Goal: Task Accomplishment & Management: Complete application form

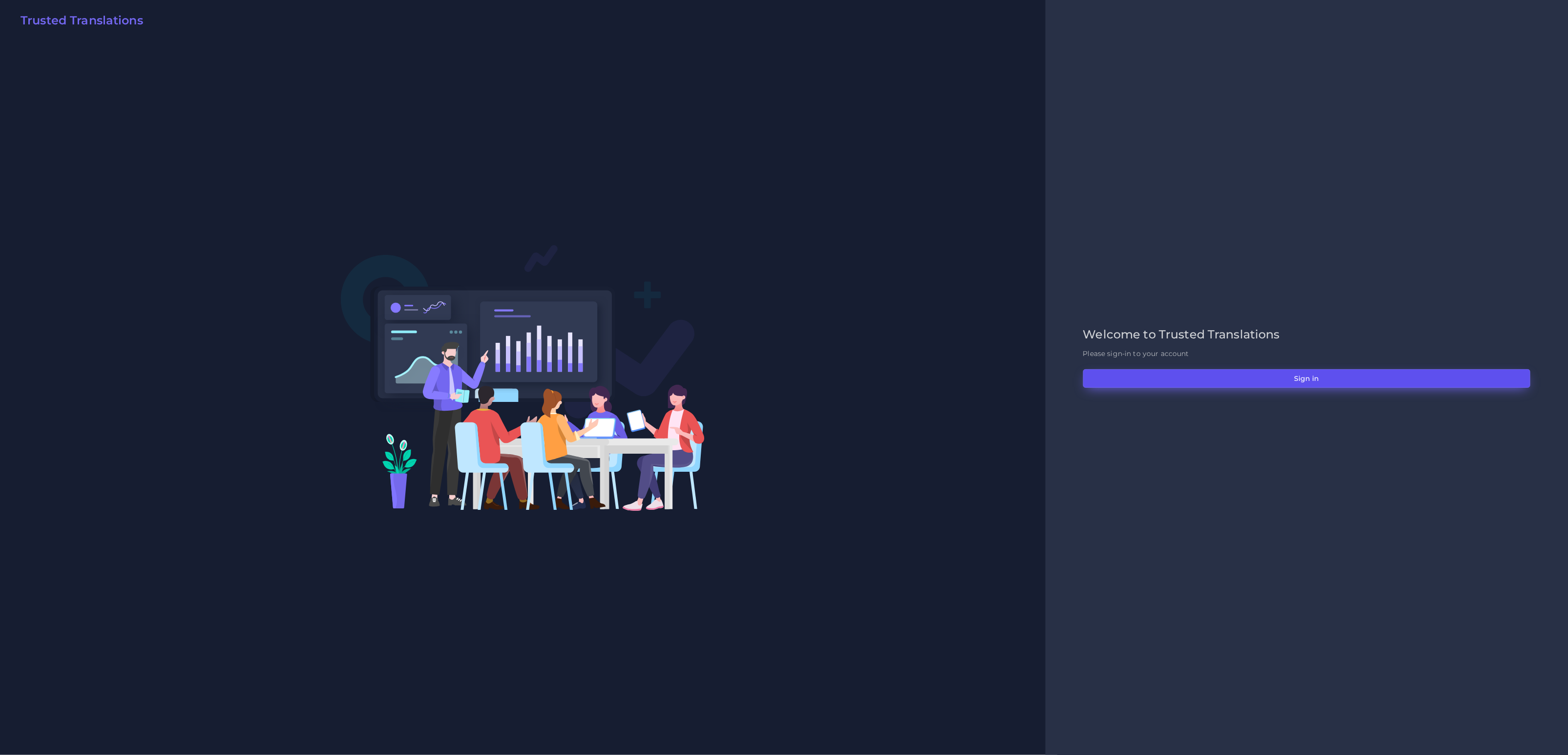
click at [1293, 378] on button "Sign in" at bounding box center [1306, 378] width 447 height 18
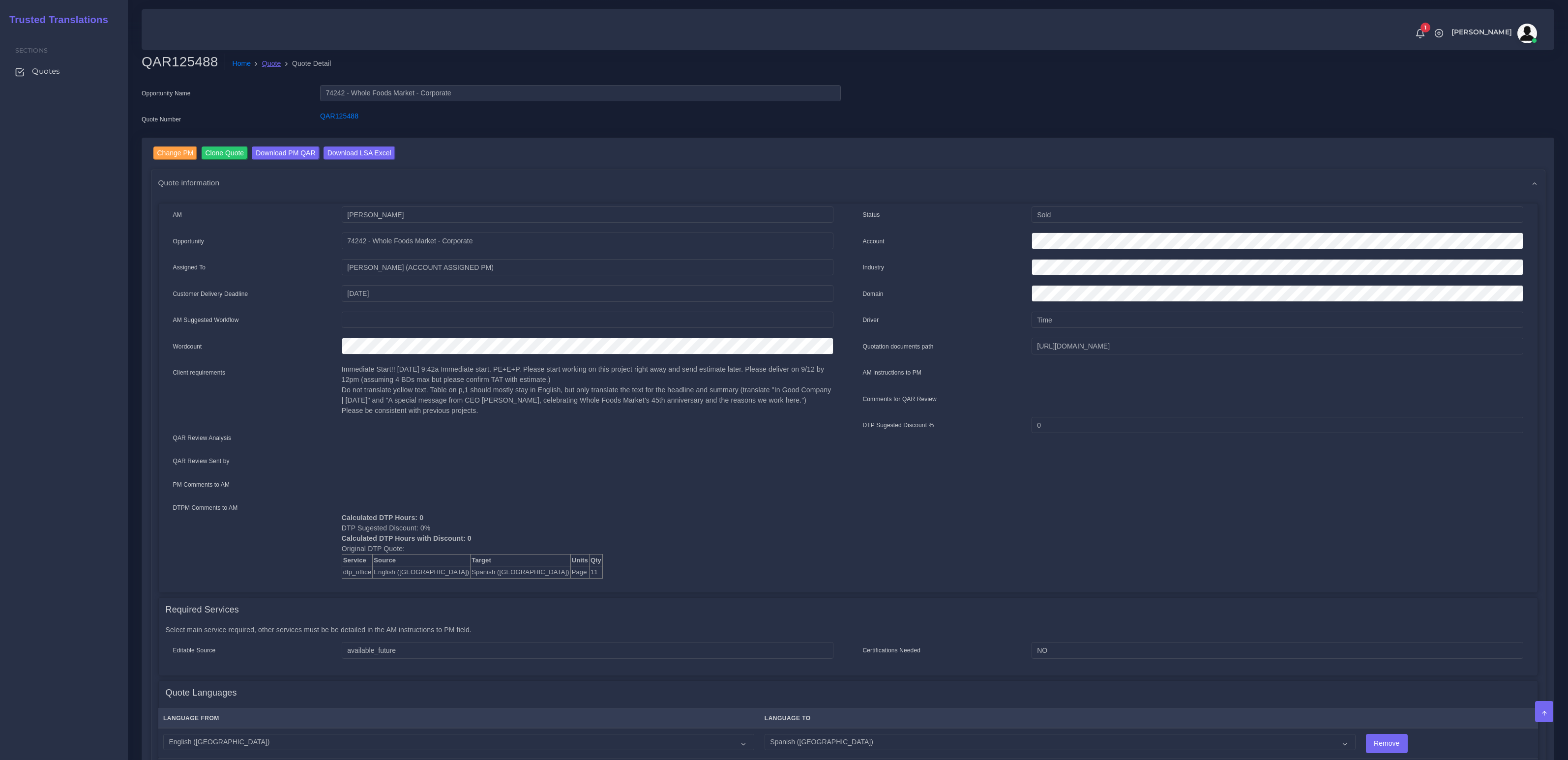
click at [272, 61] on link "Quote" at bounding box center [272, 63] width 19 height 10
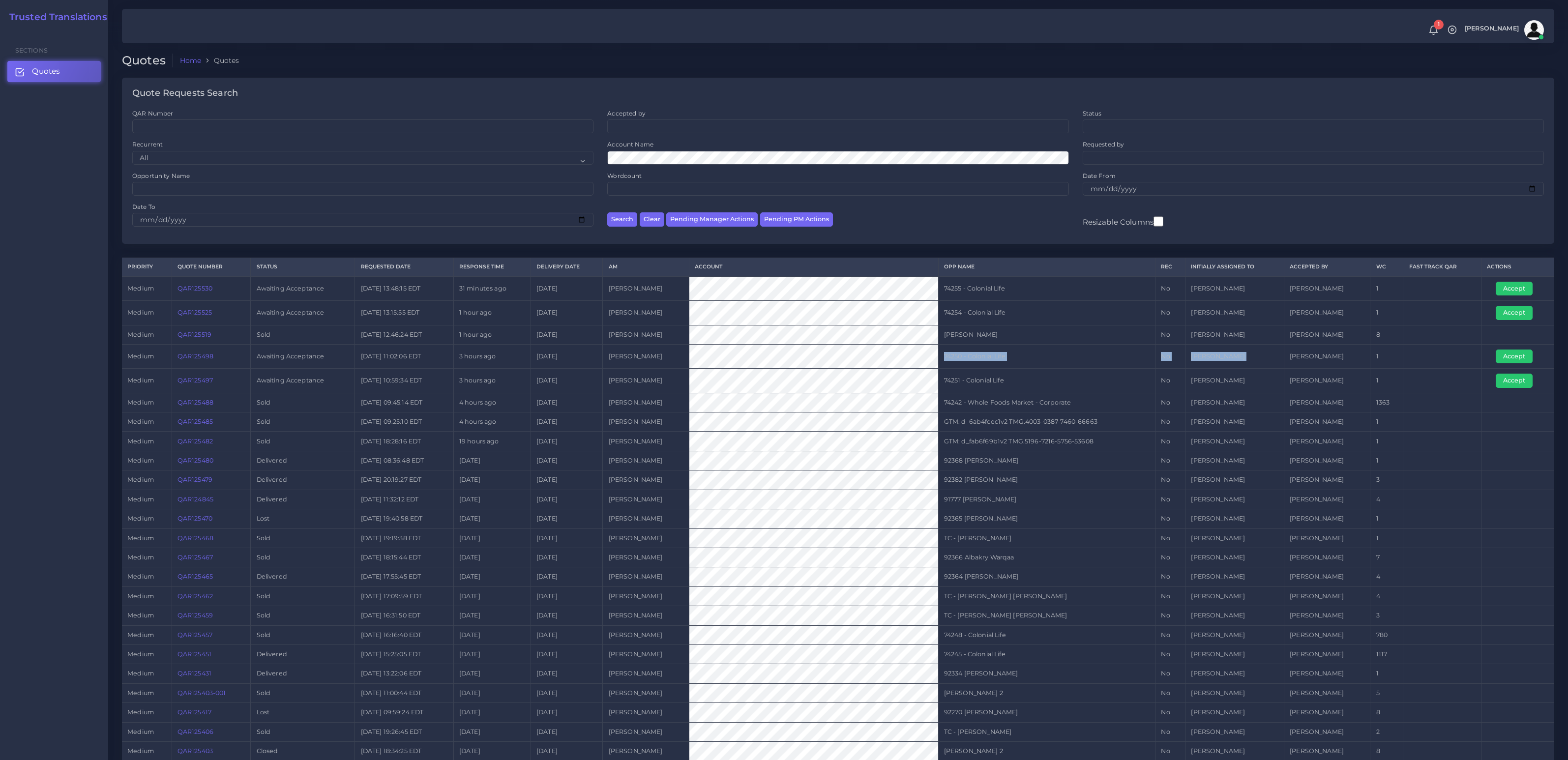
drag, startPoint x: 999, startPoint y: 352, endPoint x: 1393, endPoint y: 351, distance: 394.0
click at [1391, 351] on tr "medium QAR125498 Awaiting Acceptance 2025-09-08 11:02:06 EDT 3 hours ago 2025-0…" at bounding box center [838, 356] width 1433 height 24
click at [1511, 359] on button "Accept" at bounding box center [1514, 356] width 37 height 13
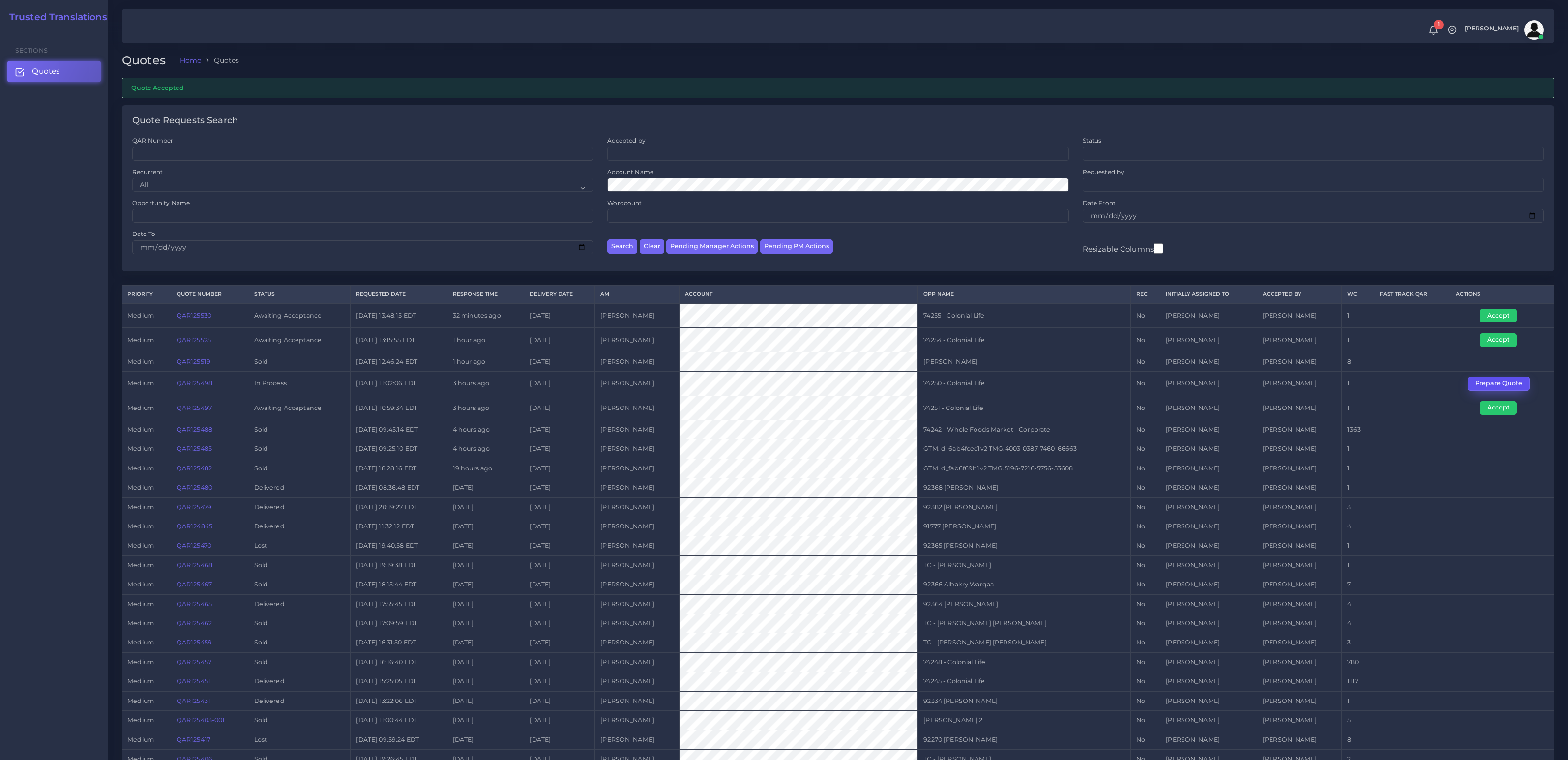
click at [1487, 379] on button "Prepare Quote" at bounding box center [1499, 384] width 62 height 13
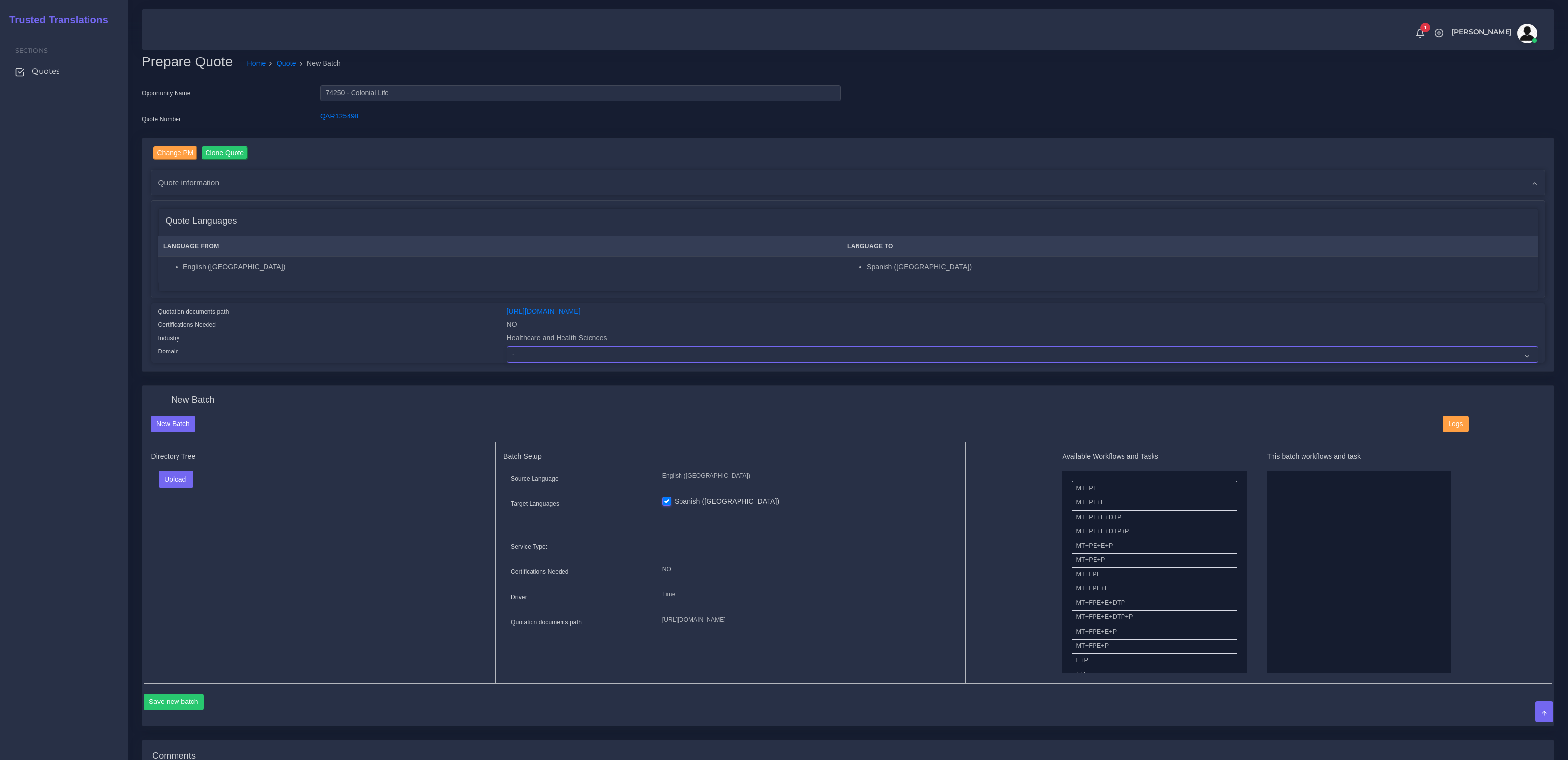
click at [673, 357] on select "- Advertising and Media Agriculture, Forestry and Fishing Architecture, Buildin…" at bounding box center [1022, 354] width 1031 height 17
select select "Healthcare and Health Sciences"
click at [507, 346] on select "- Advertising and Media Agriculture, Forestry and Fishing Architecture, Buildin…" at bounding box center [1022, 354] width 1031 height 17
click at [336, 534] on div "Directory Tree Upload Folder Files un/check all" at bounding box center [319, 563] width 352 height 242
click at [175, 482] on button "Upload" at bounding box center [176, 479] width 35 height 17
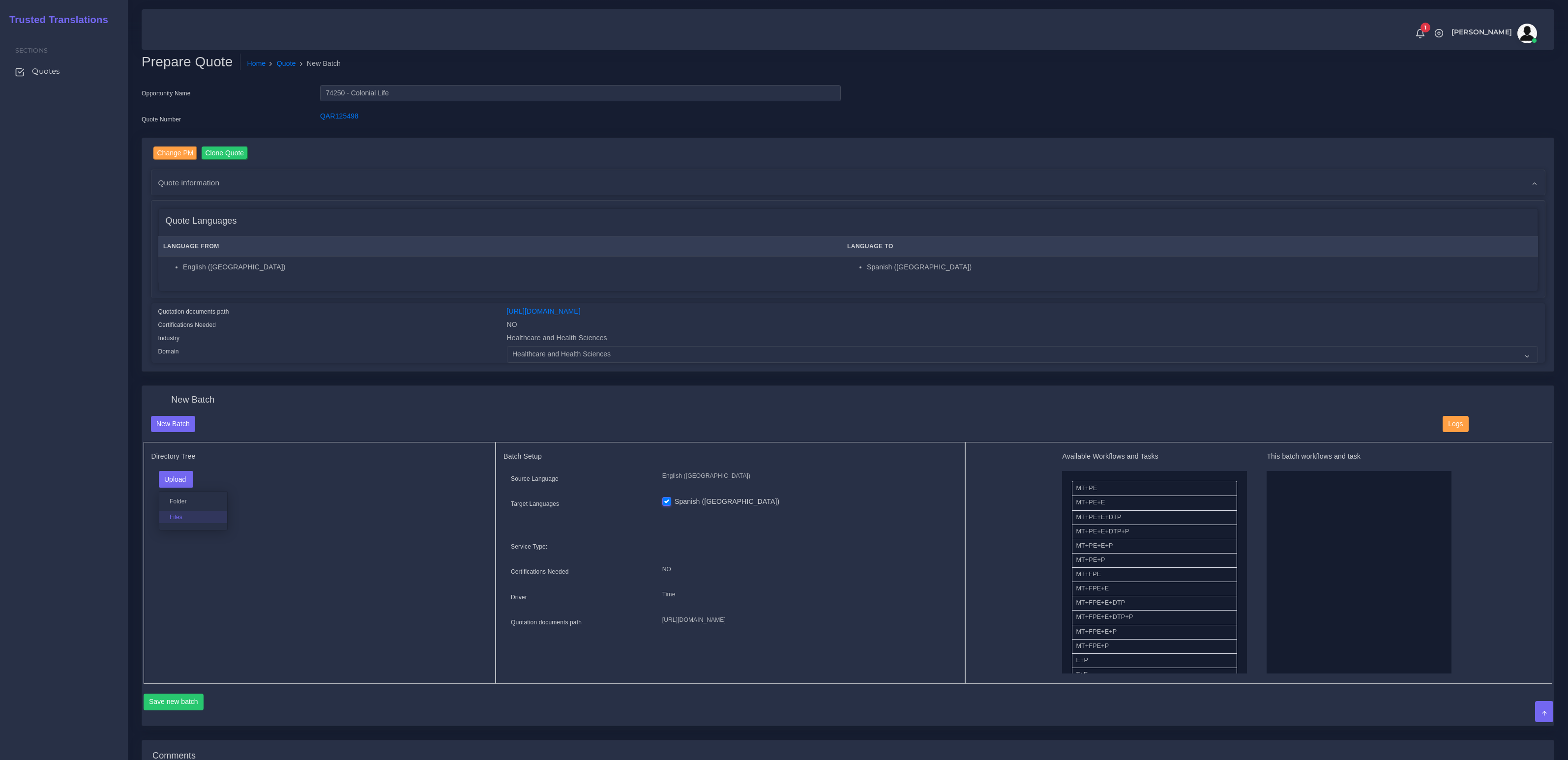
click at [180, 514] on label "Files" at bounding box center [193, 517] width 68 height 12
drag, startPoint x: 1113, startPoint y: 544, endPoint x: 1377, endPoint y: 545, distance: 264.0
drag, startPoint x: 1097, startPoint y: 541, endPoint x: 1314, endPoint y: 544, distance: 217.0
click at [185, 700] on button "Save new batch" at bounding box center [173, 702] width 61 height 17
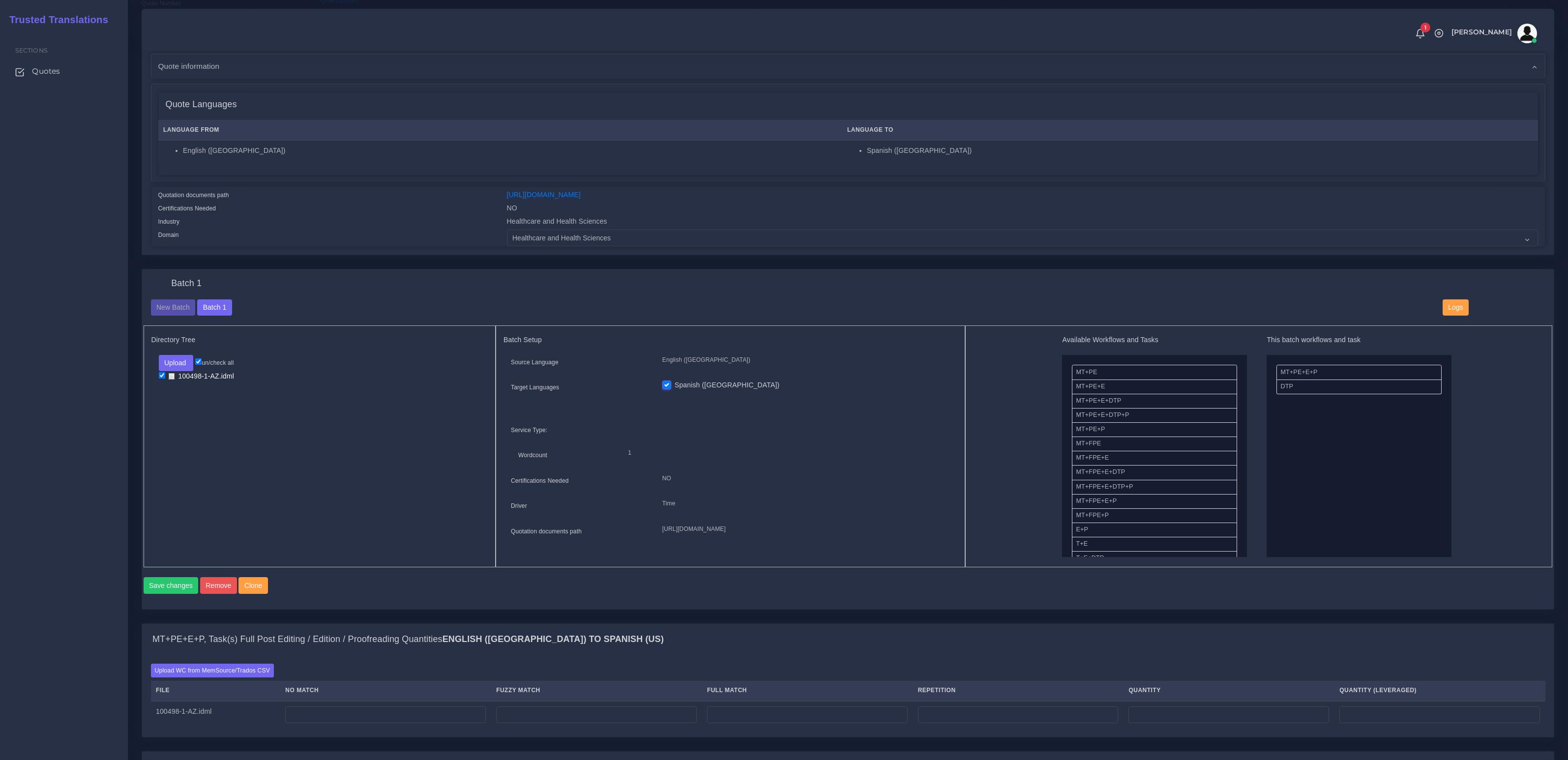
scroll to position [430, 0]
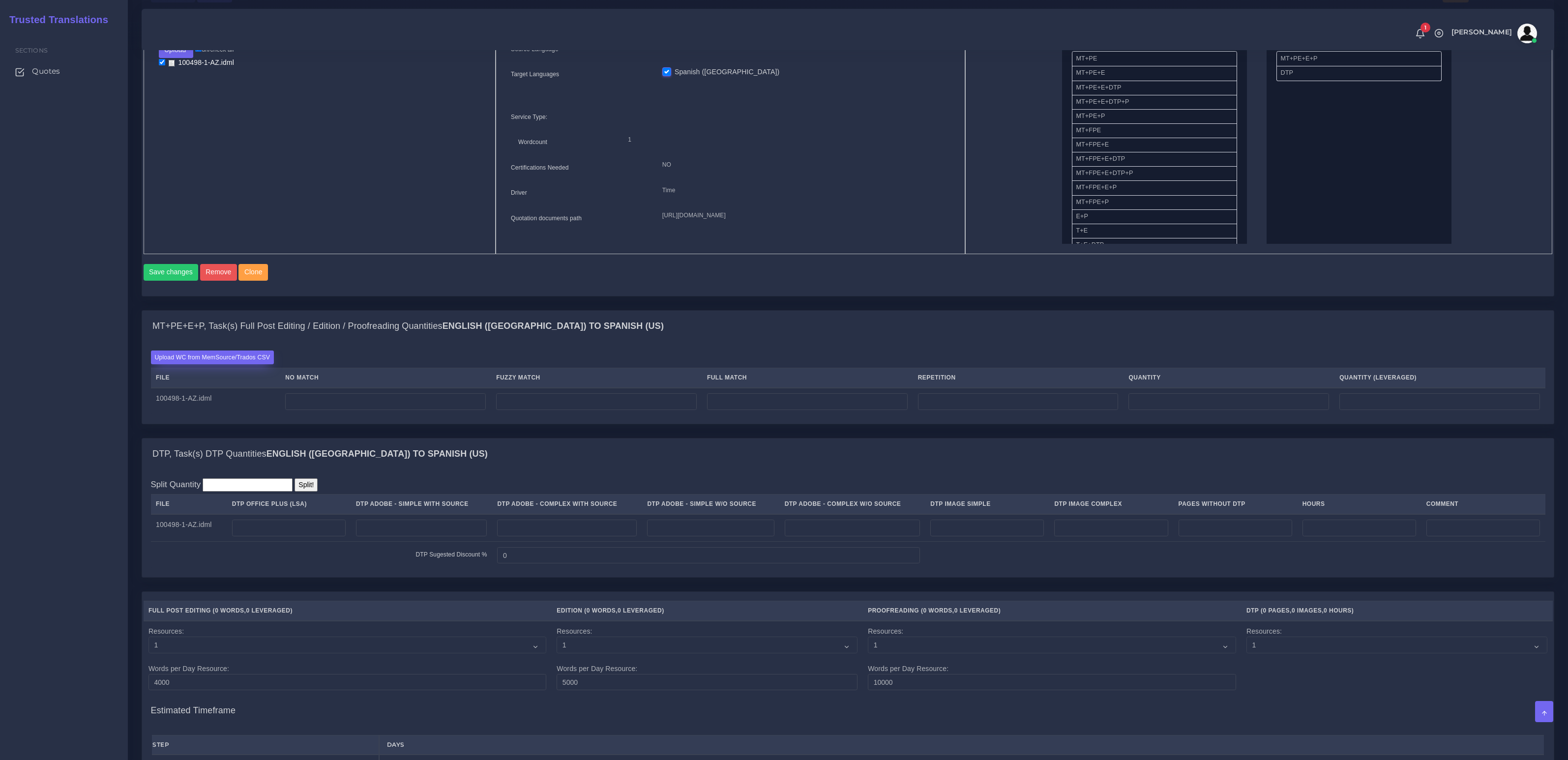
click at [212, 364] on label "Upload WC from MemSource/Trados CSV" at bounding box center [212, 357] width 123 height 13
click at [0, 0] on input "Upload WC from MemSource/Trados CSV" at bounding box center [0, 0] width 0 height 0
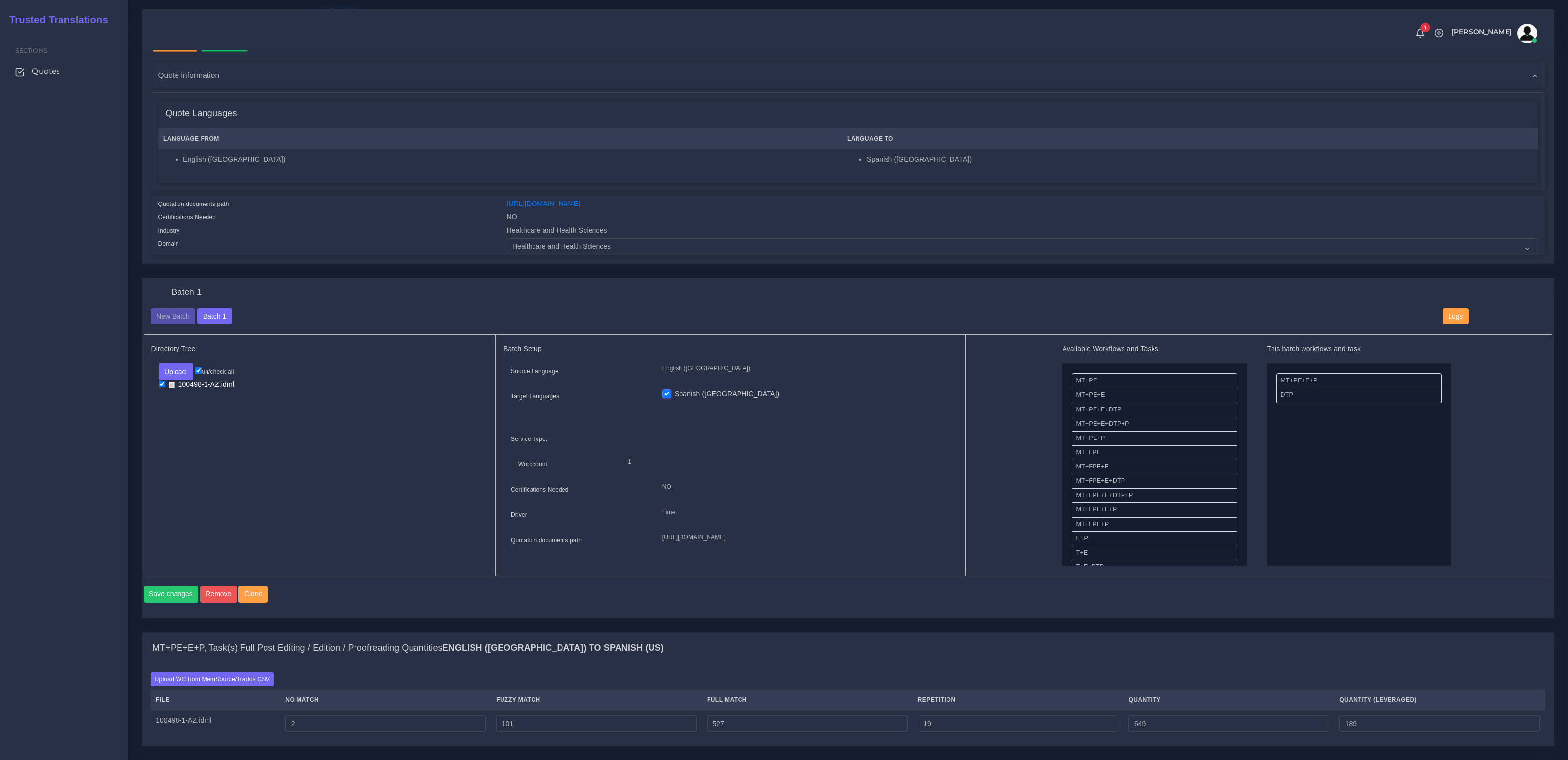
scroll to position [653, 0]
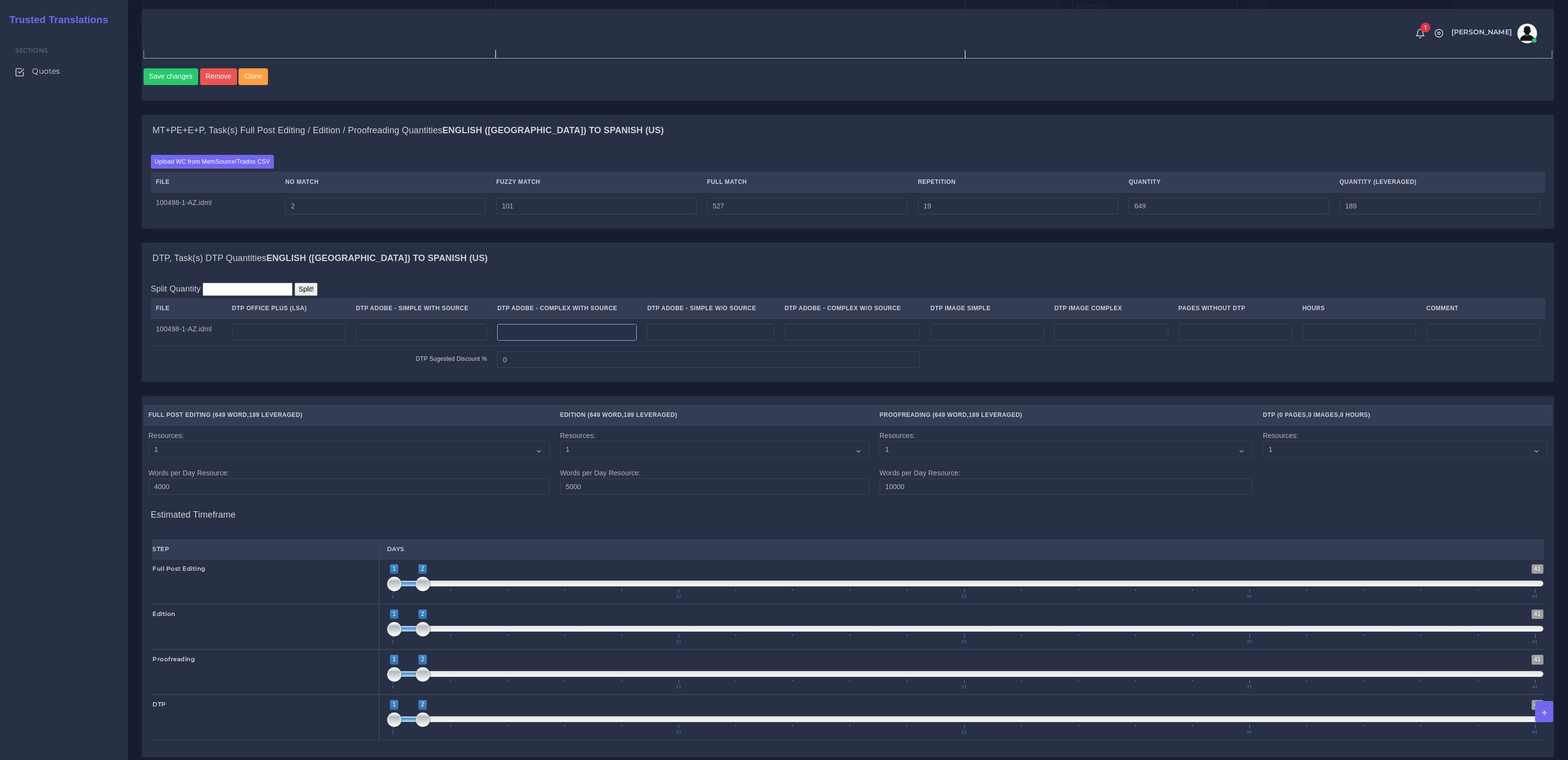
click at [568, 334] on input "number" at bounding box center [567, 332] width 140 height 17
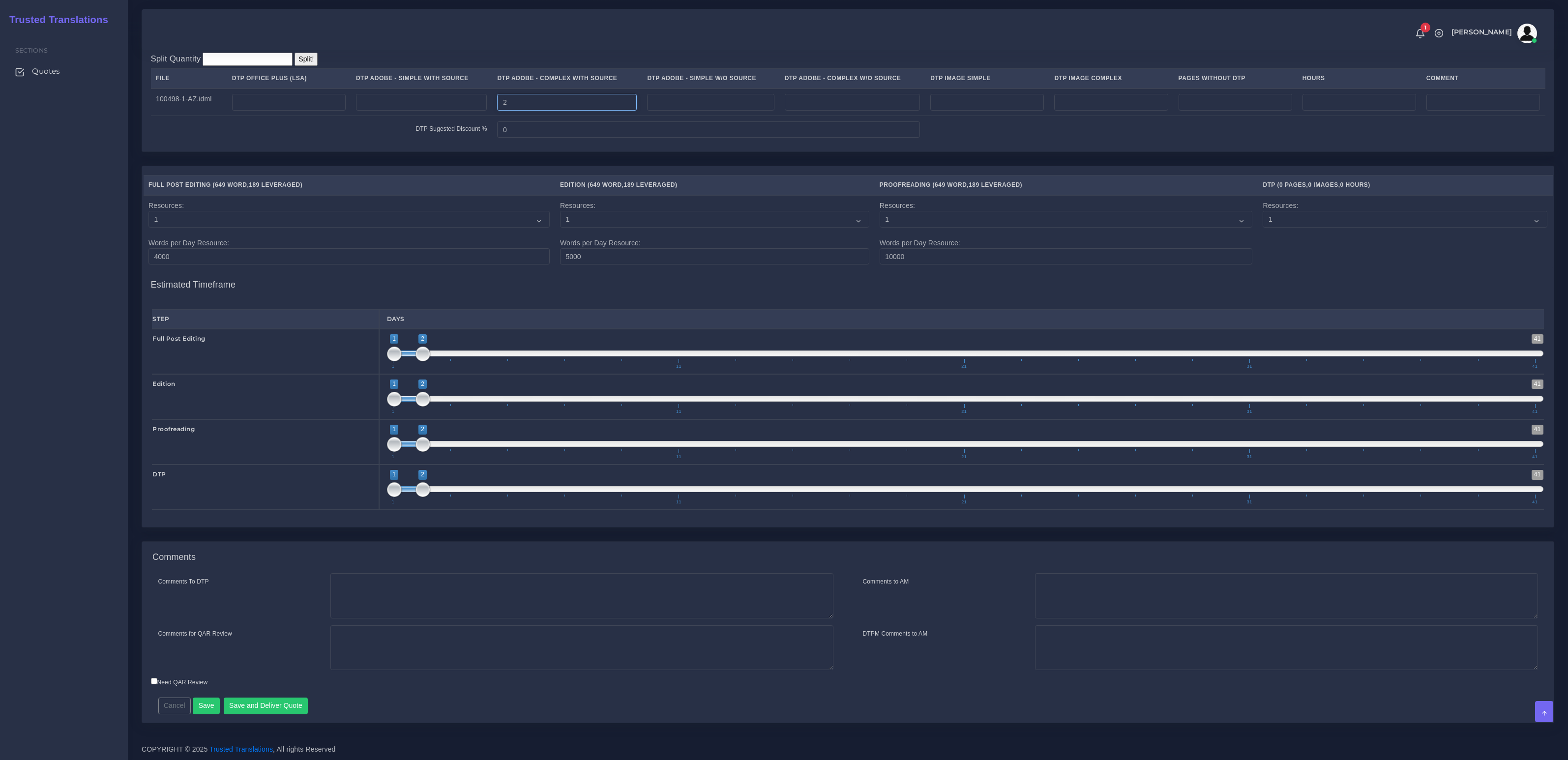
type input "2"
drag, startPoint x: 345, startPoint y: 655, endPoint x: 411, endPoint y: 650, distance: 66.2
click at [346, 655] on textarea "Comments for QAR Review" at bounding box center [582, 648] width 503 height 45
paste textarea "Same usual LSA - Colonial Life Instructions."
type textarea "Same usual LSA - Colonial Life Instructions."
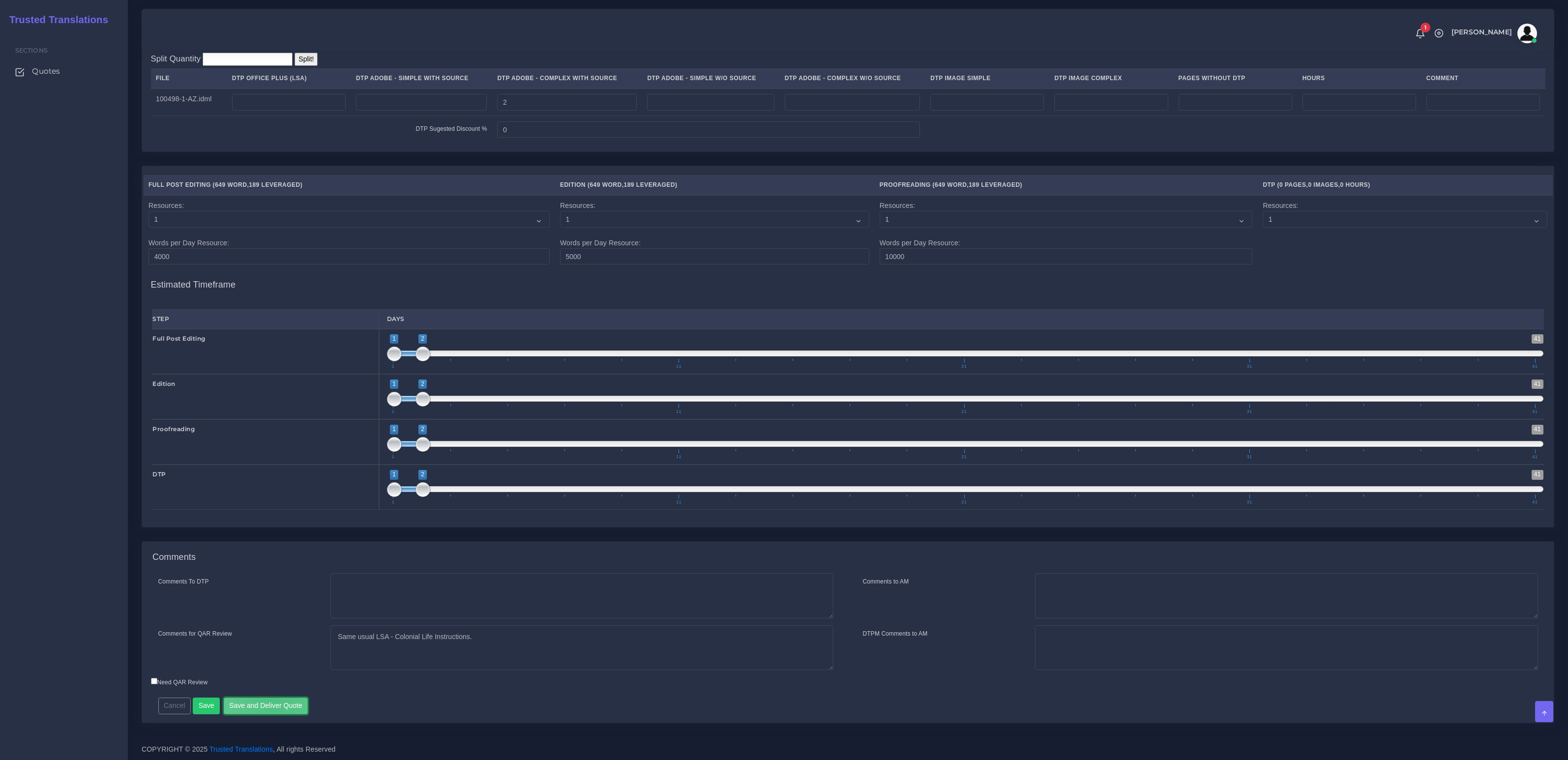
drag, startPoint x: 273, startPoint y: 704, endPoint x: 379, endPoint y: 479, distance: 248.7
click at [273, 704] on button "Save and Deliver Quote" at bounding box center [266, 705] width 85 height 17
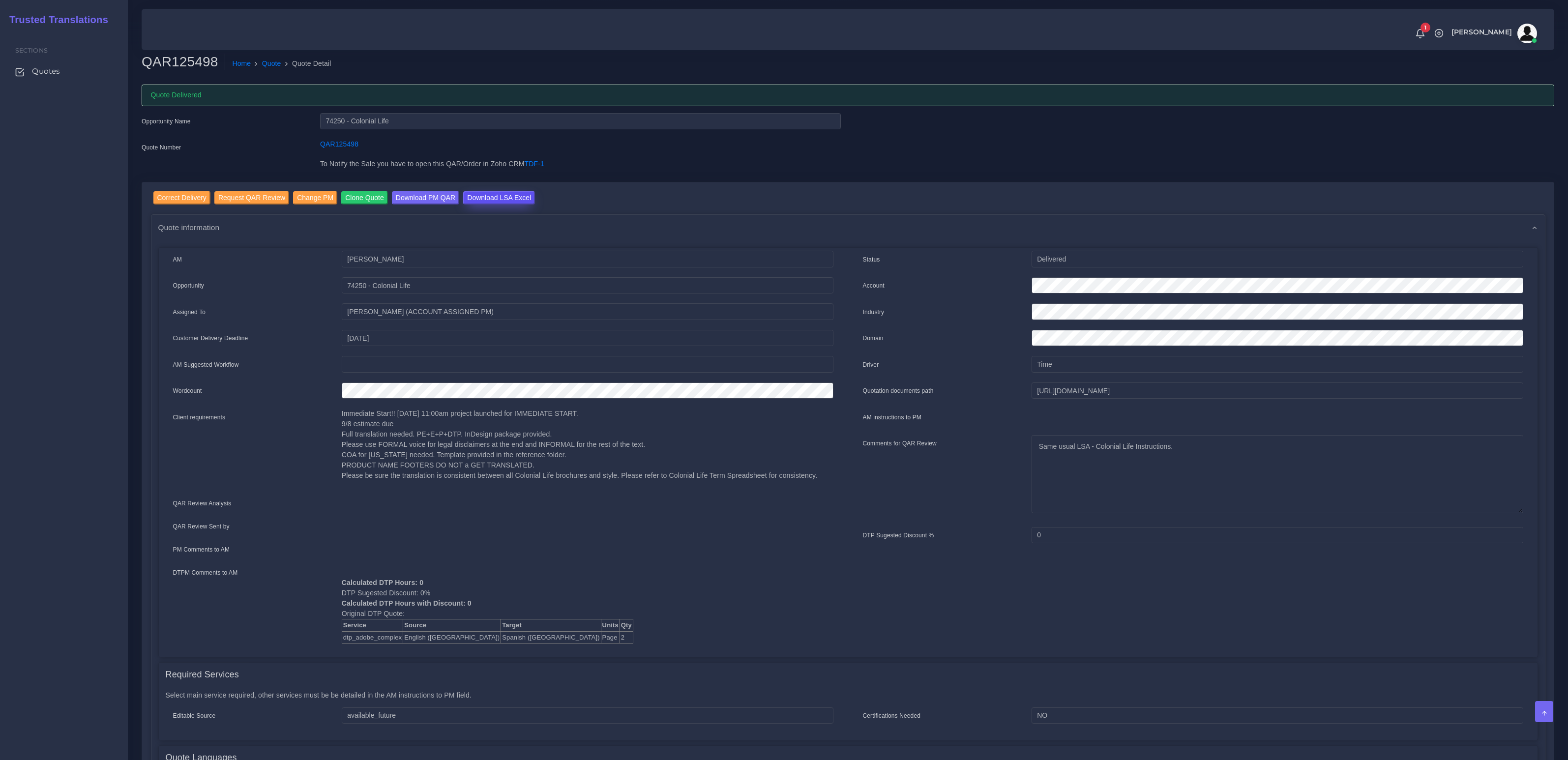
click at [506, 192] on input "Download LSA Excel" at bounding box center [499, 198] width 72 height 13
click at [190, 197] on input "Correct Delivery" at bounding box center [181, 198] width 57 height 13
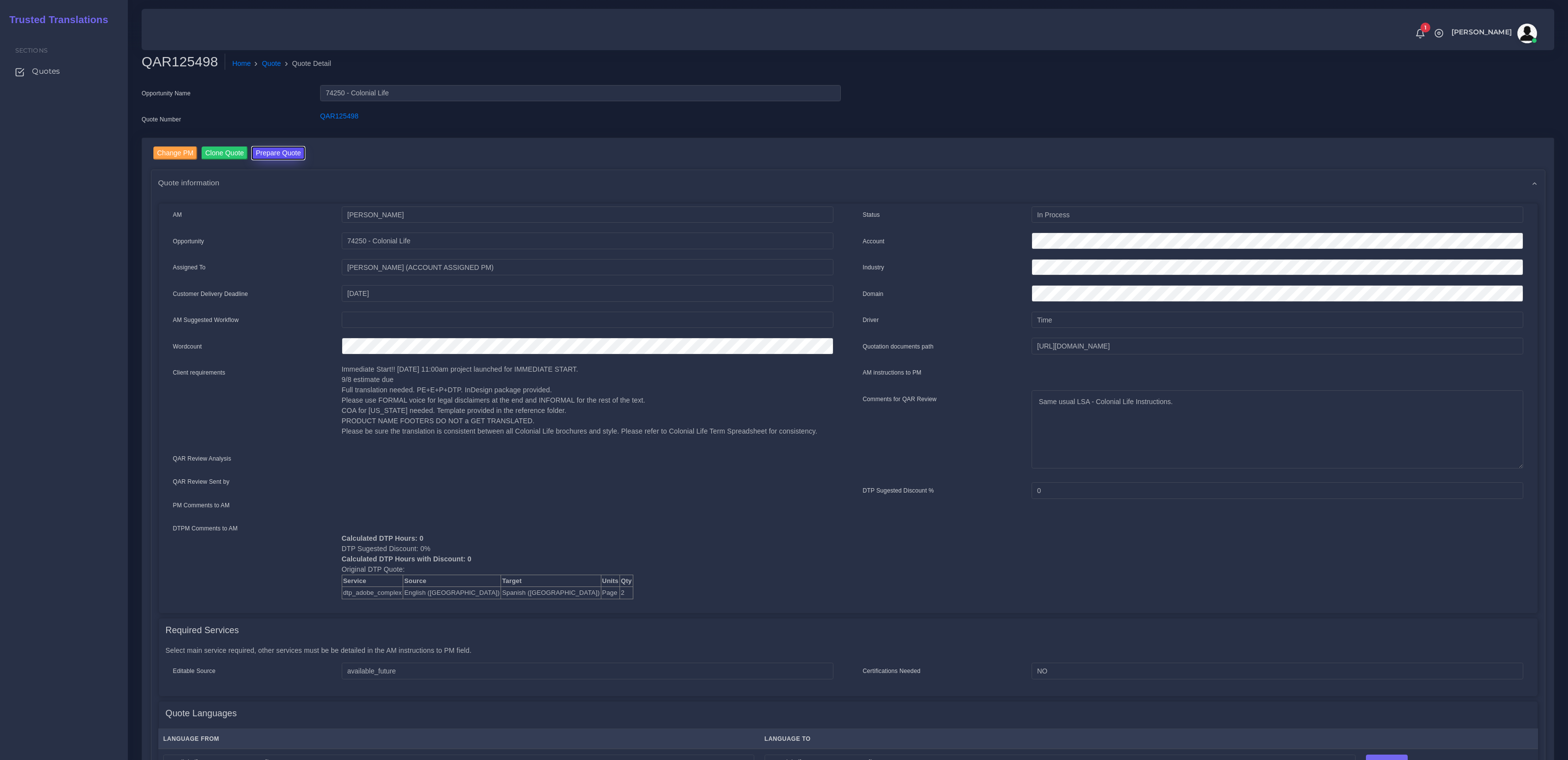
click at [276, 150] on button "Prepare Quote" at bounding box center [278, 153] width 53 height 13
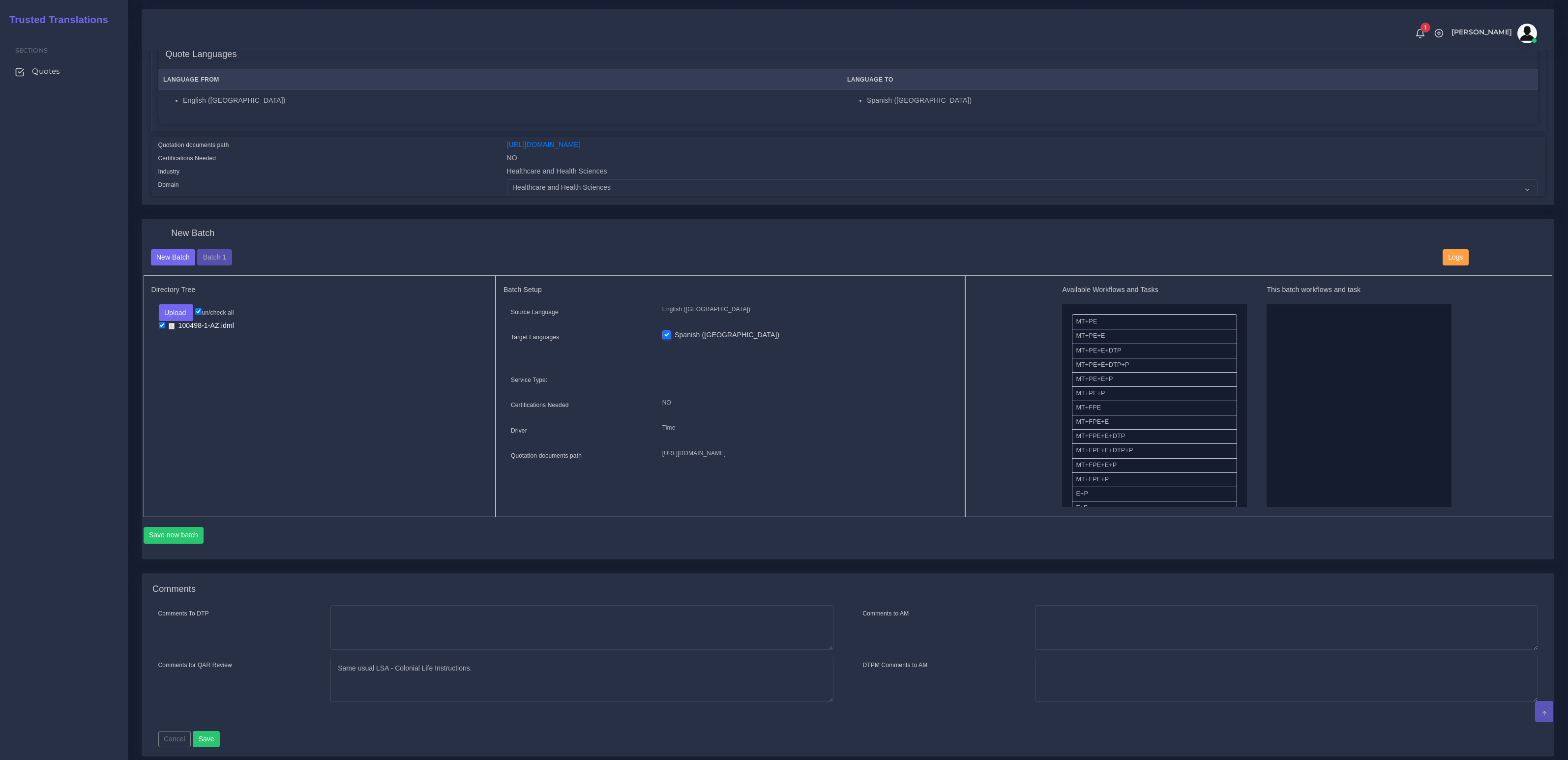
scroll to position [196, 0]
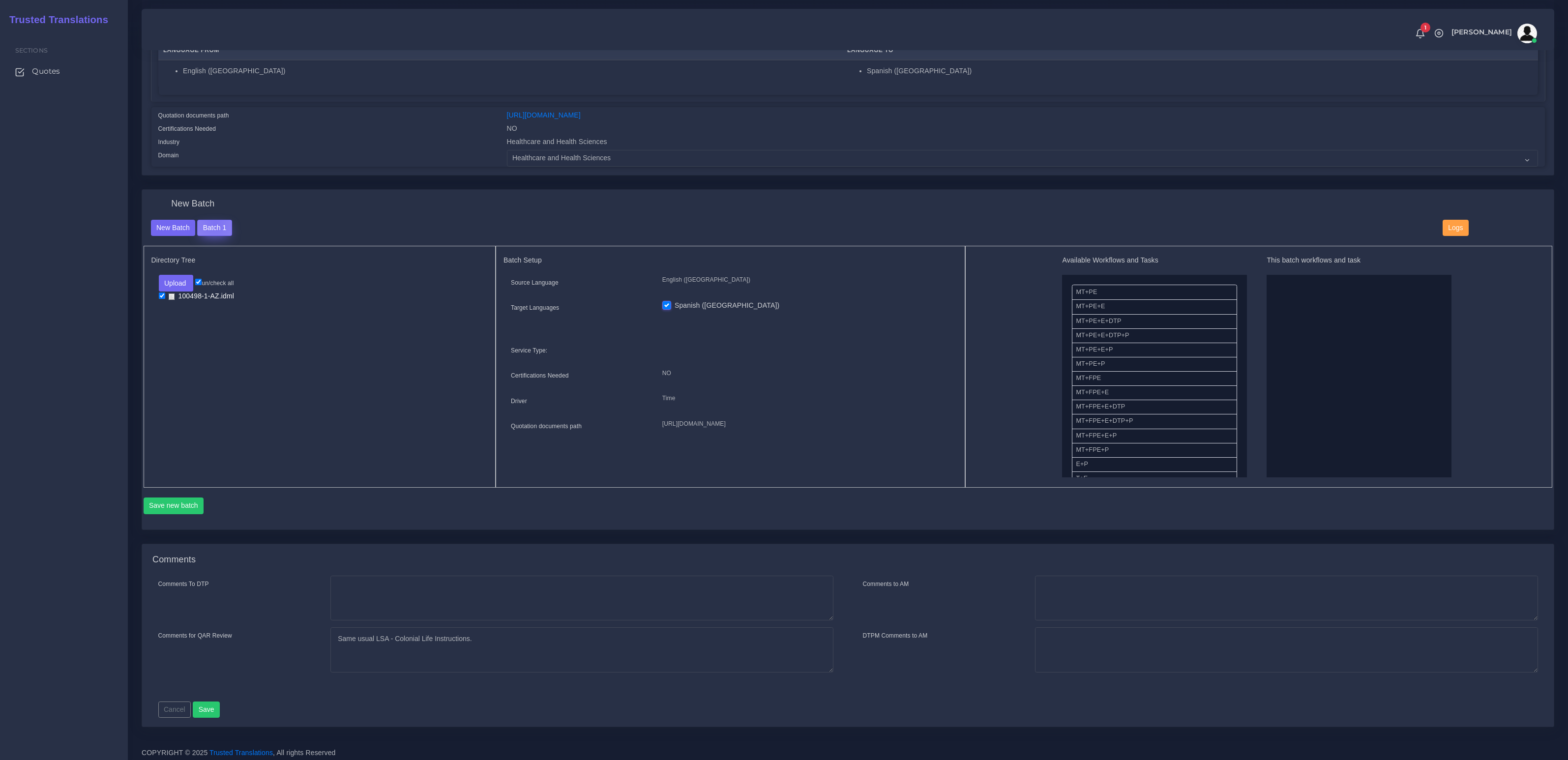
click at [215, 221] on button "Batch 1" at bounding box center [215, 228] width 34 height 17
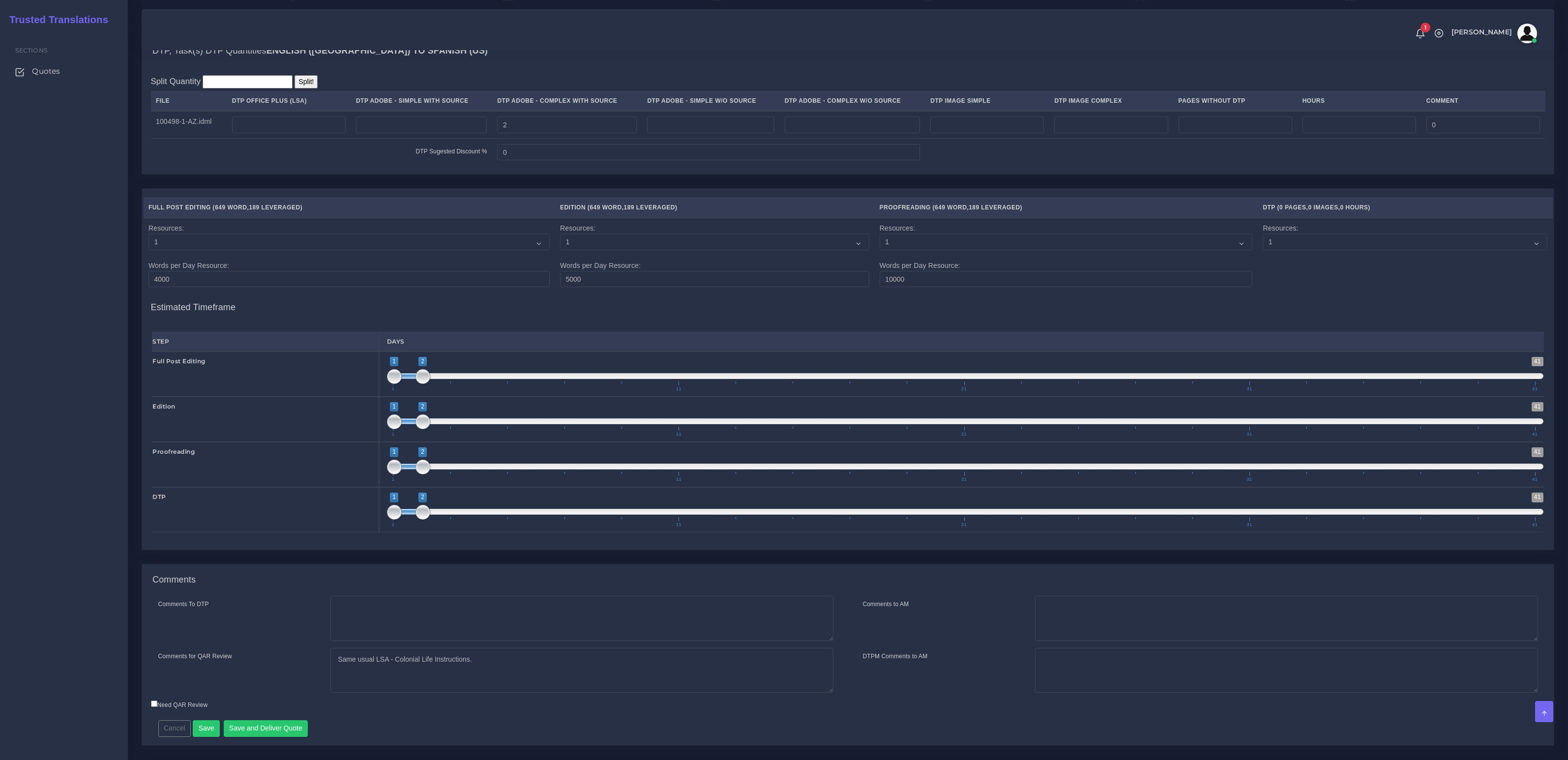
scroll to position [860, 0]
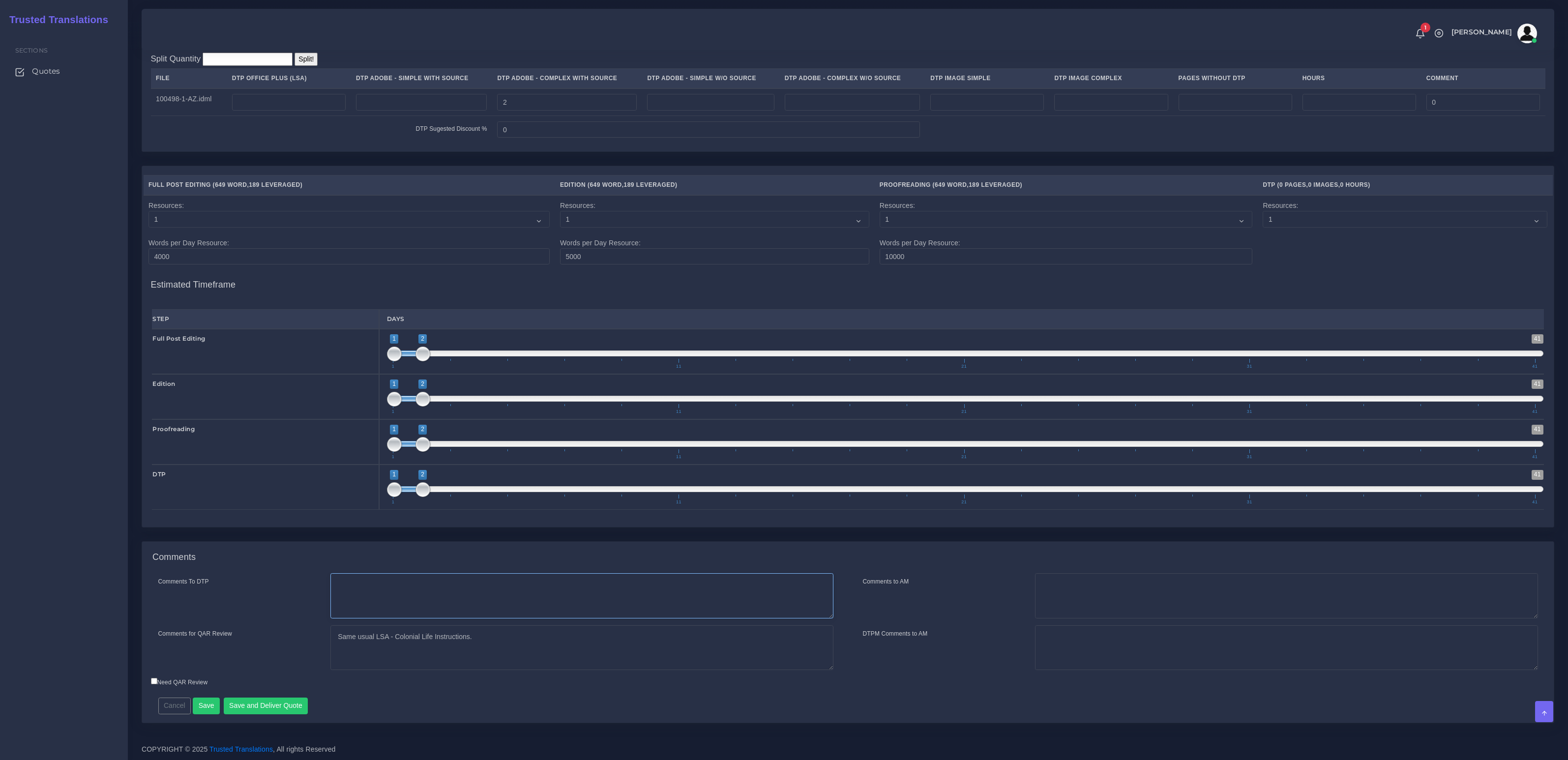
click at [462, 583] on textarea "Comments To DTP" at bounding box center [582, 596] width 503 height 45
paste textarea "Same usual LSA - Colonial Life Instructions."
type textarea "Same usual LSA - Colonial Life Instructions."
drag, startPoint x: 521, startPoint y: 635, endPoint x: 4, endPoint y: 587, distance: 519.2
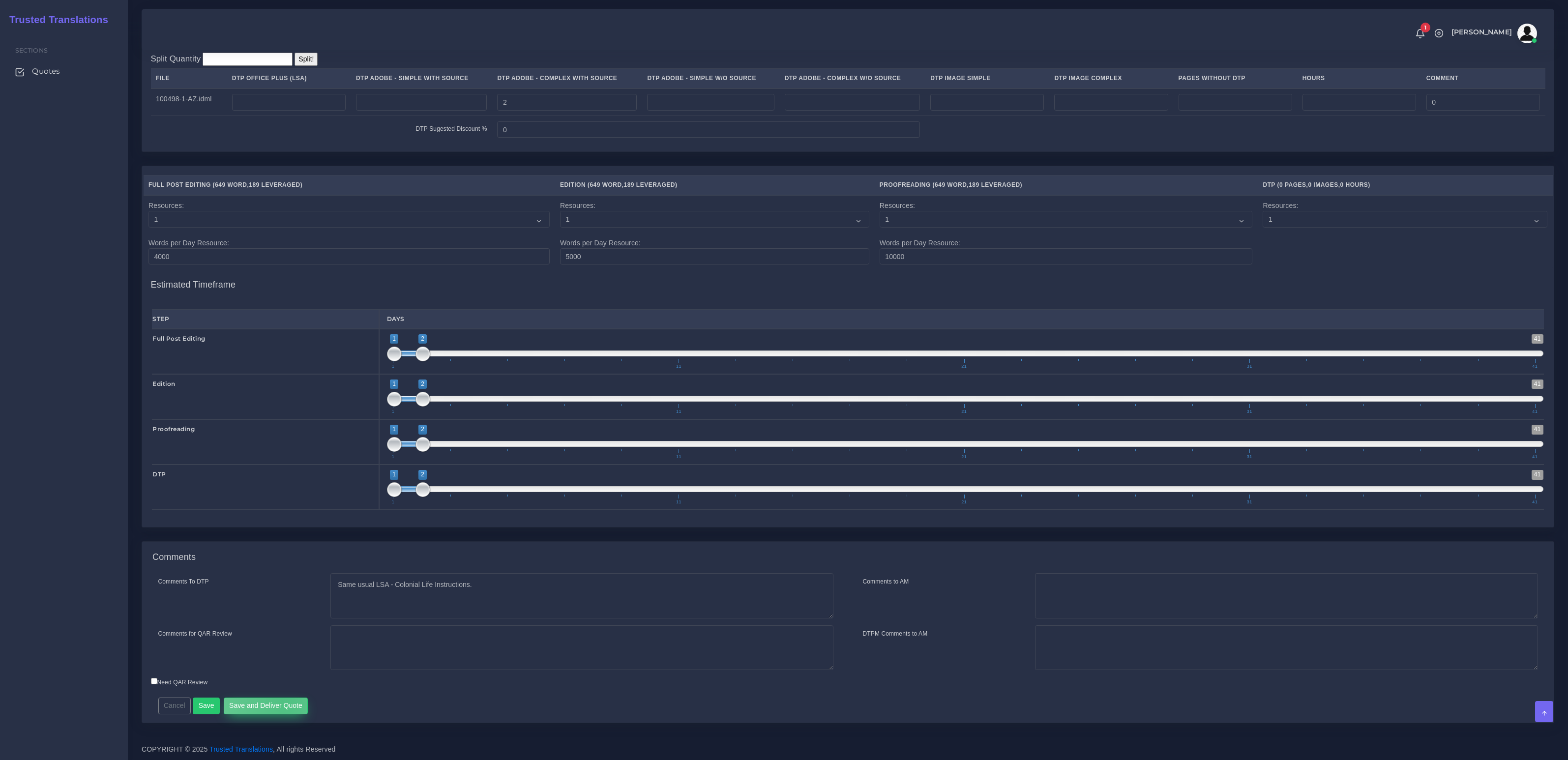
click at [283, 705] on button "Save and Deliver Quote" at bounding box center [266, 705] width 85 height 17
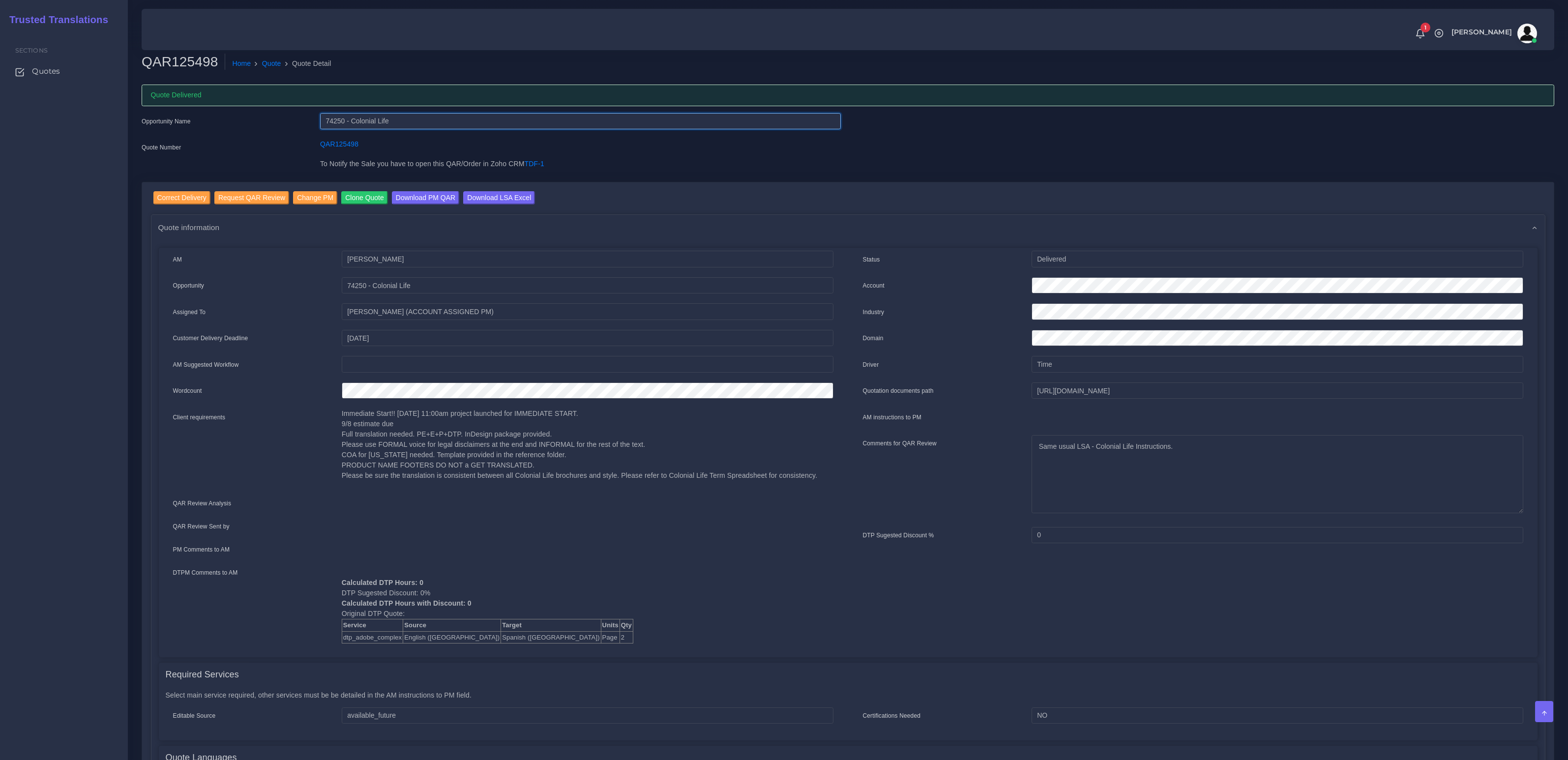
click at [338, 123] on input "74250 - Colonial Life" at bounding box center [580, 121] width 521 height 17
click at [273, 60] on link "Quote" at bounding box center [272, 63] width 19 height 10
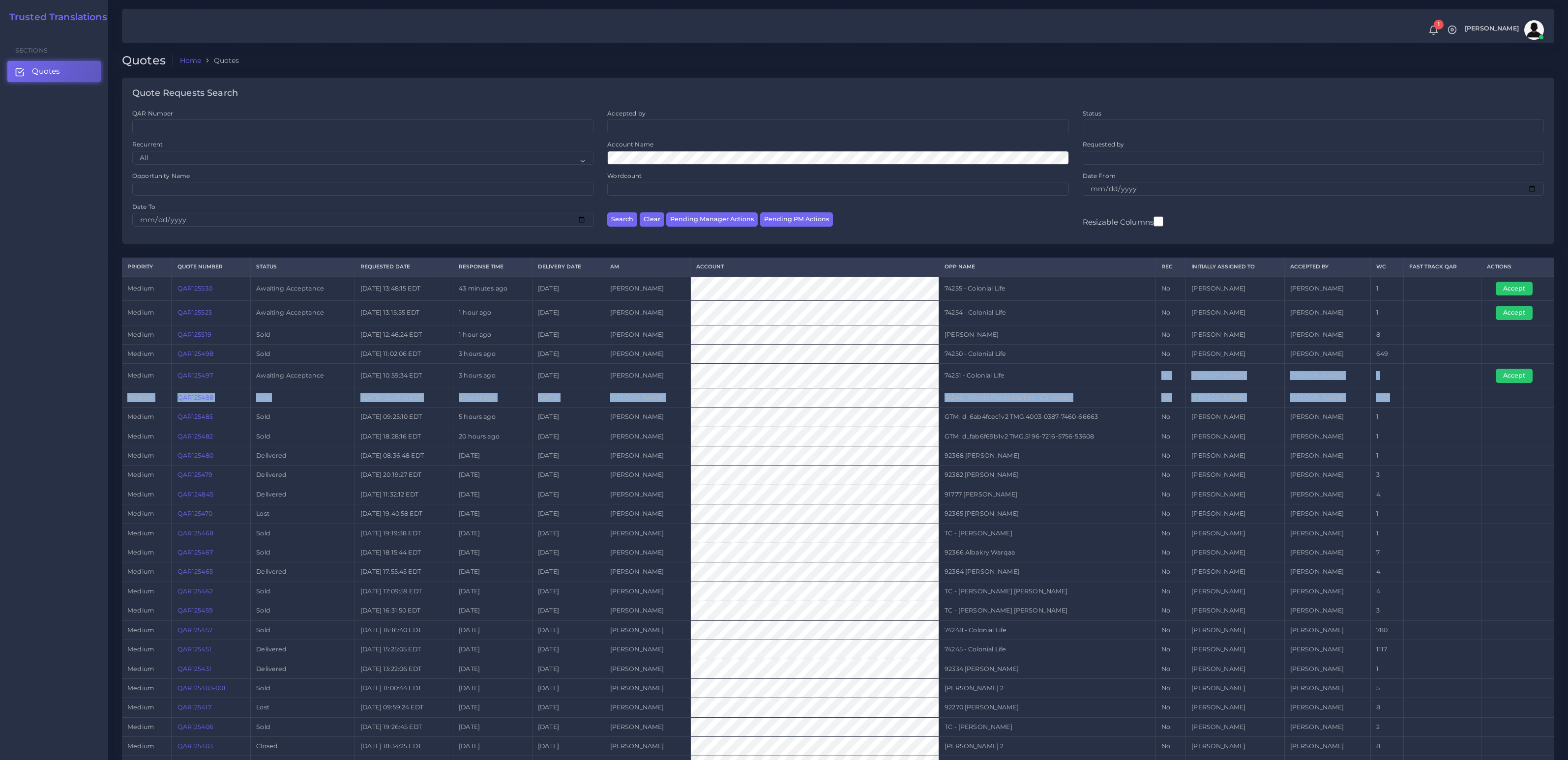
drag, startPoint x: 999, startPoint y: 378, endPoint x: 1509, endPoint y: 385, distance: 510.0
click at [1490, 394] on tbody "medium QAR125530 Awaiting Acceptance 2025-09-08 13:48:15 EDT 43 minutes ago 202…" at bounding box center [838, 574] width 1433 height 596
click at [1527, 376] on button "Accept" at bounding box center [1514, 376] width 37 height 13
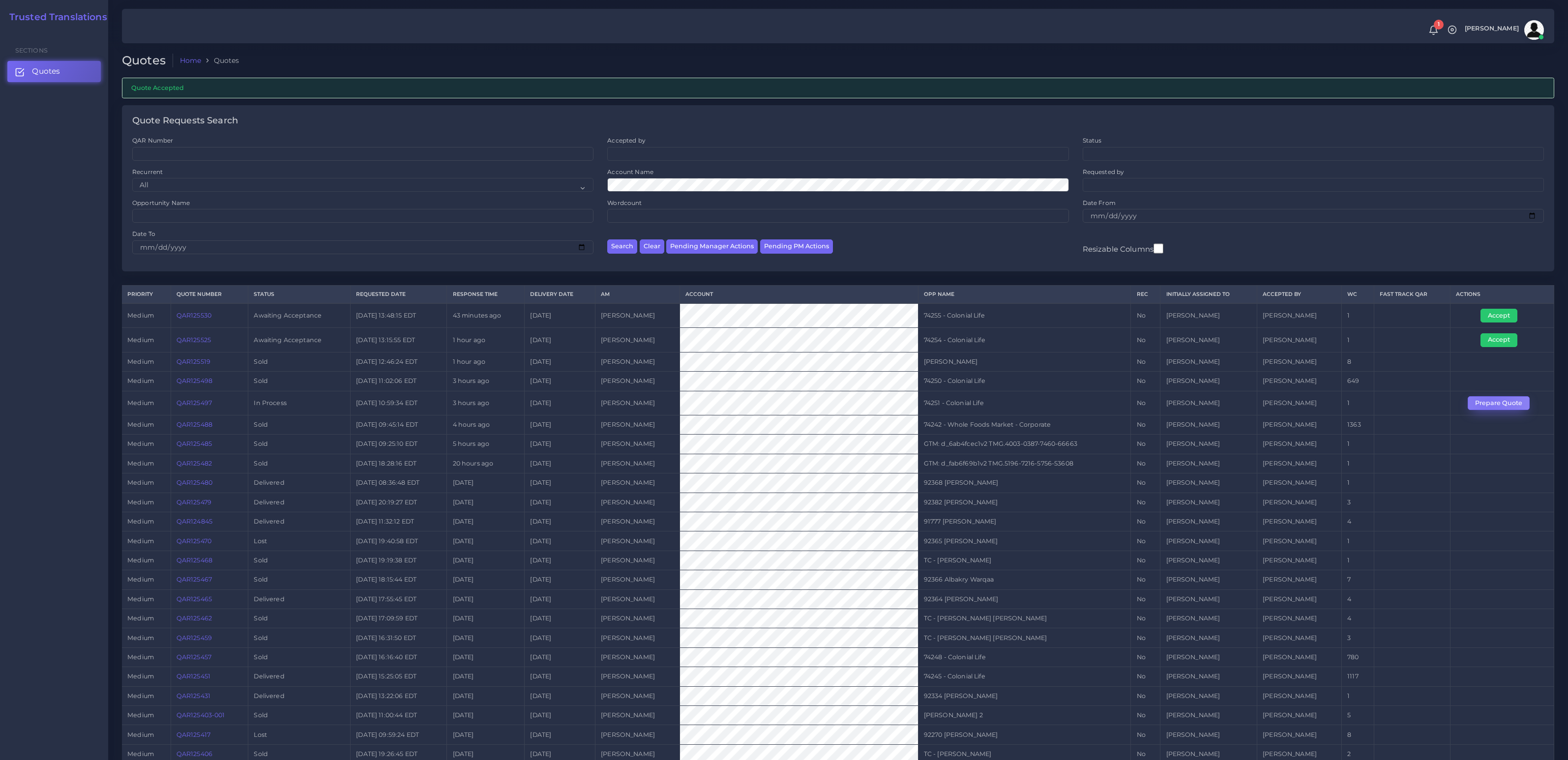
click at [1488, 405] on button "Prepare Quote" at bounding box center [1499, 403] width 62 height 13
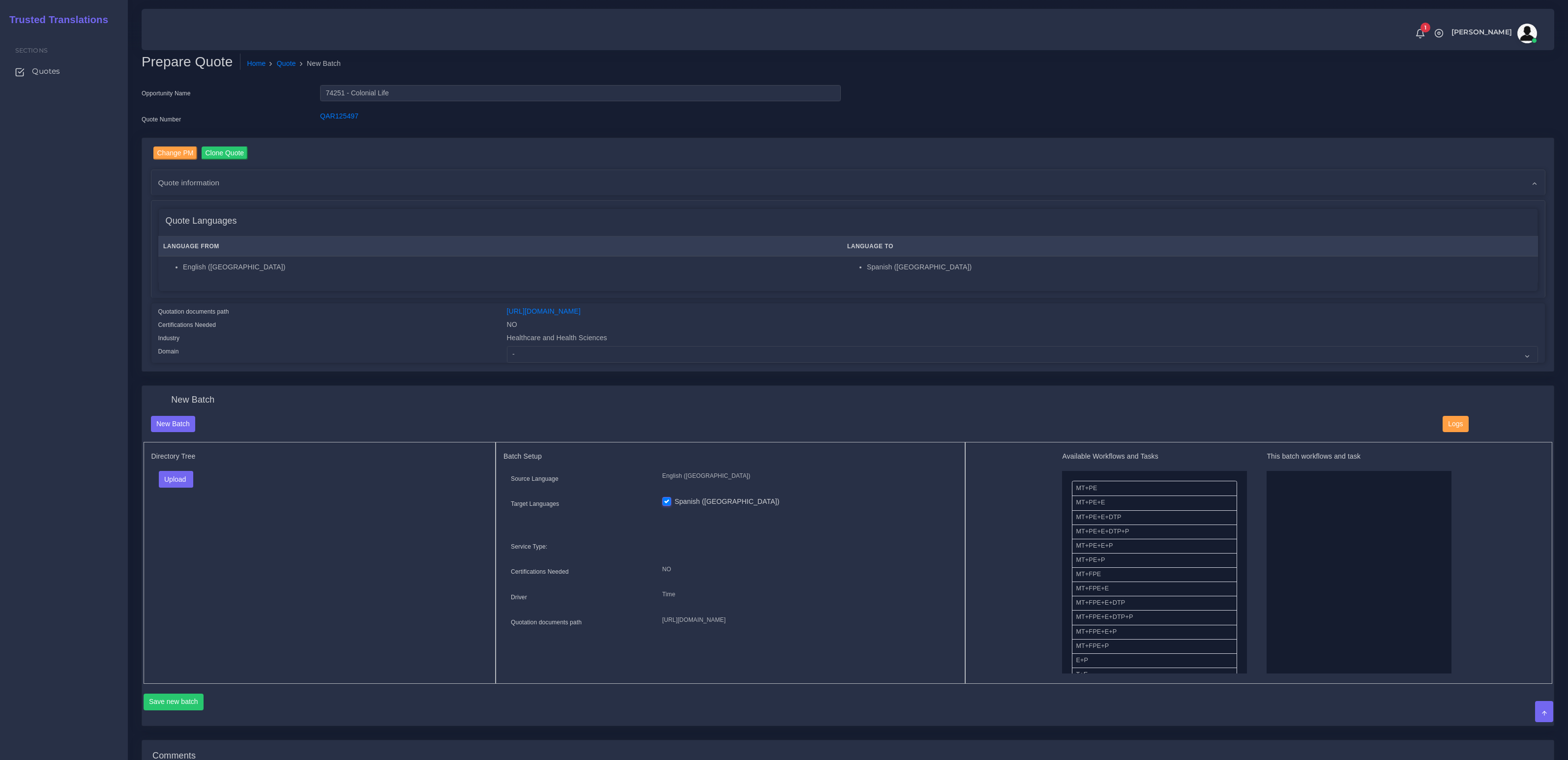
click at [319, 488] on div "Upload Folder Files un/check all" at bounding box center [320, 483] width 337 height 24
click at [175, 484] on button "Upload" at bounding box center [176, 479] width 35 height 17
click at [176, 512] on label "Files" at bounding box center [193, 517] width 68 height 12
drag, startPoint x: 1189, startPoint y: 545, endPoint x: 1224, endPoint y: 549, distance: 35.2
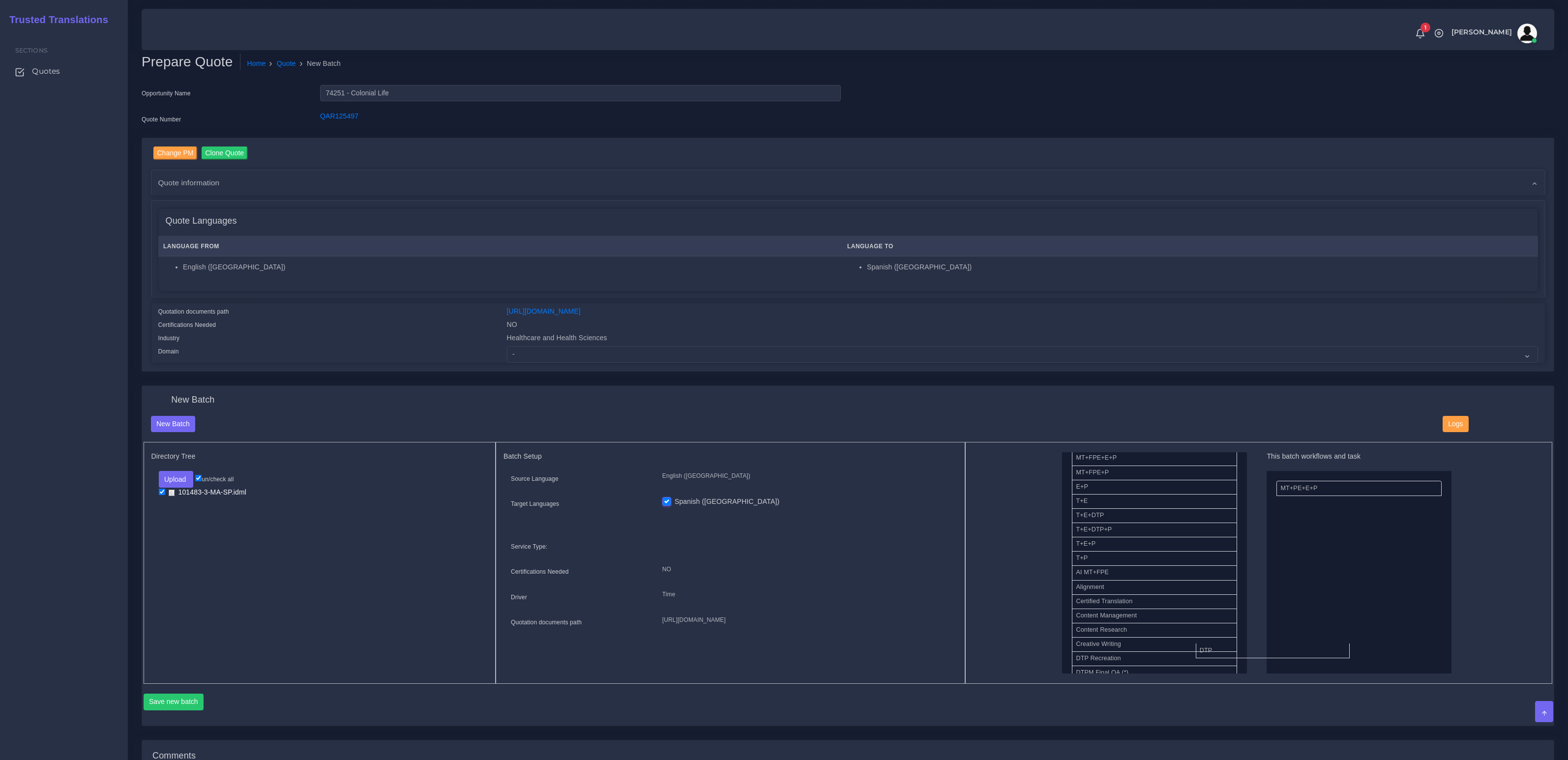
drag, startPoint x: 1088, startPoint y: 654, endPoint x: 1288, endPoint y: 598, distance: 207.7
click at [189, 697] on button "Save new batch" at bounding box center [173, 702] width 61 height 17
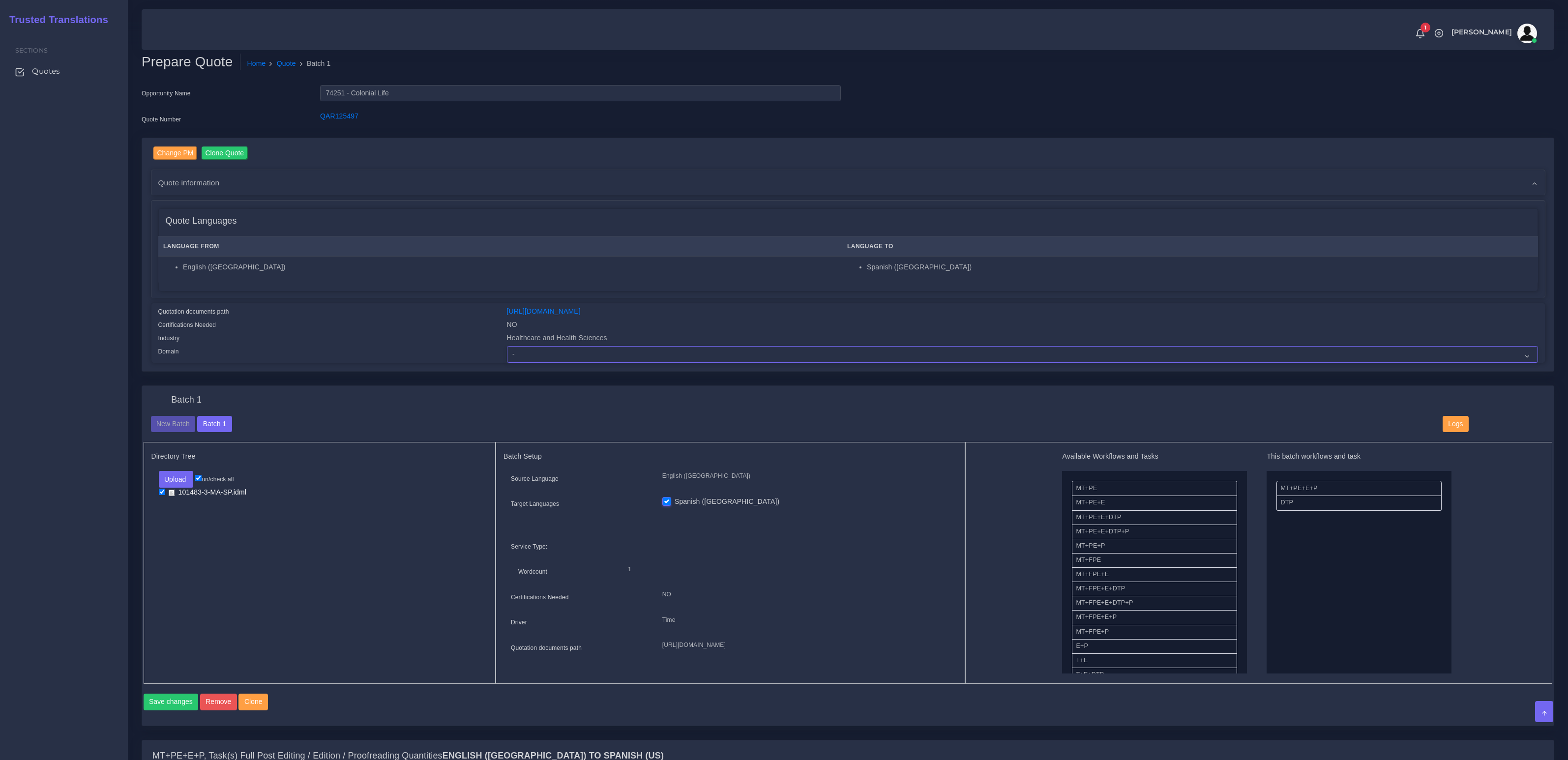
click at [590, 357] on select "- Advertising and Media Agriculture, Forestry and Fishing Architecture, Buildin…" at bounding box center [1022, 354] width 1031 height 17
select select "Healthcare and Health Sciences"
click at [507, 346] on select "- Advertising and Media Agriculture, Forestry and Fishing Architecture, Buildin…" at bounding box center [1022, 354] width 1031 height 17
click at [331, 514] on div "Directory Tree Upload Folder Files un/check all" at bounding box center [319, 563] width 352 height 242
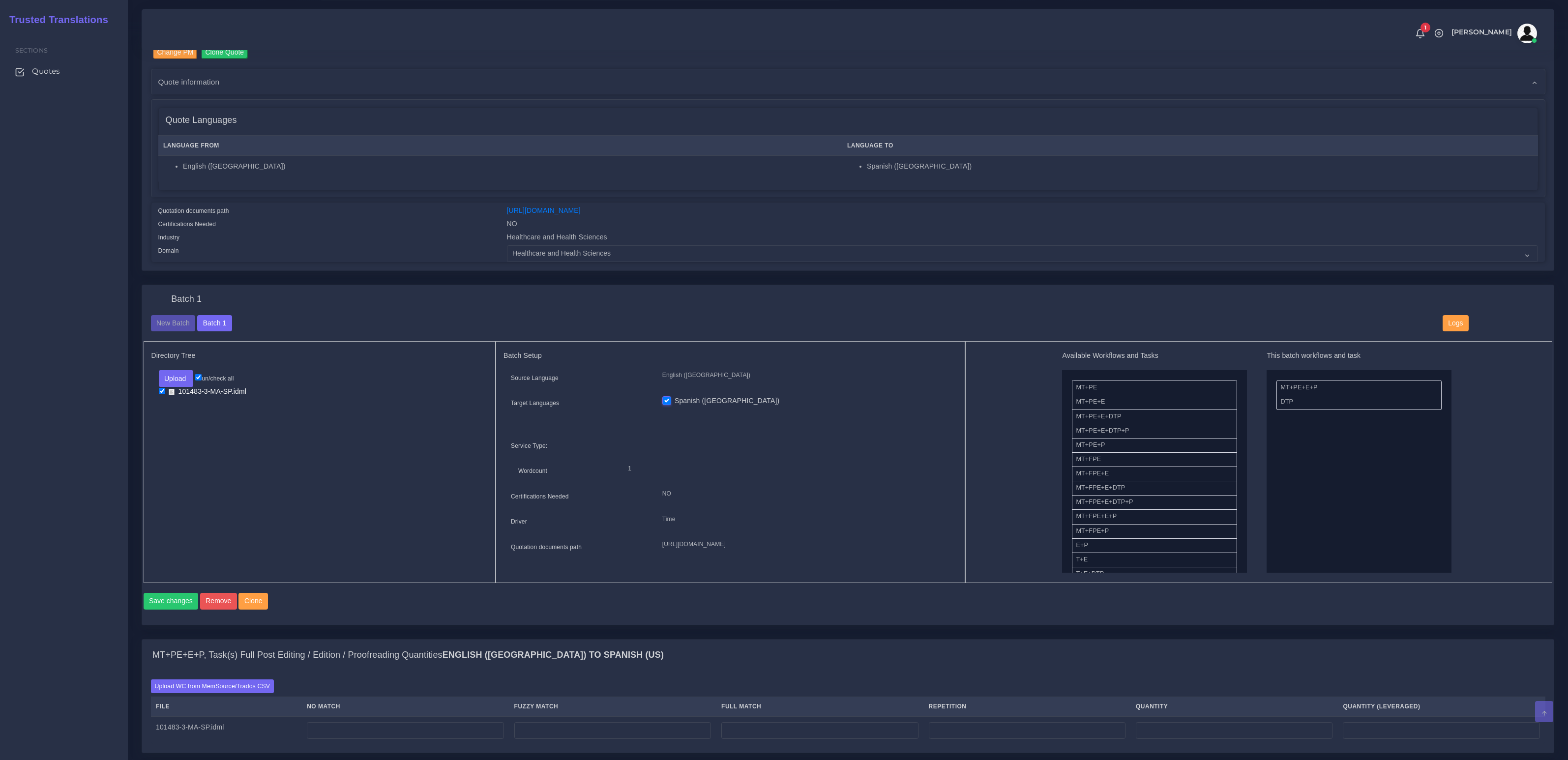
scroll to position [127, 0]
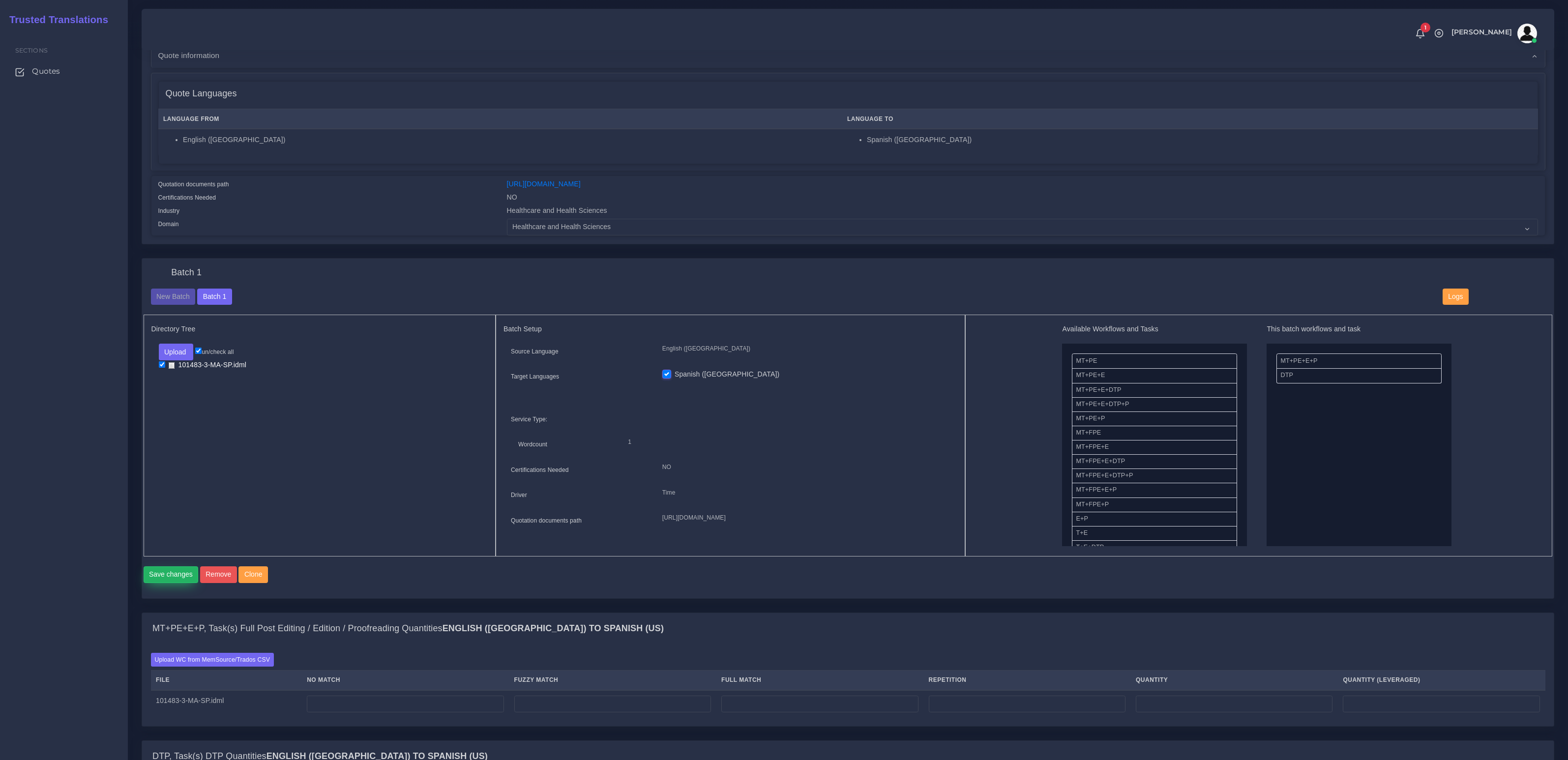
click at [156, 583] on button "Save changes" at bounding box center [171, 574] width 55 height 17
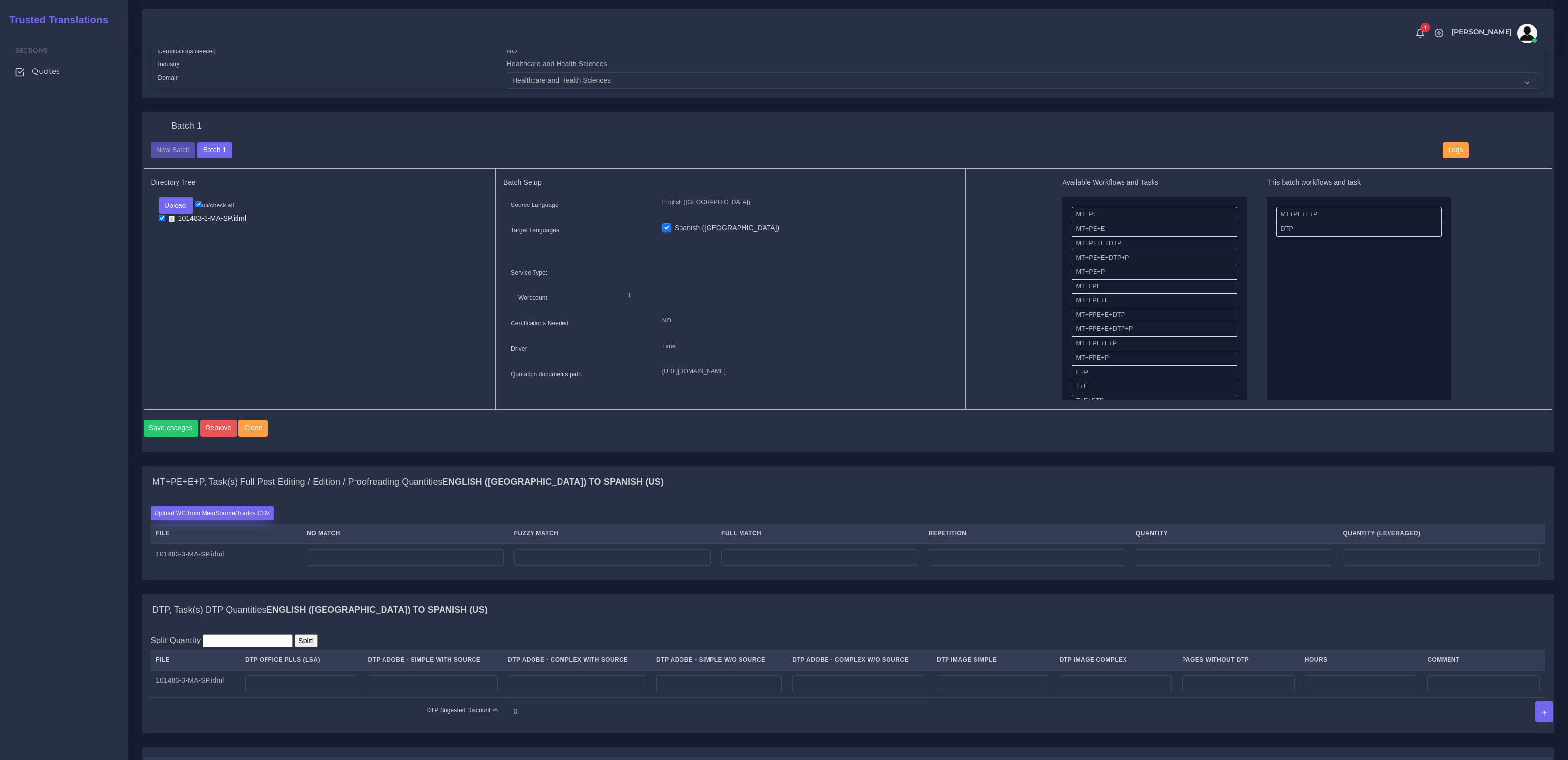
click at [224, 520] on label "Upload WC from MemSource/Trados CSV" at bounding box center [212, 513] width 123 height 13
click at [0, 0] on input "Upload WC from MemSource/Trados CSV" at bounding box center [0, 0] width 0 height 0
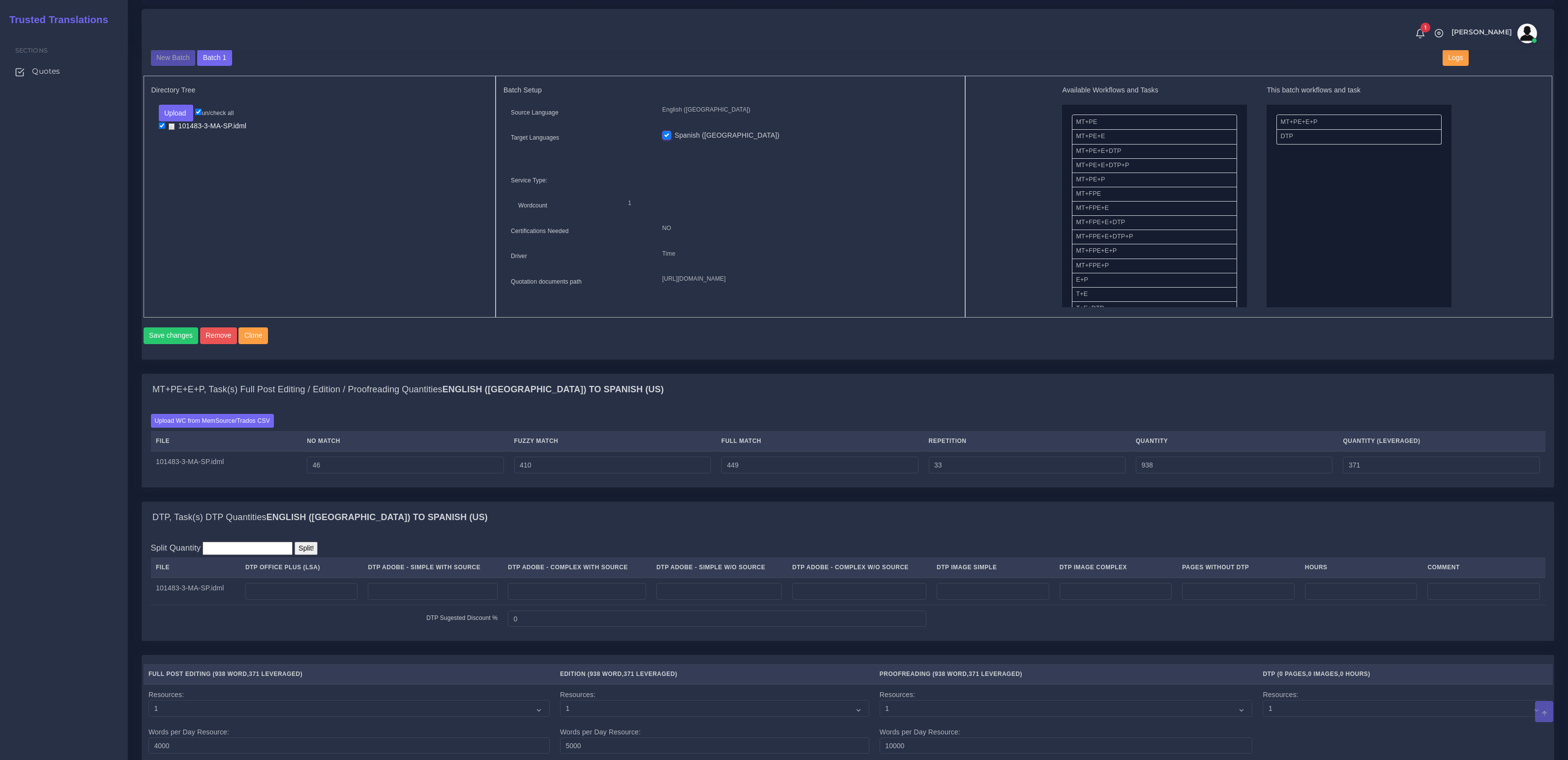
scroll to position [512, 0]
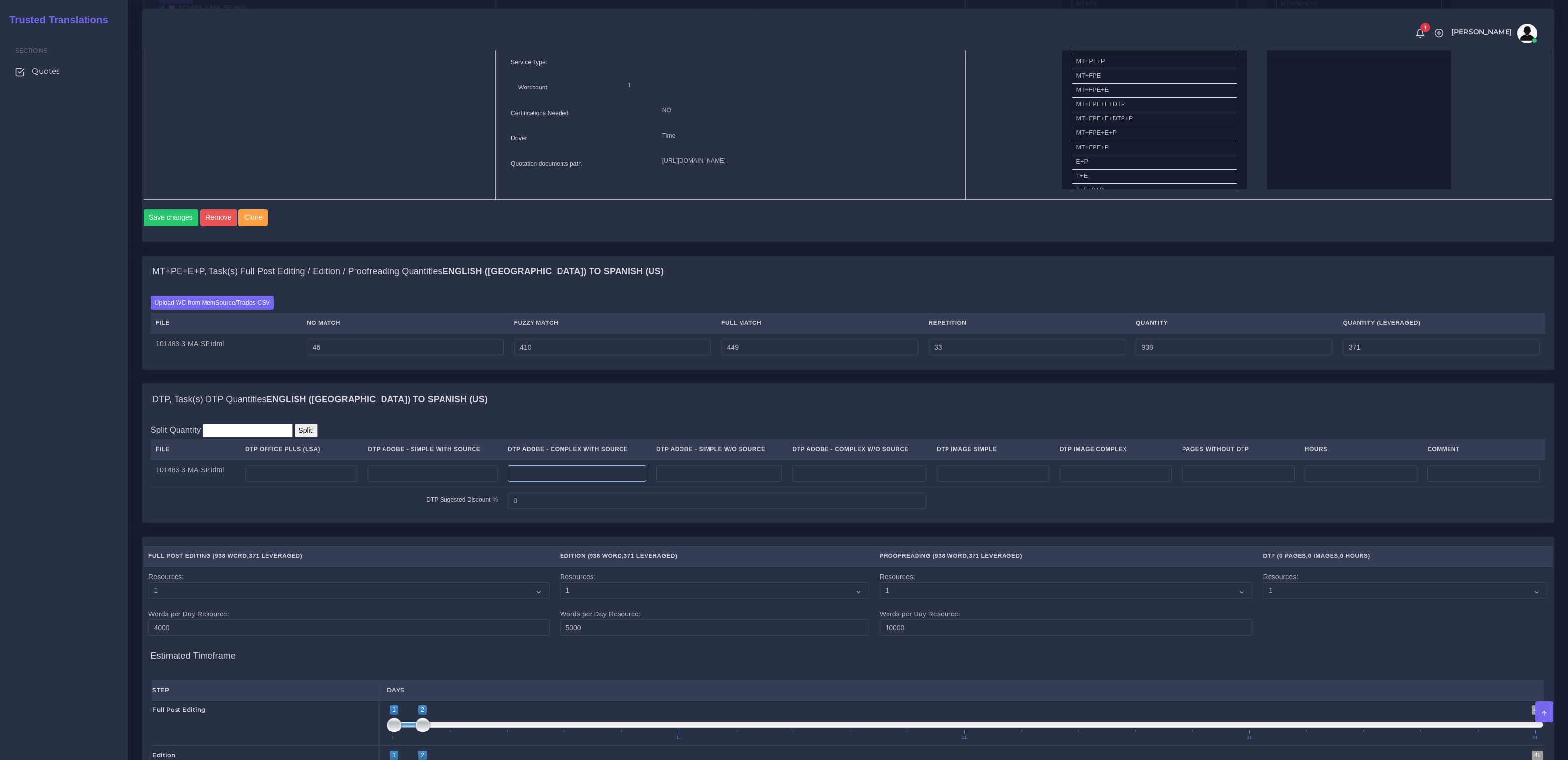
click at [571, 482] on input "number" at bounding box center [577, 473] width 138 height 17
type input "2"
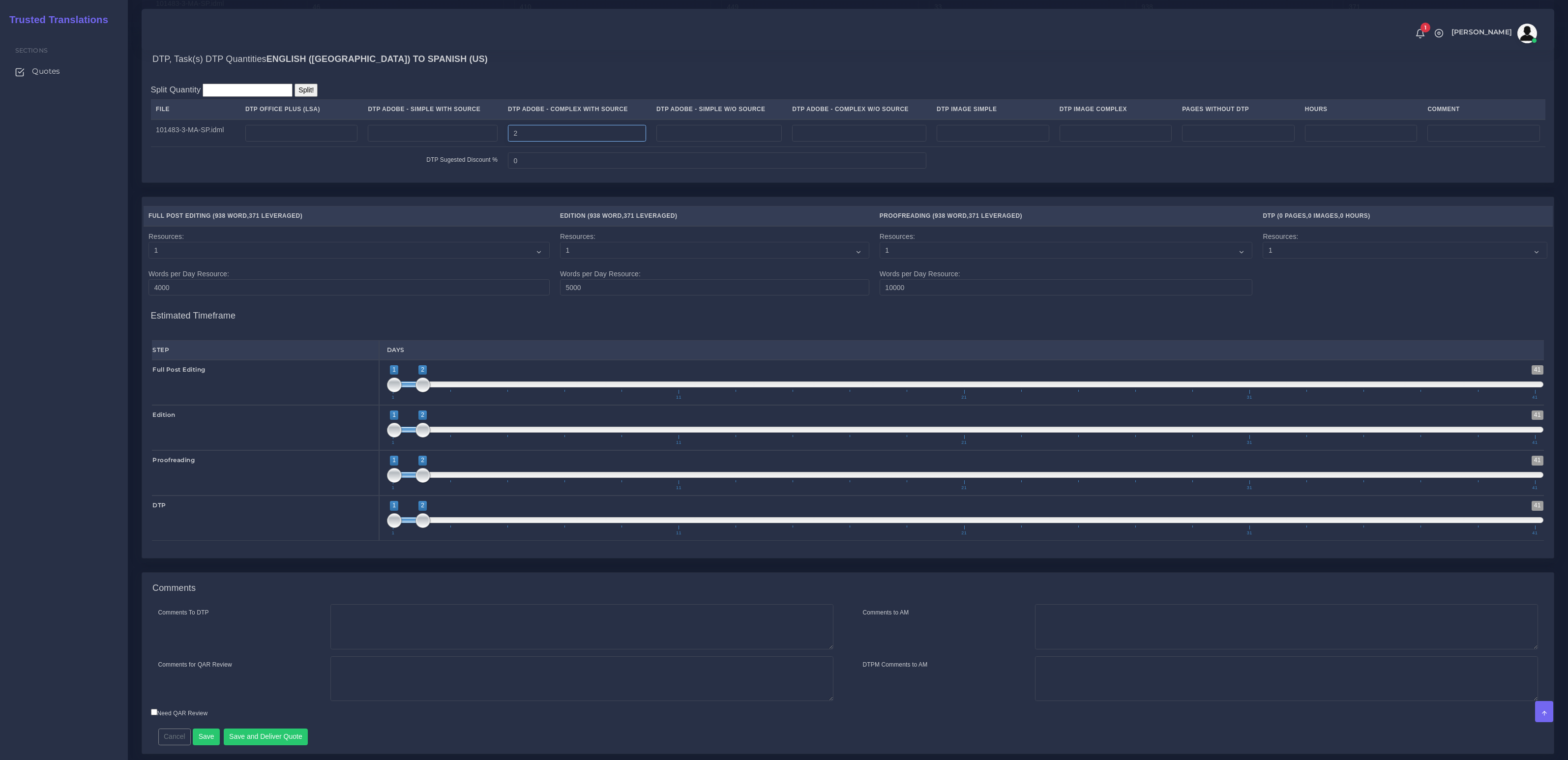
scroll to position [888, 0]
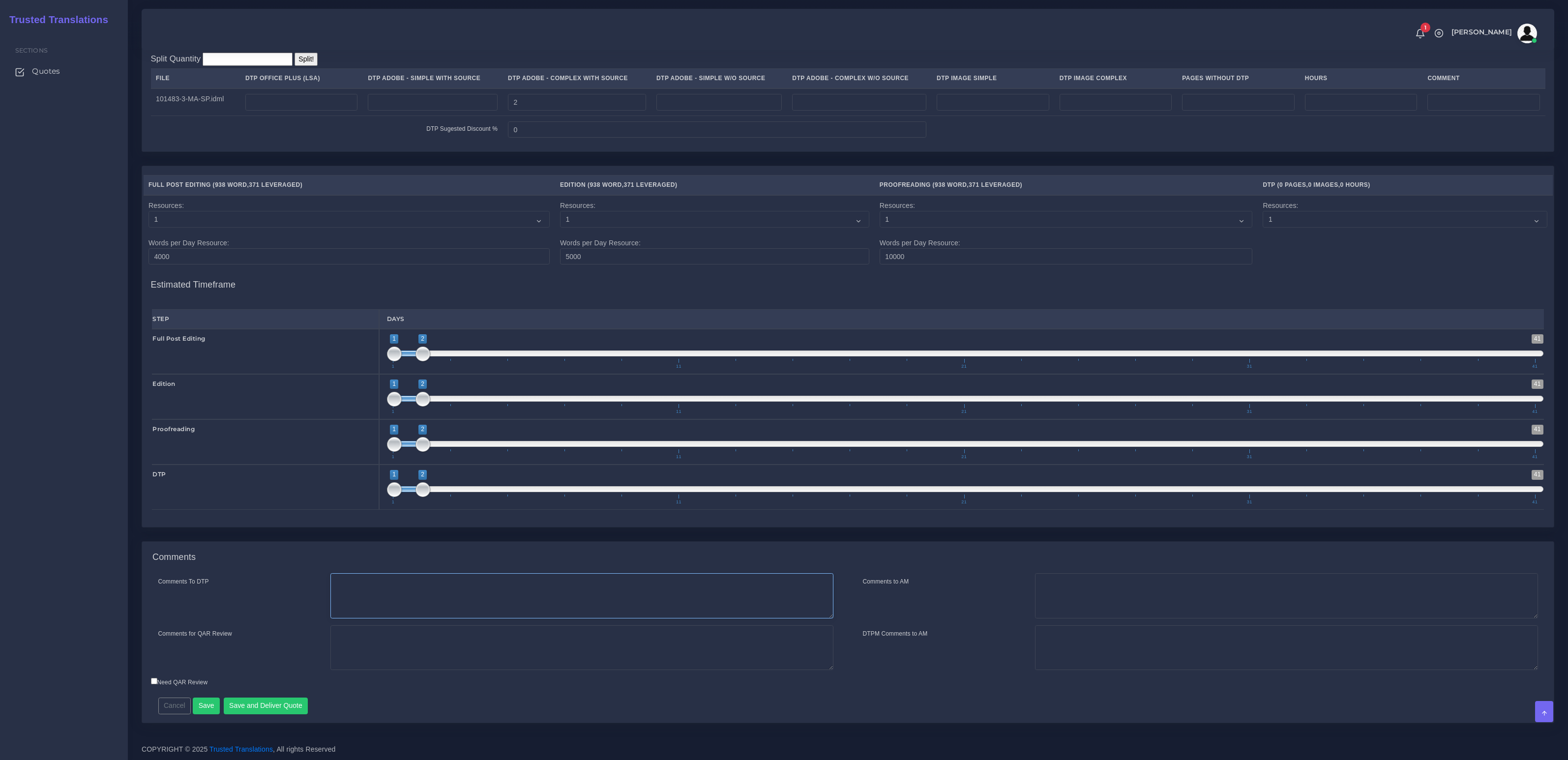
click at [395, 594] on textarea "Comments To DTP" at bounding box center [582, 596] width 503 height 45
paste textarea "Same usual LSA - Colonial Life Instructions."
type textarea "Same usual LSA - Colonial Life Instructions."
click at [272, 703] on button "Save and Deliver Quote" at bounding box center [266, 705] width 85 height 17
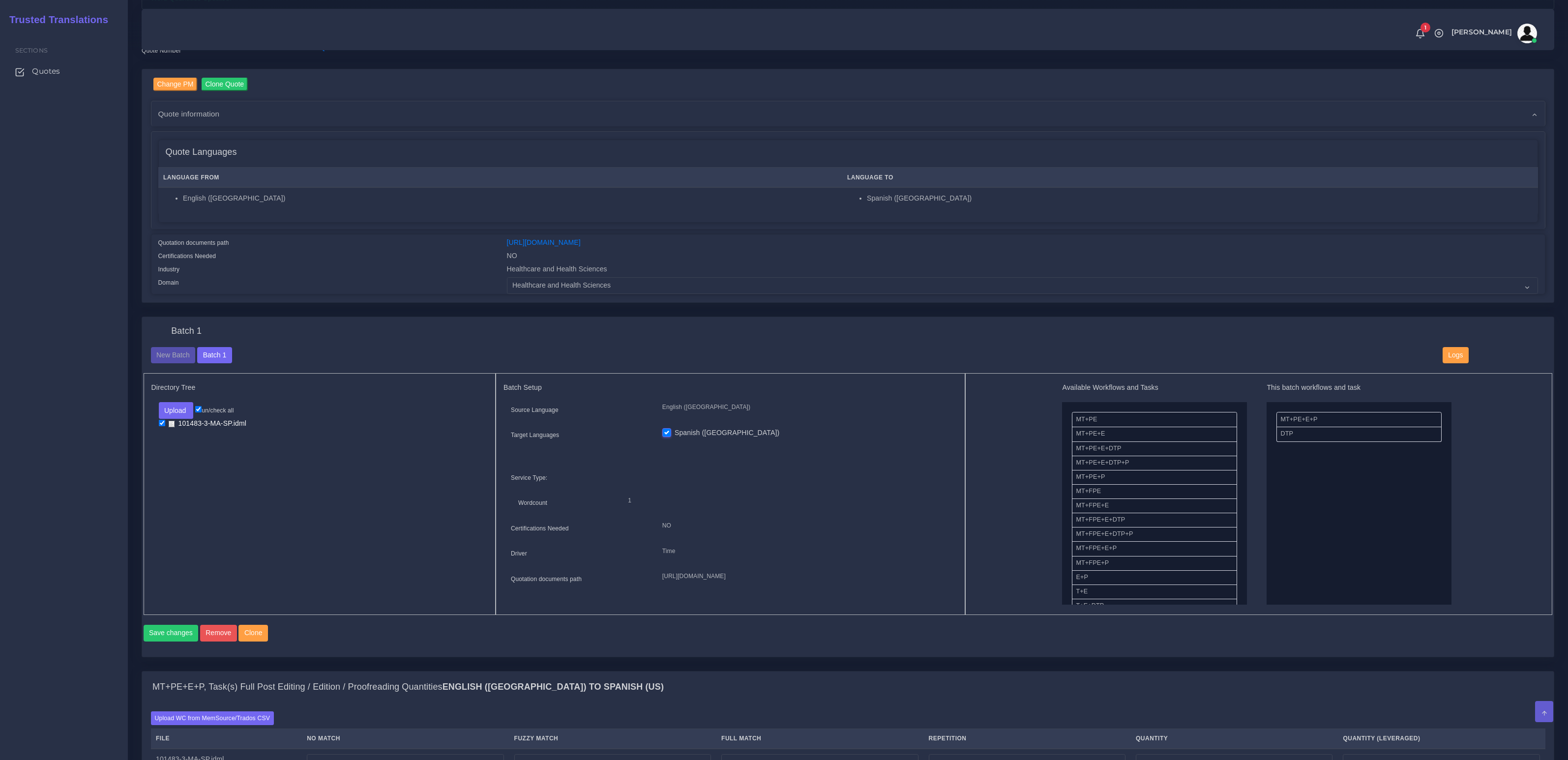
scroll to position [0, 0]
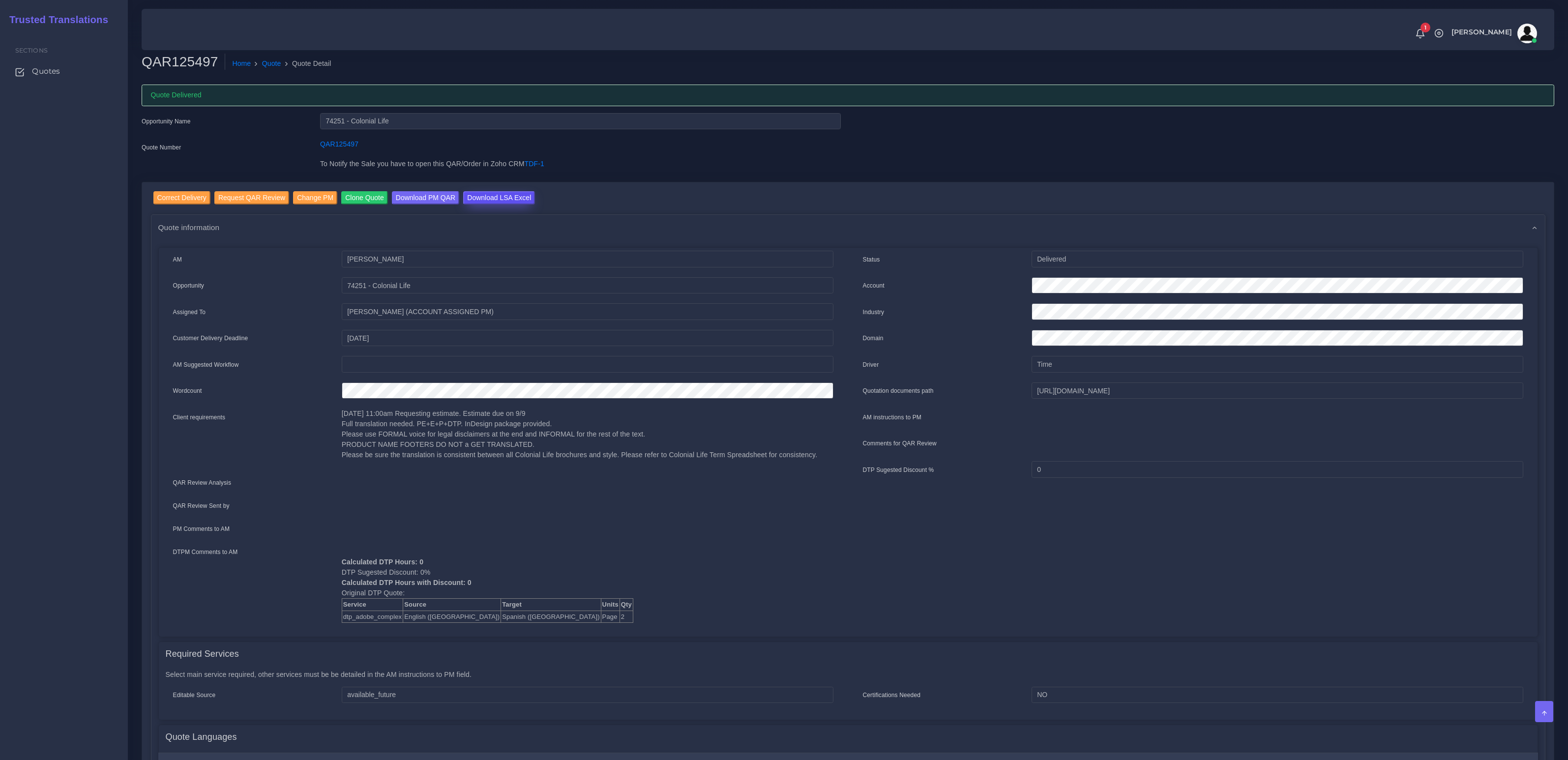
click at [512, 197] on input "Download LSA Excel" at bounding box center [499, 198] width 72 height 13
click at [263, 61] on link "Quote" at bounding box center [272, 63] width 19 height 10
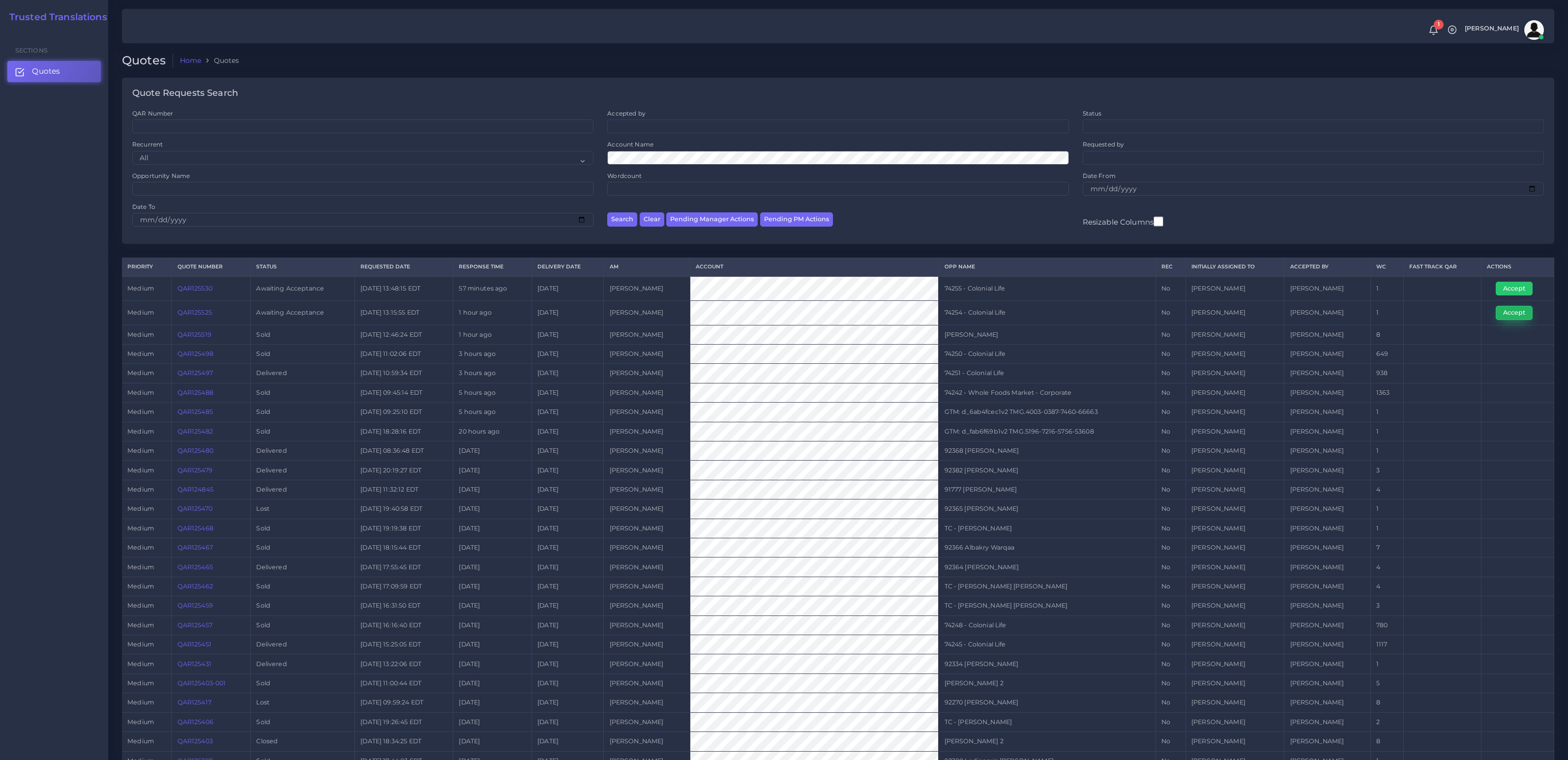
click at [1506, 312] on button "Accept" at bounding box center [1514, 313] width 37 height 13
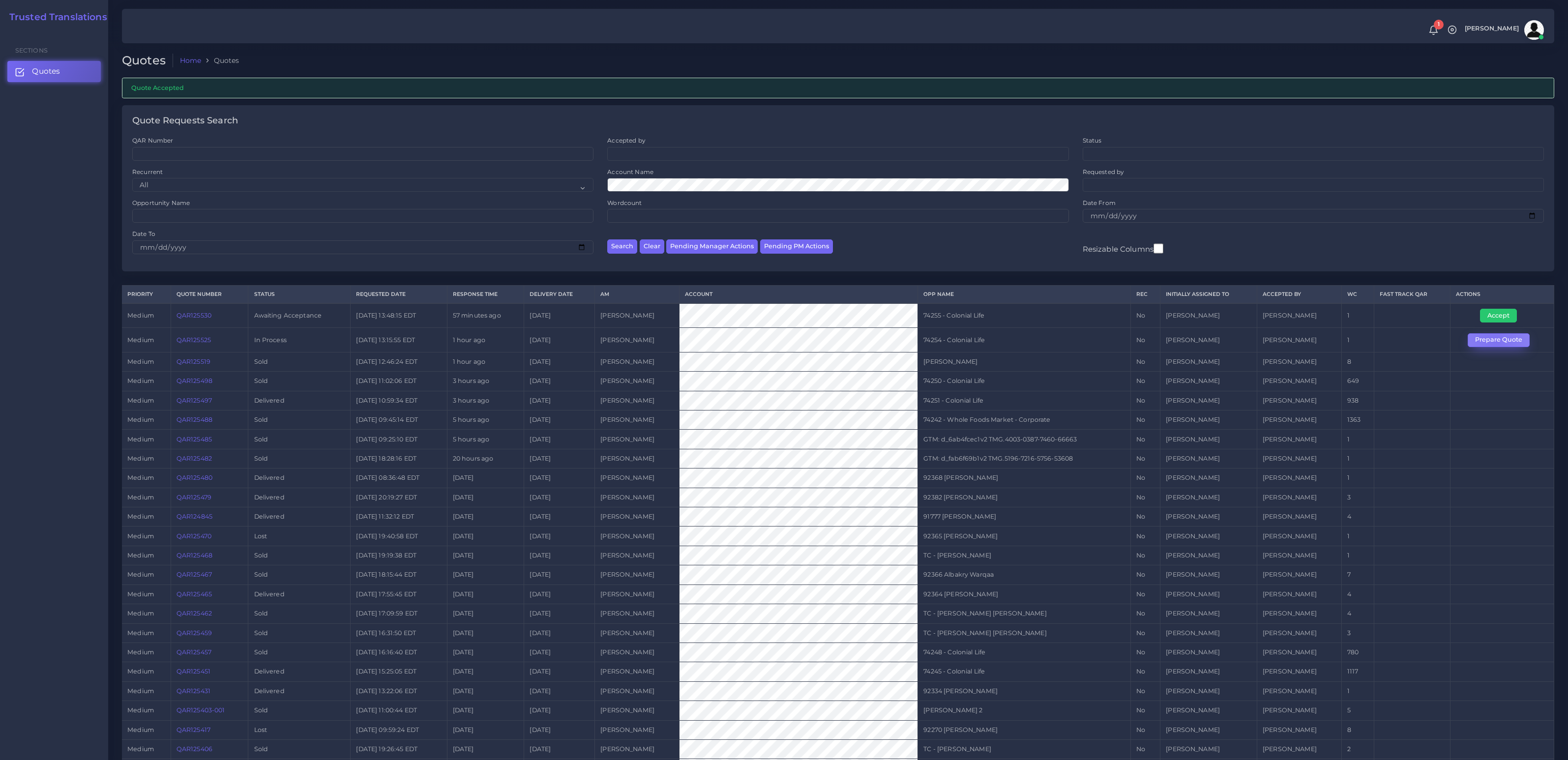
click at [1495, 342] on button "Prepare Quote" at bounding box center [1499, 340] width 62 height 13
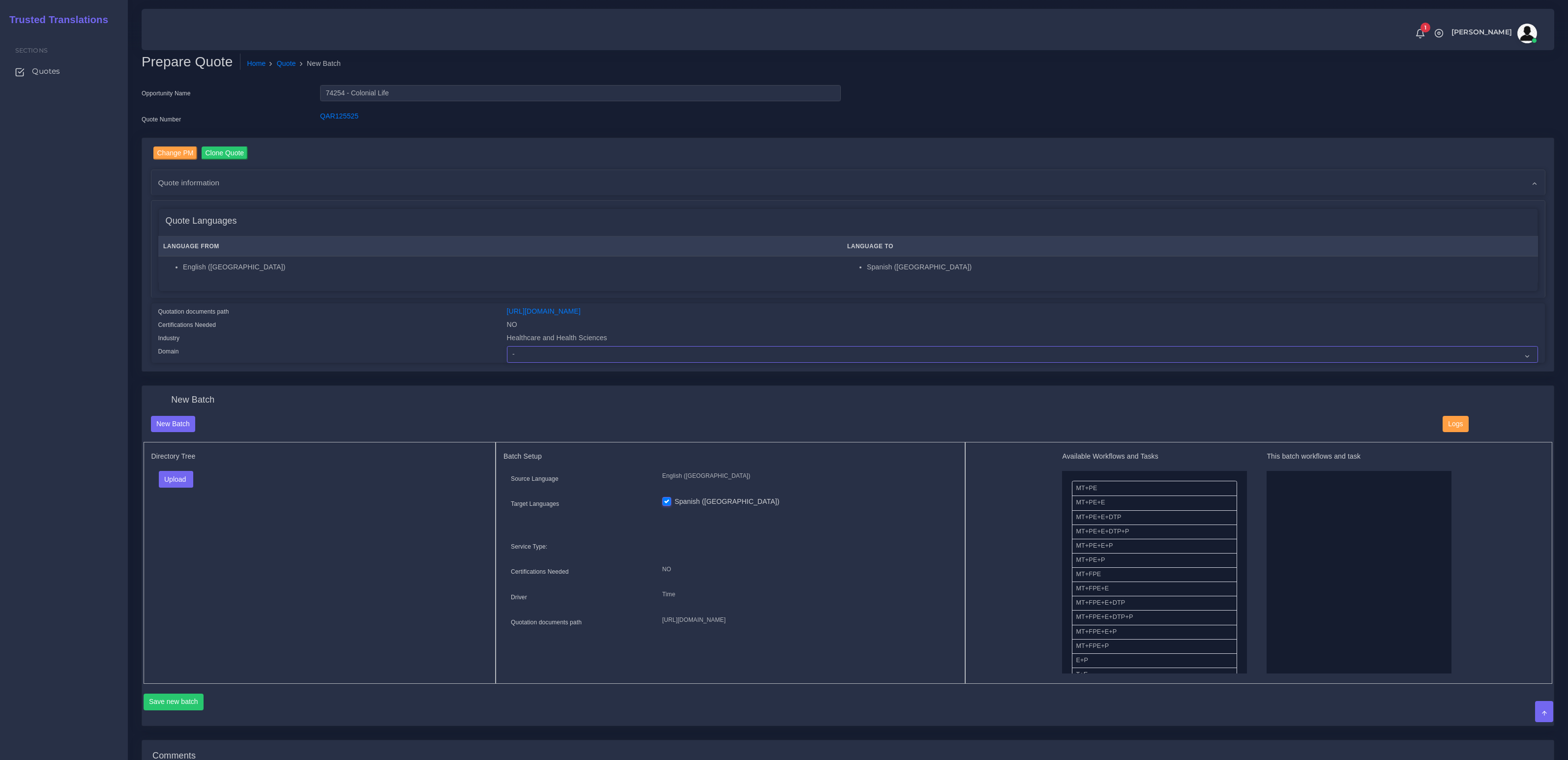
click at [572, 356] on select "- Advertising and Media Agriculture, Forestry and Fishing Architecture, Buildin…" at bounding box center [1022, 354] width 1031 height 17
select select "Healthcare and Health Sciences"
click at [507, 346] on select "- Advertising and Media Agriculture, Forestry and Fishing Architecture, Buildin…" at bounding box center [1022, 354] width 1031 height 17
click at [295, 538] on div "Directory Tree Upload Folder Files un/check all" at bounding box center [319, 563] width 352 height 242
click at [181, 479] on button "Upload" at bounding box center [176, 479] width 35 height 17
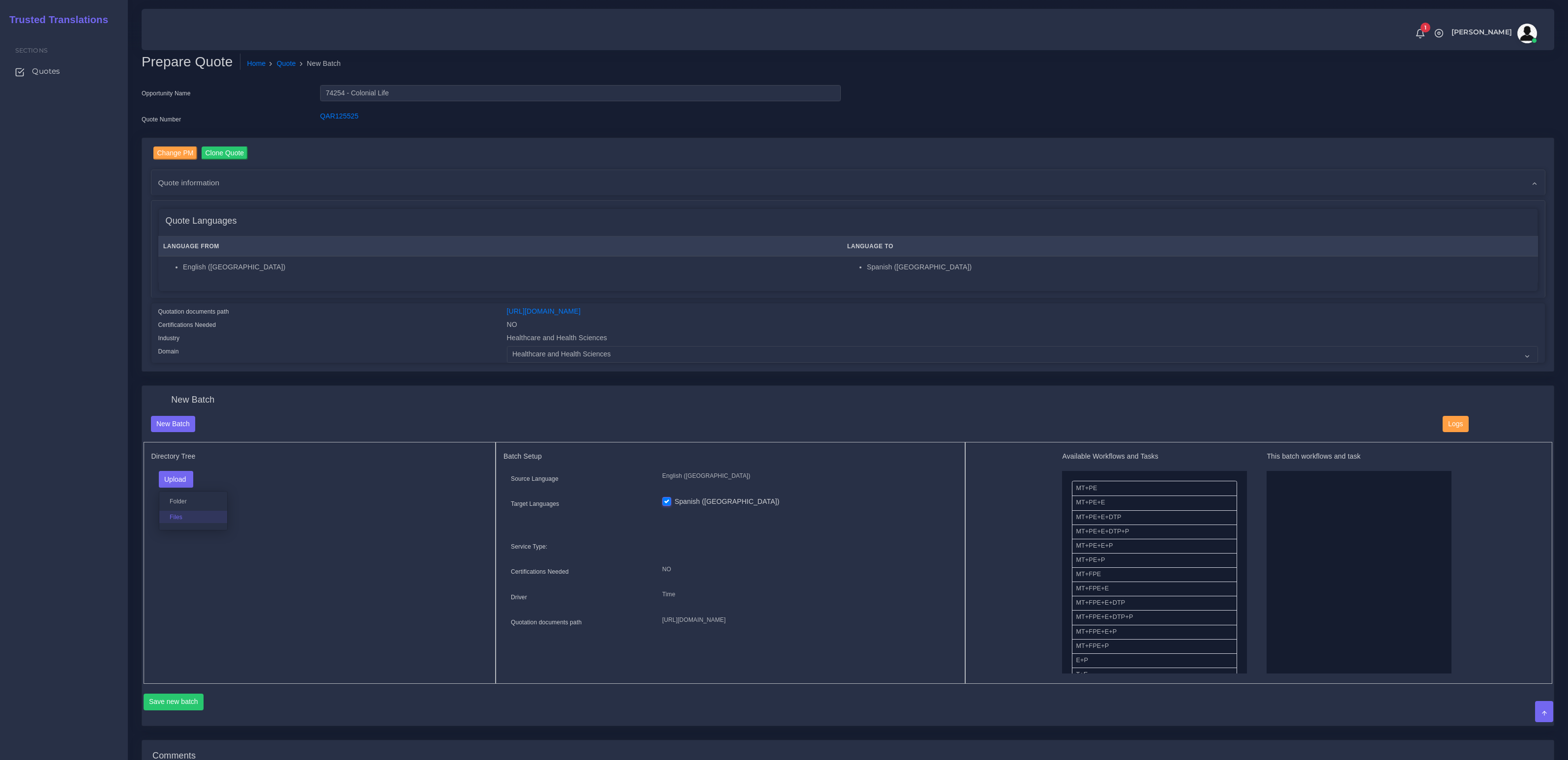
click at [191, 514] on label "Files" at bounding box center [193, 517] width 68 height 12
drag, startPoint x: 1102, startPoint y: 544, endPoint x: 1298, endPoint y: 558, distance: 196.5
drag, startPoint x: 1103, startPoint y: 545, endPoint x: 1469, endPoint y: 546, distance: 366.0
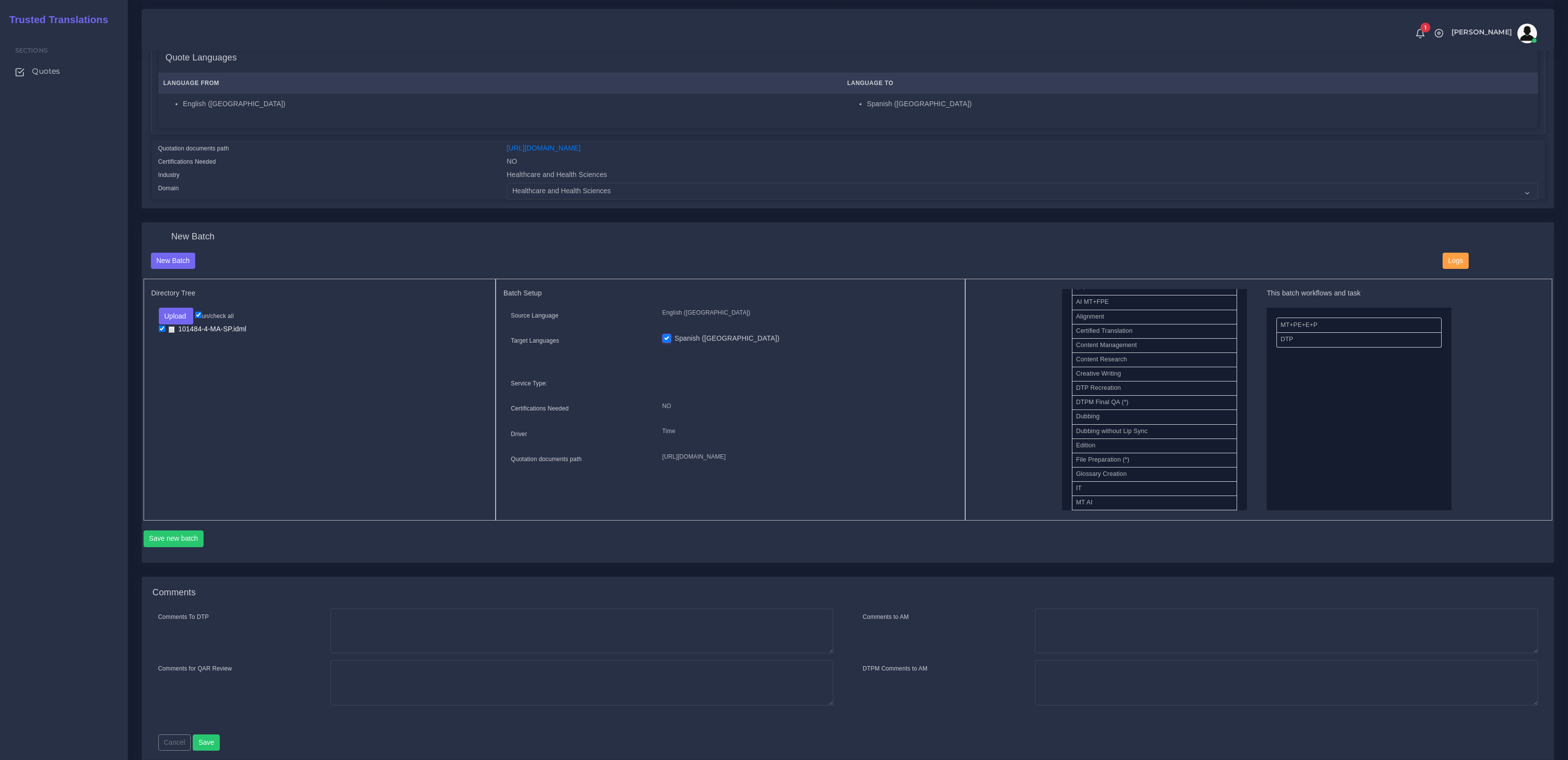
scroll to position [196, 0]
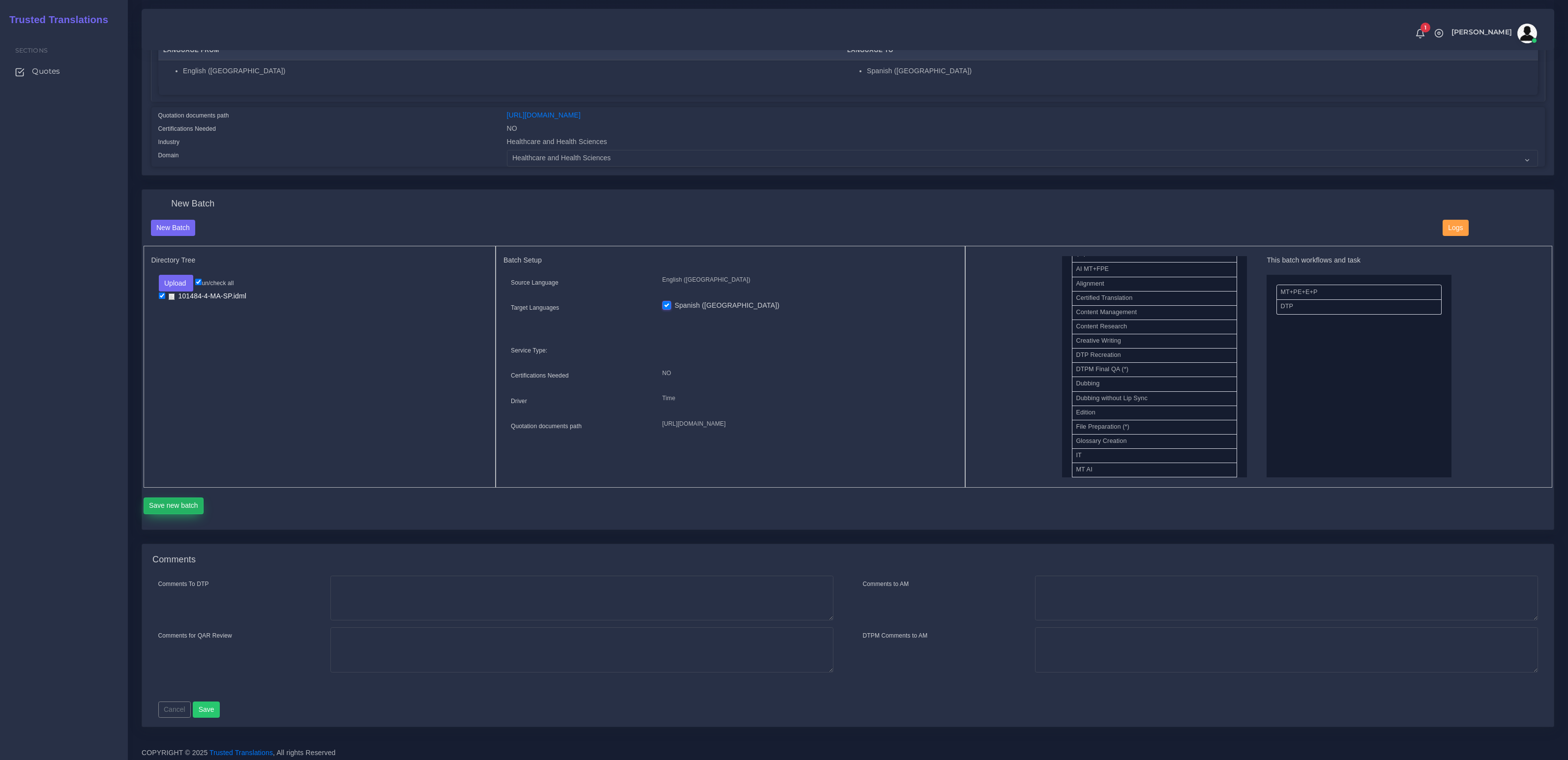
click at [185, 498] on button "Save new batch" at bounding box center [173, 506] width 61 height 17
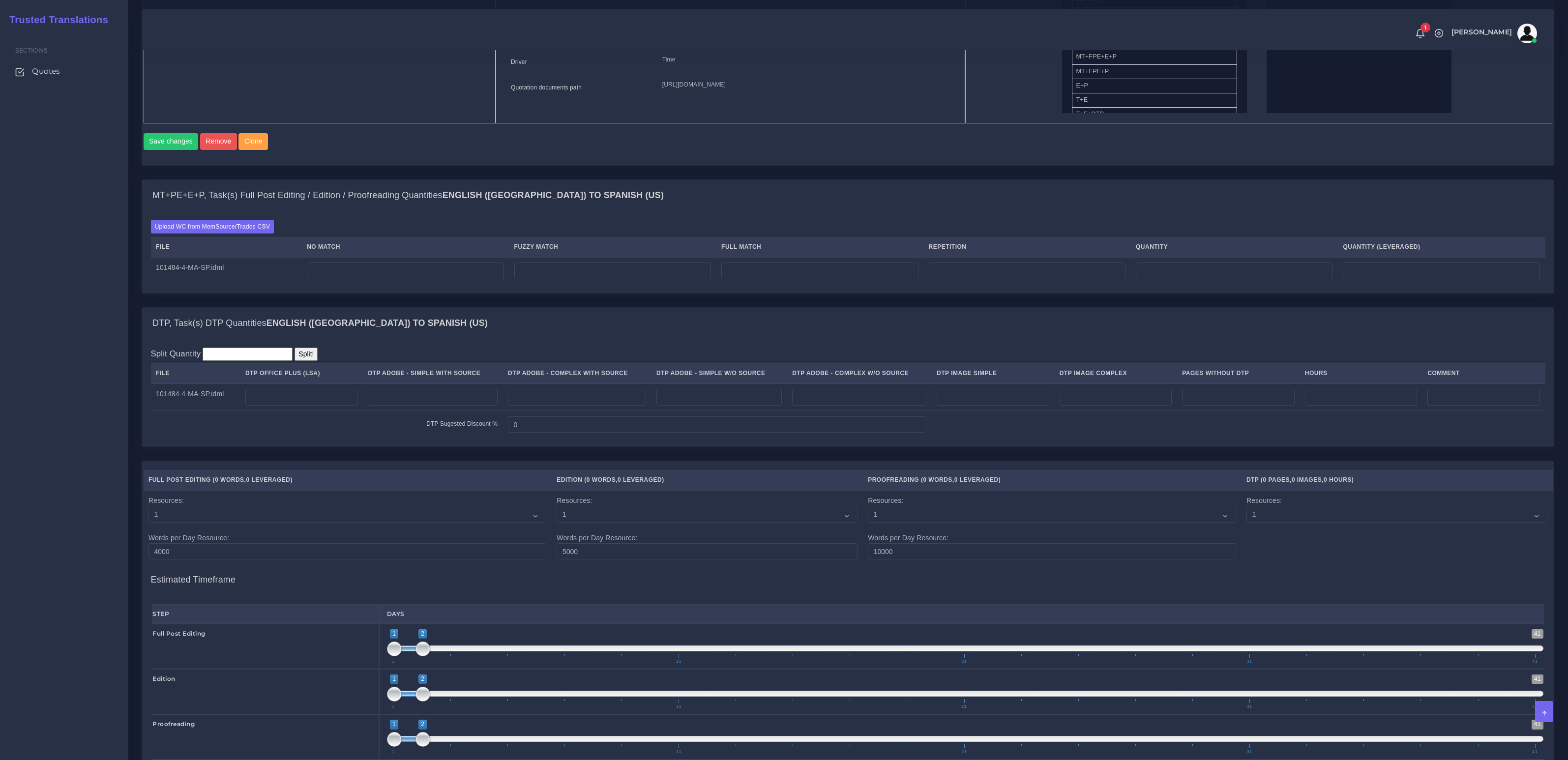
scroll to position [605, 0]
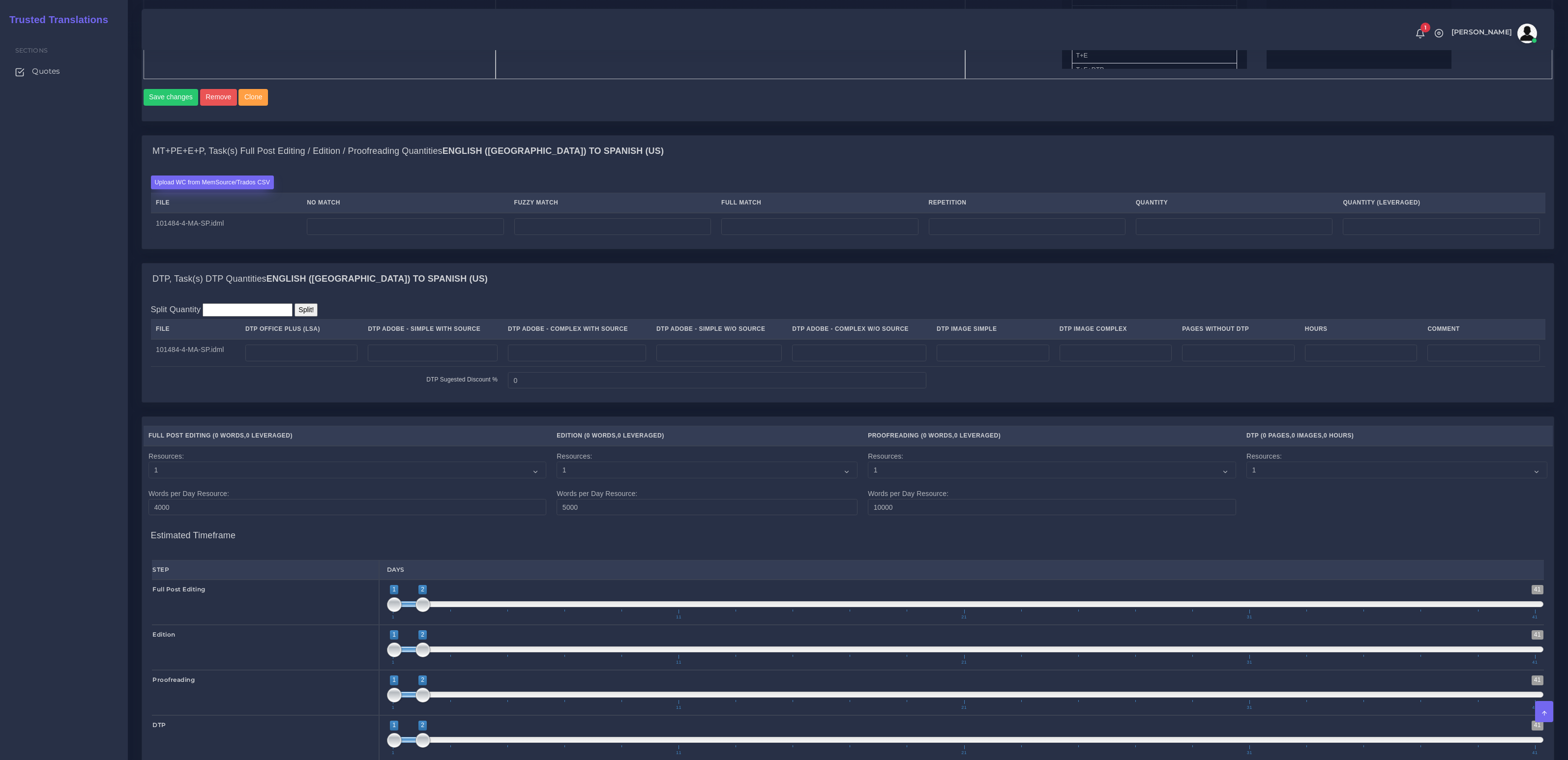
click at [199, 189] on label "Upload WC from MemSource/Trados CSV" at bounding box center [212, 182] width 123 height 13
click at [0, 0] on input "Upload WC from MemSource/Trados CSV" at bounding box center [0, 0] width 0 height 0
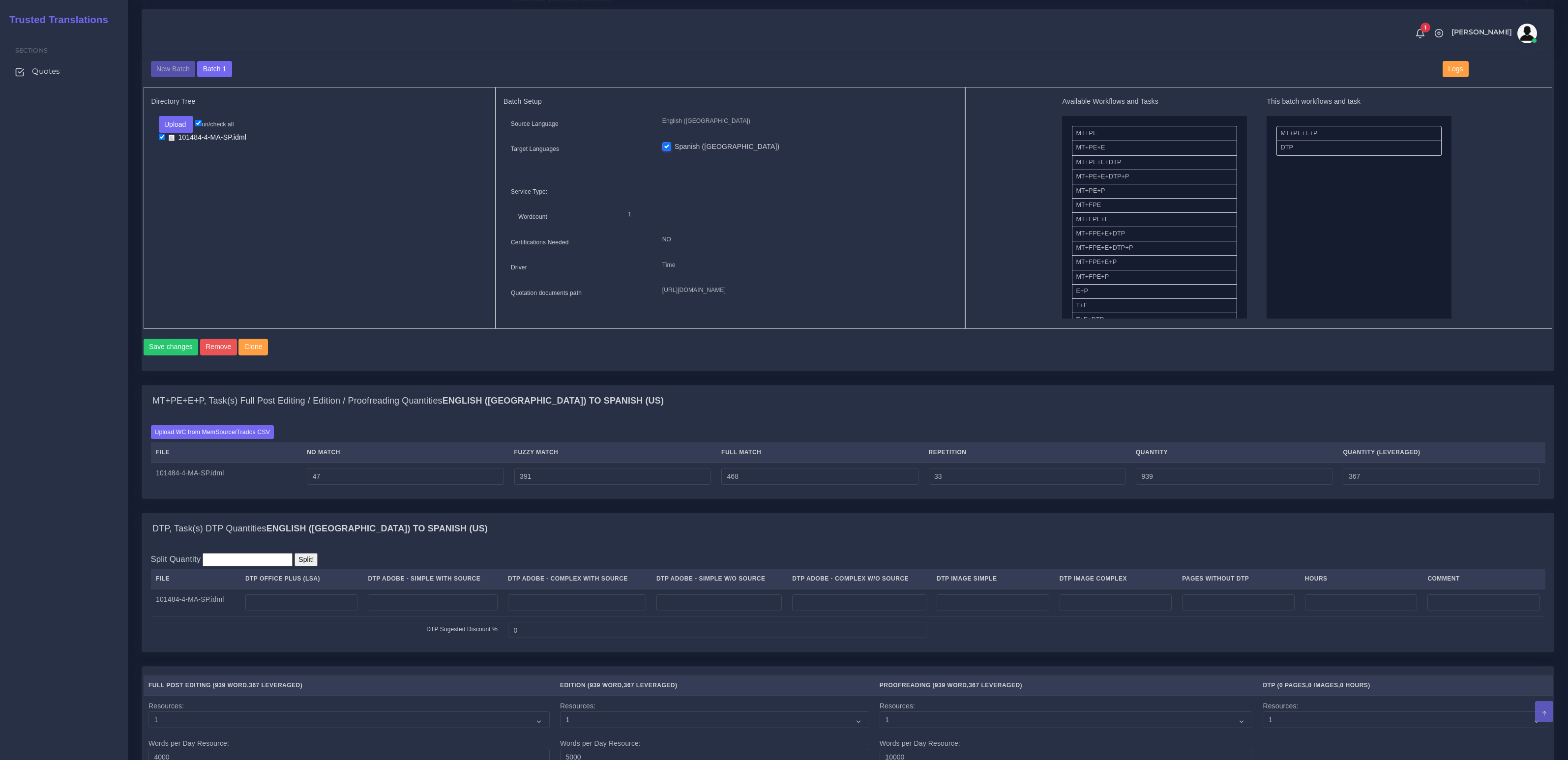
scroll to position [598, 0]
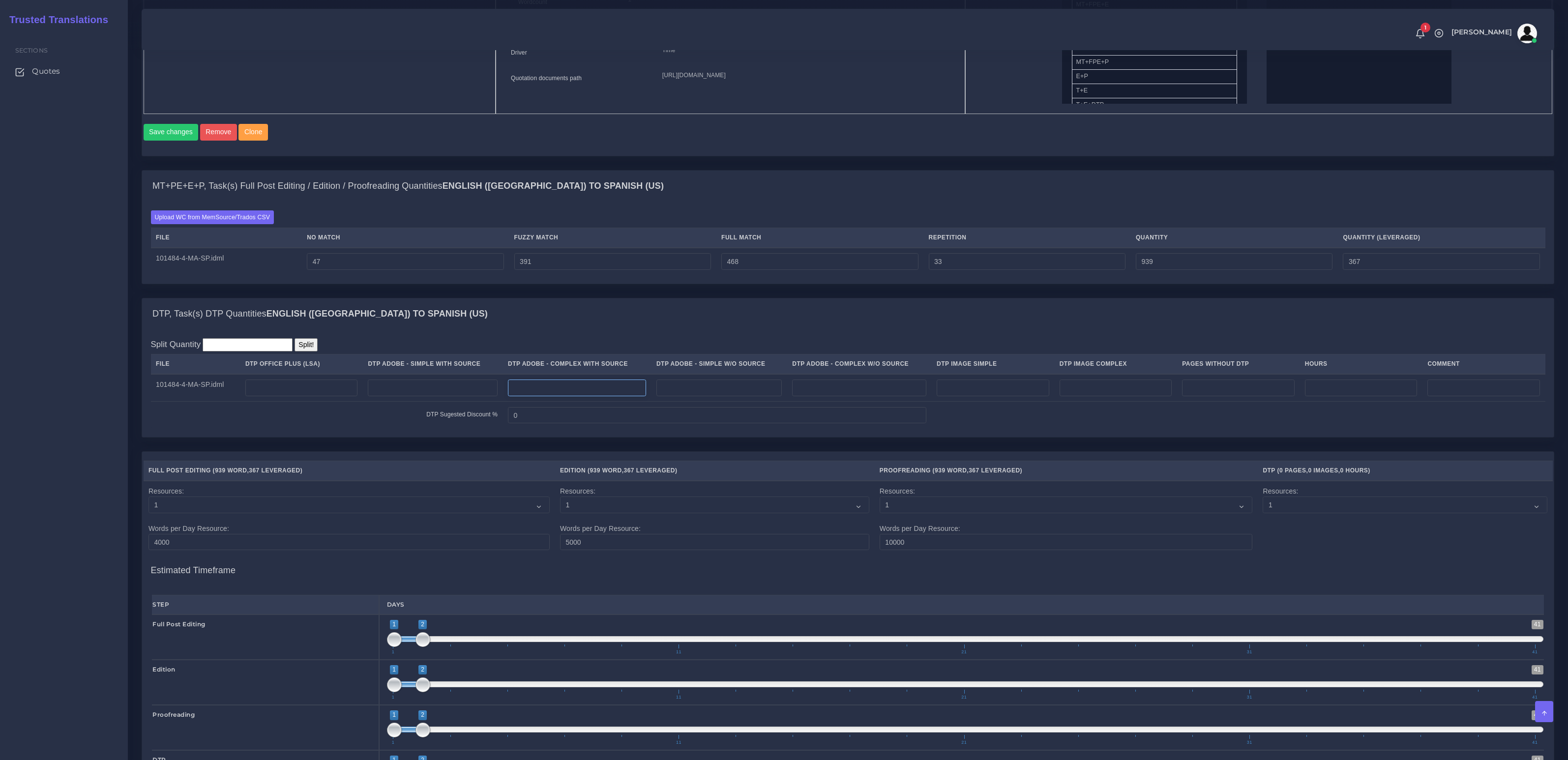
click at [628, 396] on input "number" at bounding box center [577, 387] width 138 height 17
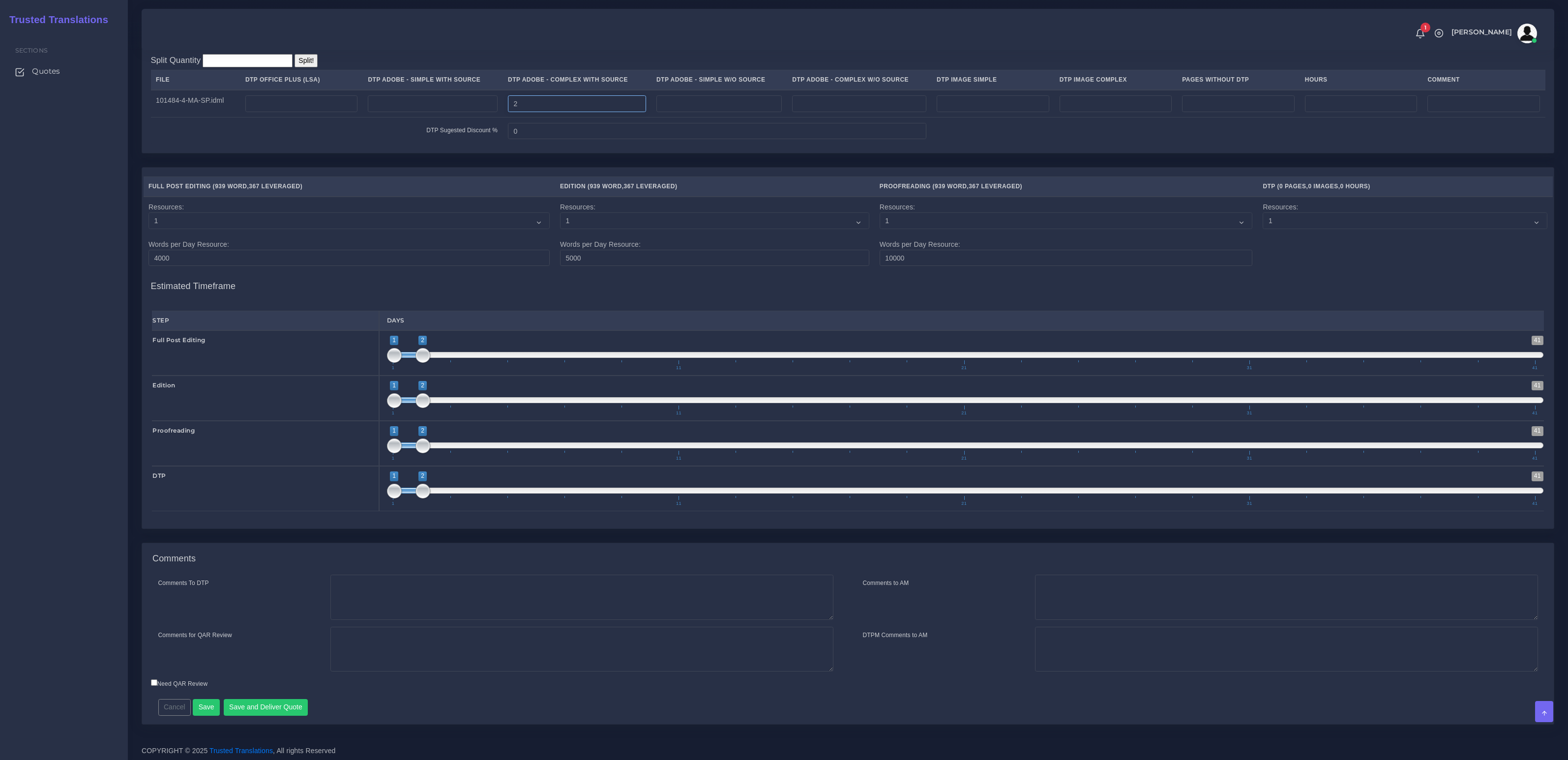
scroll to position [888, 0]
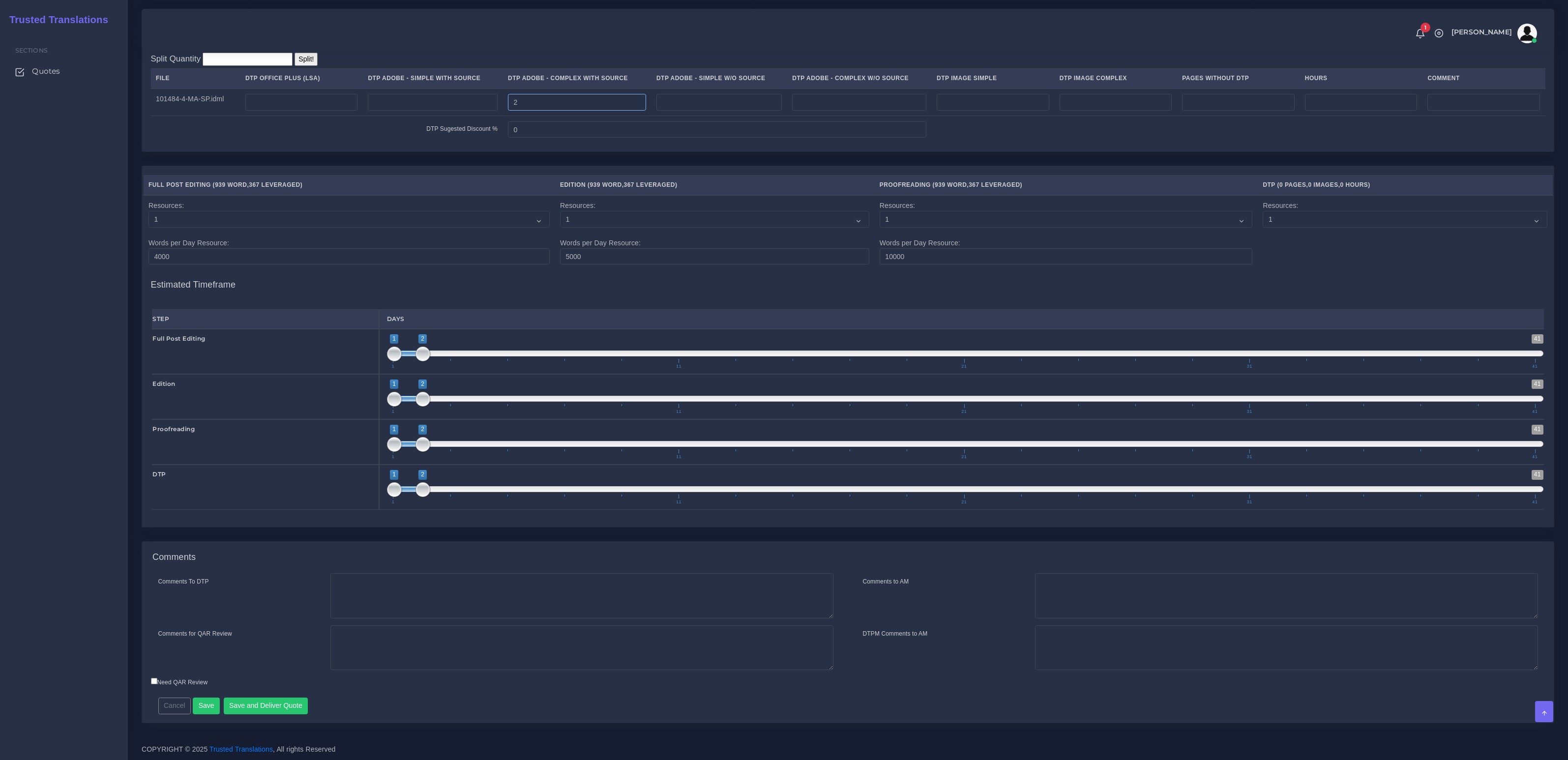
type input "2"
drag, startPoint x: 375, startPoint y: 601, endPoint x: 377, endPoint y: 606, distance: 5.4
click at [376, 601] on textarea "Comments To DTP" at bounding box center [582, 596] width 503 height 45
paste textarea "Same usual LSA - Colonial Life Instructions."
type textarea "Same usual LSA - Colonial Life Instructions."
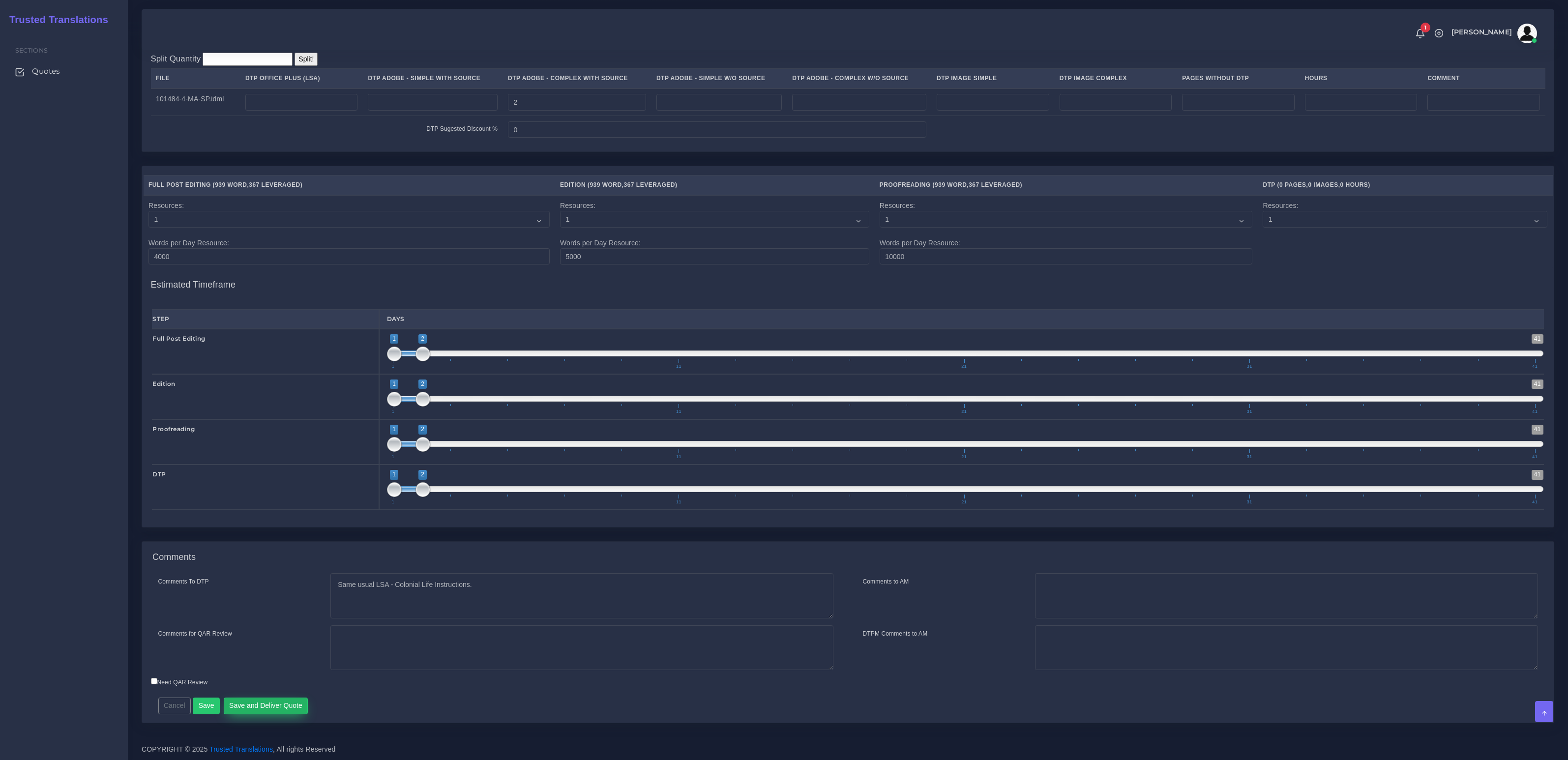
click at [263, 705] on button "Save and Deliver Quote" at bounding box center [266, 705] width 85 height 17
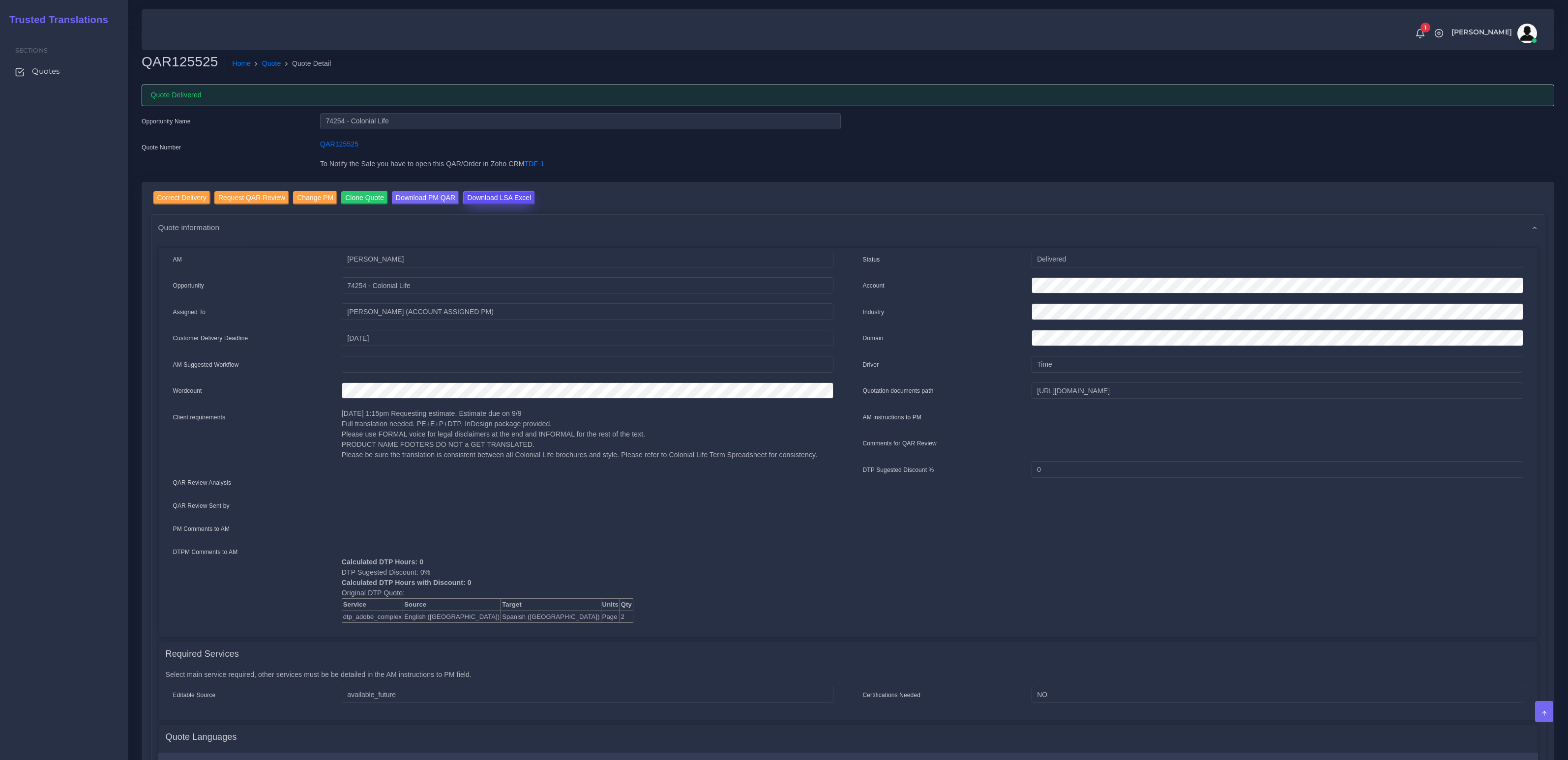
click at [495, 202] on input "Download LSA Excel" at bounding box center [499, 198] width 72 height 13
click at [276, 59] on link "Quote" at bounding box center [272, 63] width 19 height 10
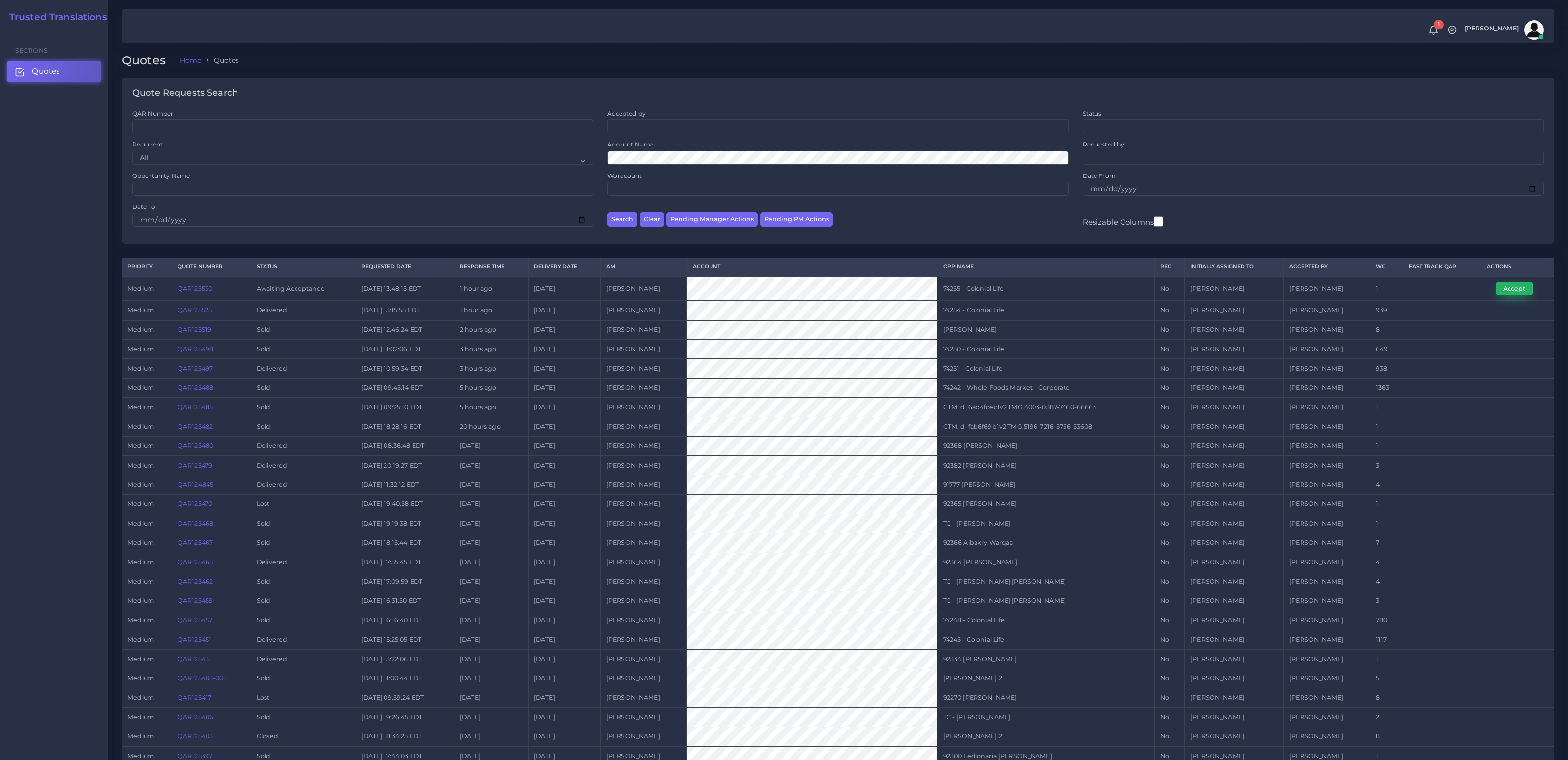
click at [1515, 285] on button "Accept" at bounding box center [1514, 289] width 37 height 13
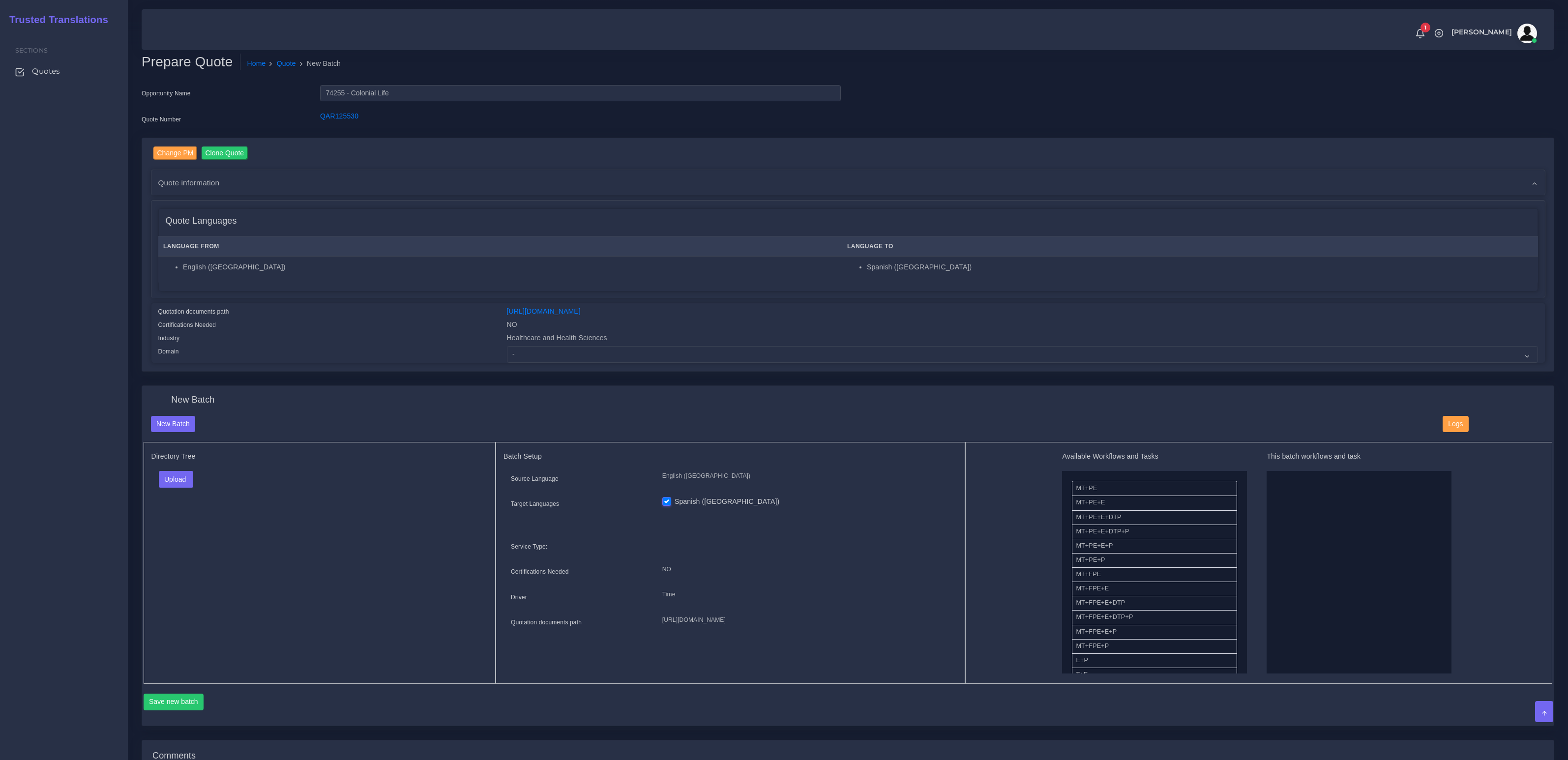
click at [544, 362] on div "Change PM Clone Quote Quote information AM Tulio Figueroa Opportunity NO" at bounding box center [848, 254] width 1412 height 234
click at [551, 355] on select "- Advertising and Media Agriculture, Forestry and Fishing Architecture, Buildin…" at bounding box center [1022, 354] width 1031 height 17
select select "Healthcare and Health Sciences"
click at [507, 346] on select "- Advertising and Media Agriculture, Forestry and Fishing Architecture, Buildin…" at bounding box center [1022, 354] width 1031 height 17
click at [177, 482] on button "Upload" at bounding box center [176, 479] width 35 height 17
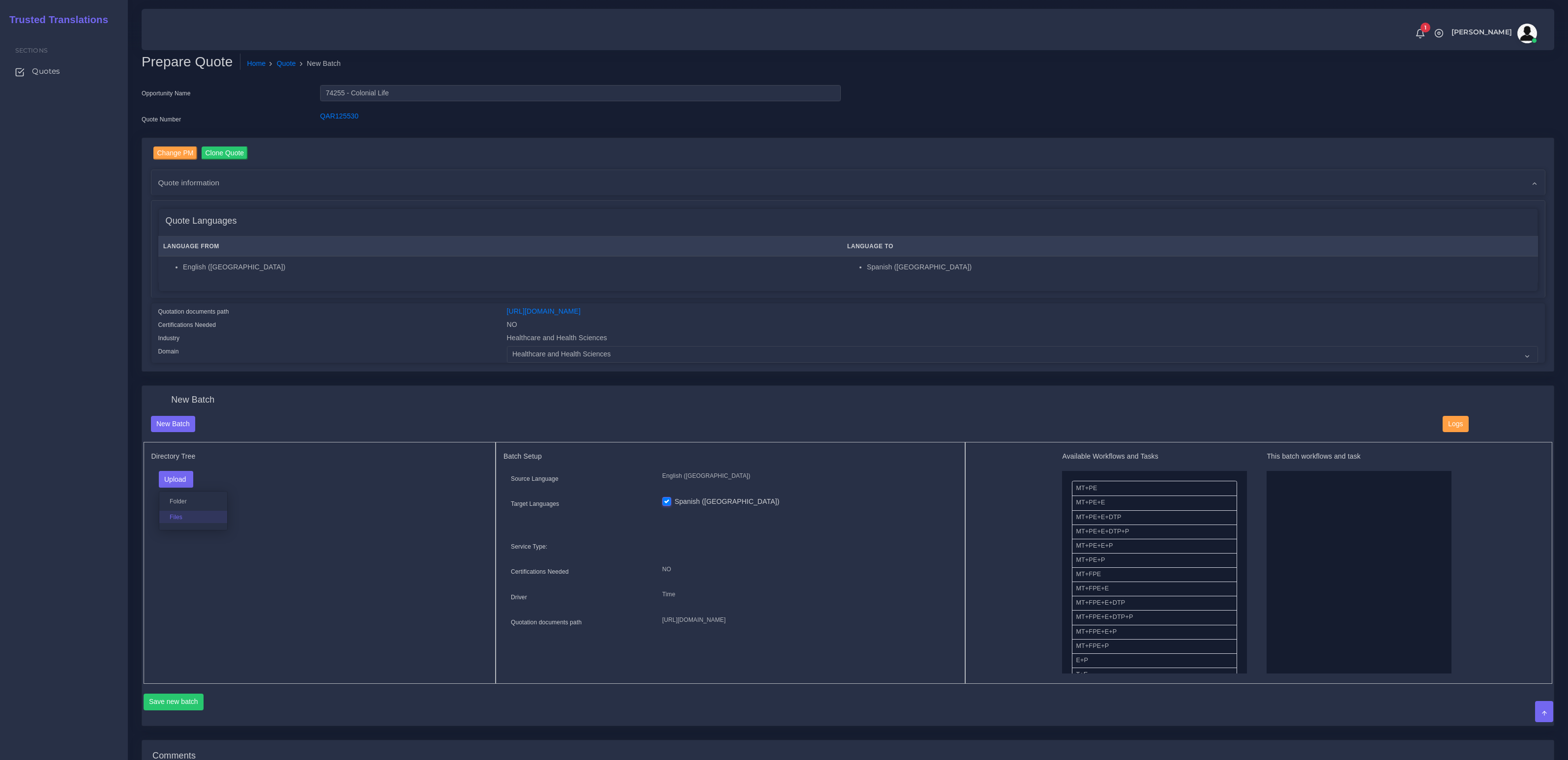
click at [181, 520] on label "Files" at bounding box center [193, 517] width 68 height 12
drag, startPoint x: 1098, startPoint y: 541, endPoint x: 1230, endPoint y: 547, distance: 132.1
drag, startPoint x: 1097, startPoint y: 636, endPoint x: 1376, endPoint y: 610, distance: 280.2
click at [188, 705] on button "Save new batch" at bounding box center [173, 702] width 61 height 17
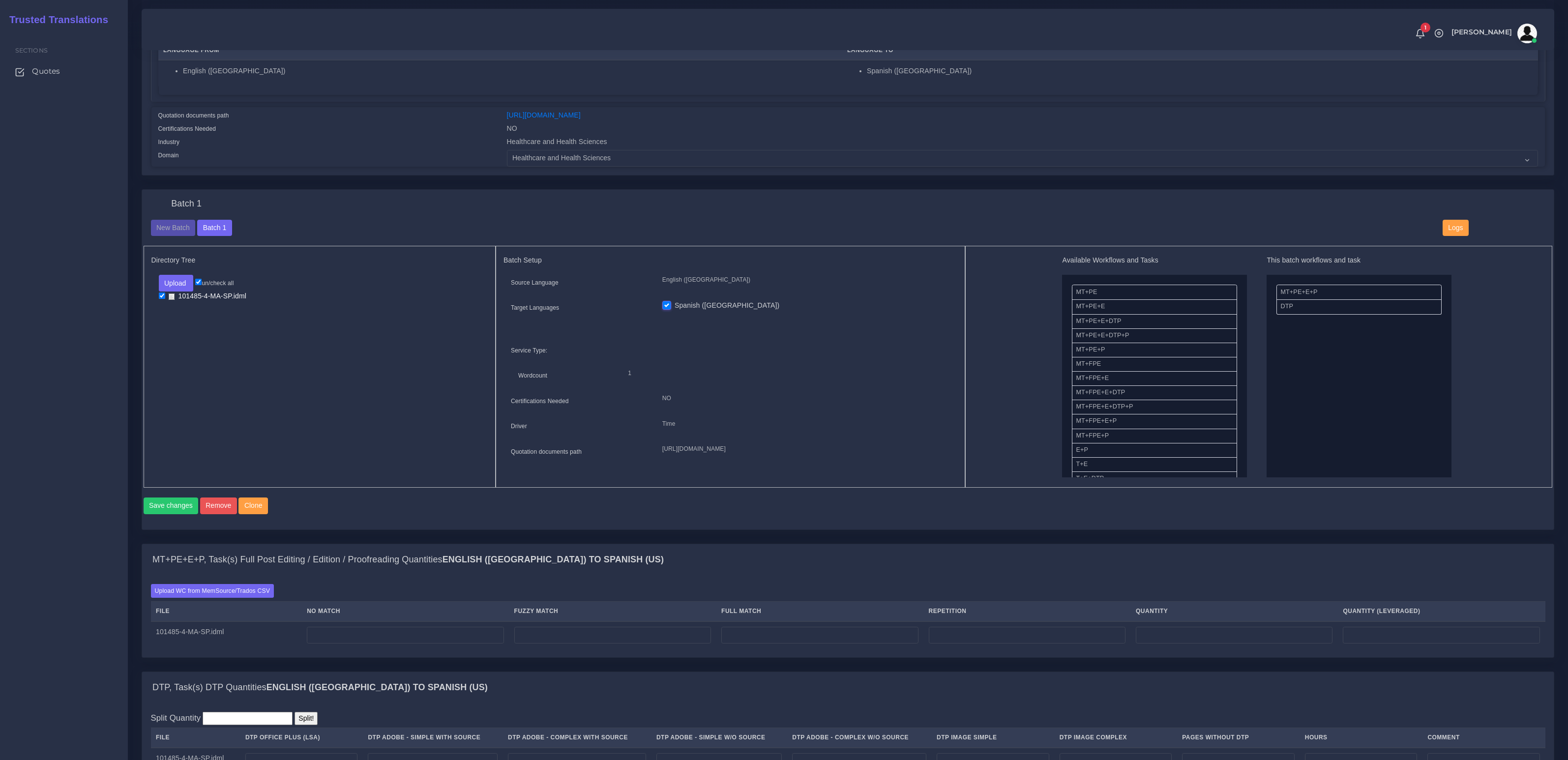
scroll to position [207, 0]
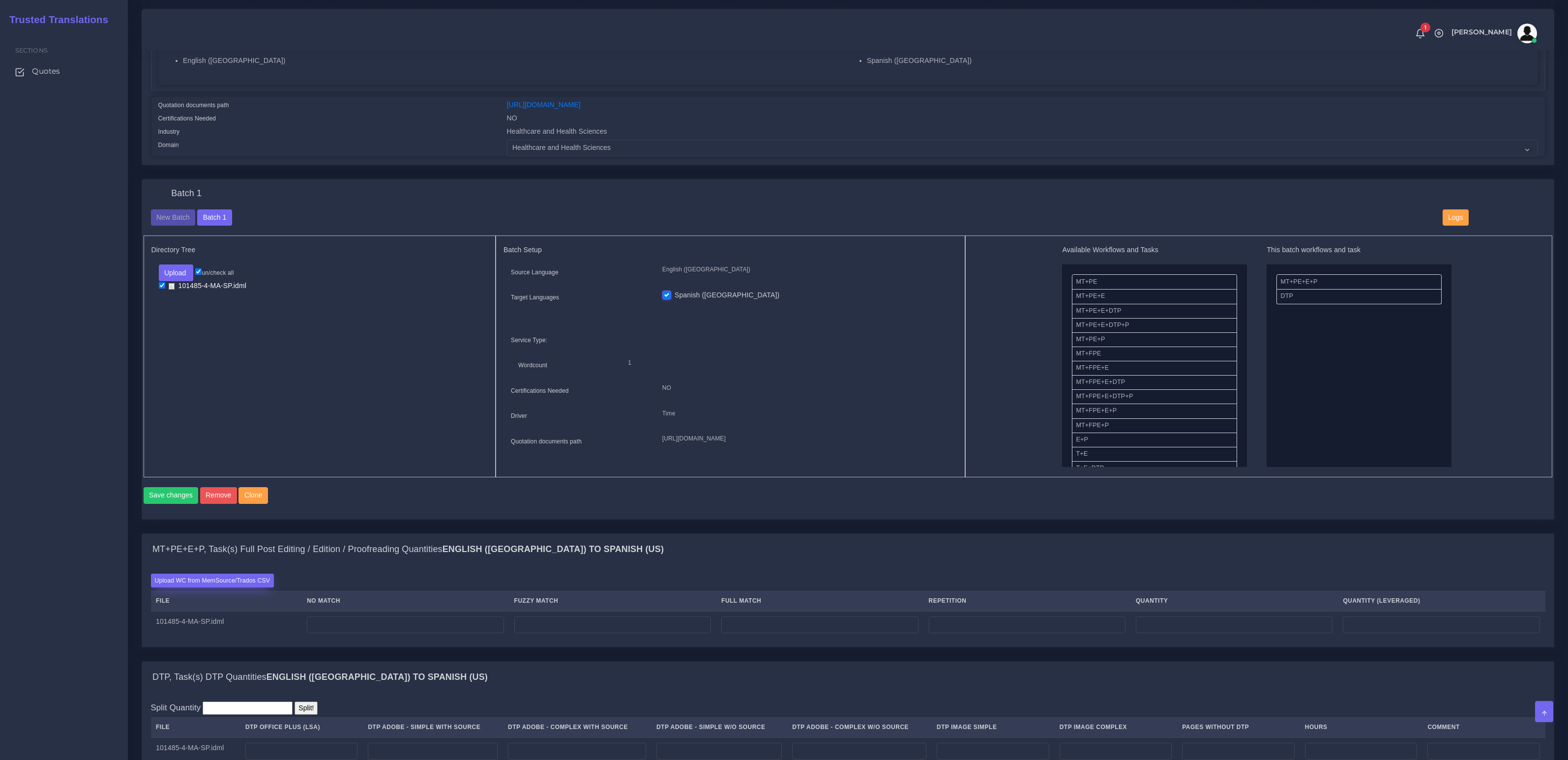
click at [258, 582] on label "Upload WC from MemSource/Trados CSV" at bounding box center [212, 580] width 123 height 13
click at [0, 0] on input "Upload WC from MemSource/Trados CSV" at bounding box center [0, 0] width 0 height 0
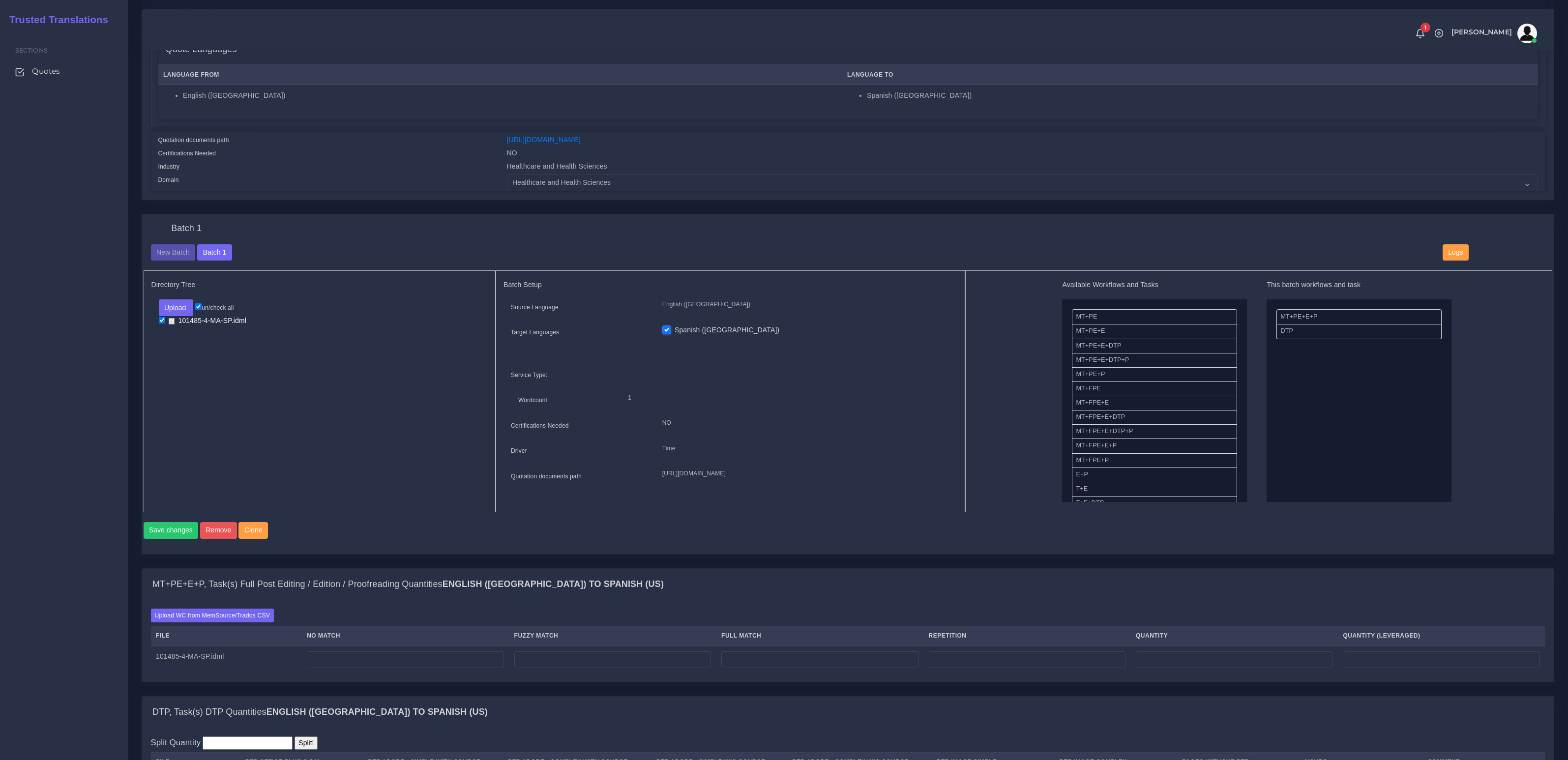
scroll to position [0, 0]
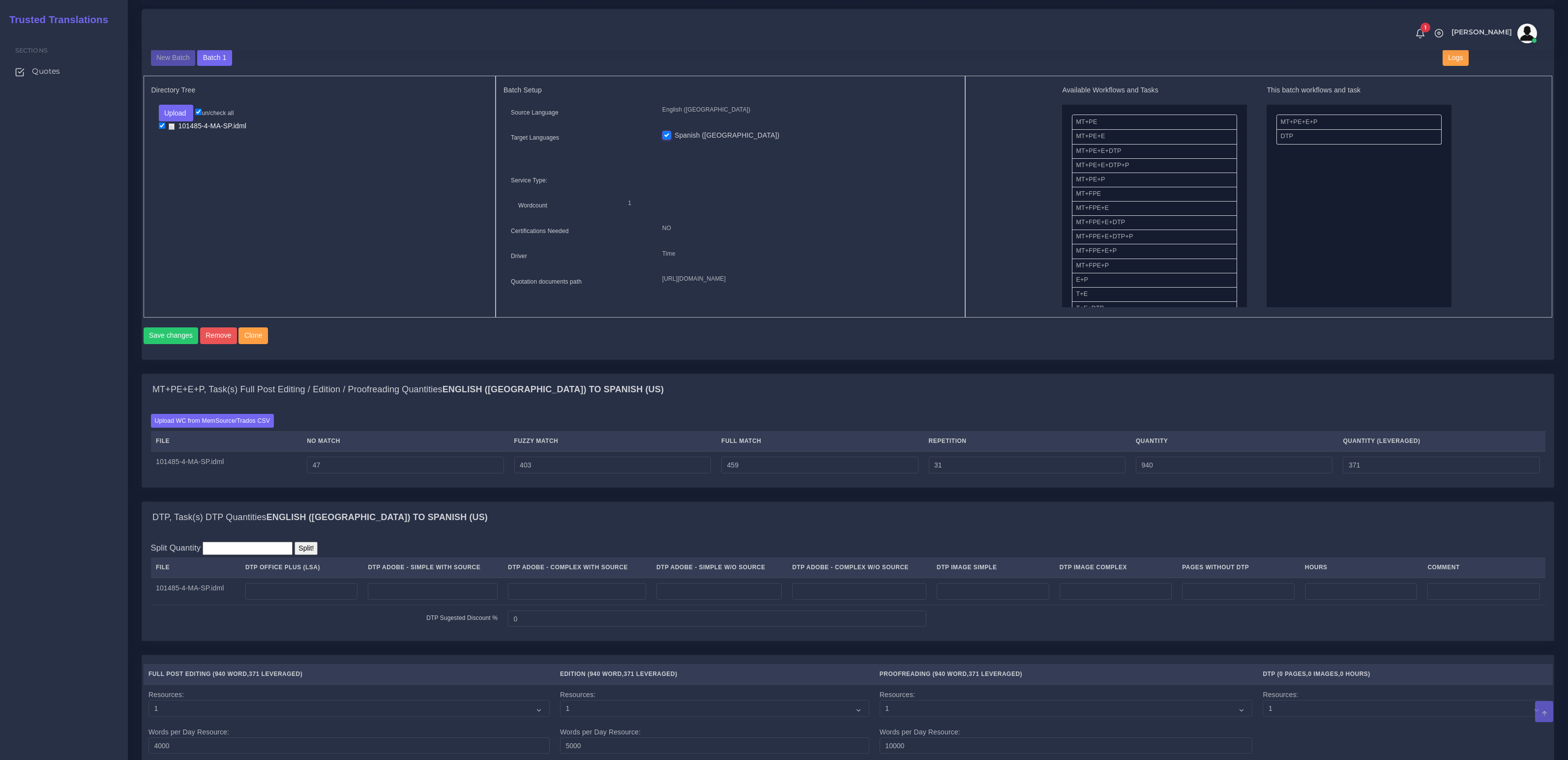
scroll to position [453, 0]
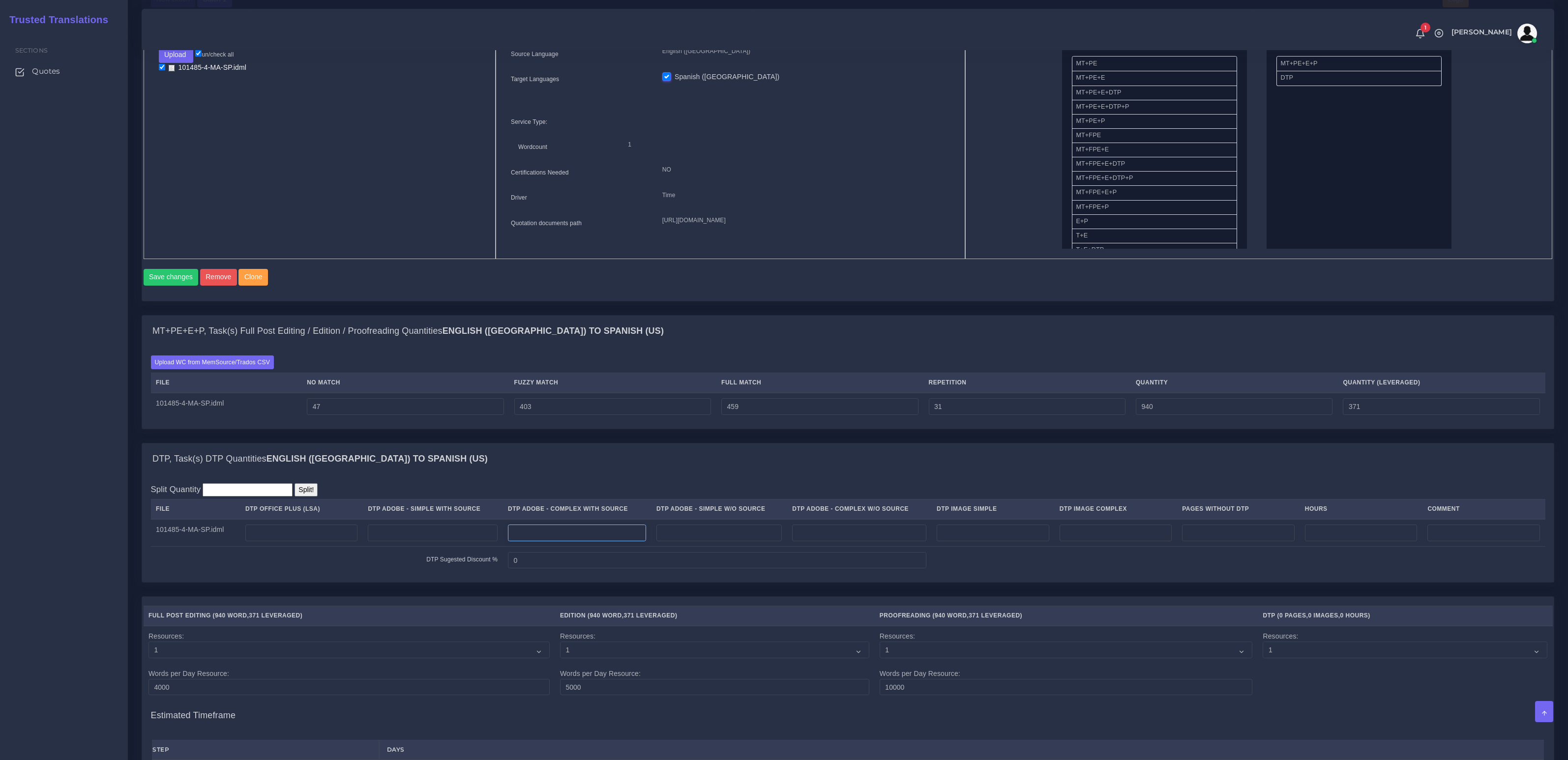
click at [590, 541] on input "number" at bounding box center [577, 533] width 138 height 17
type input "2"
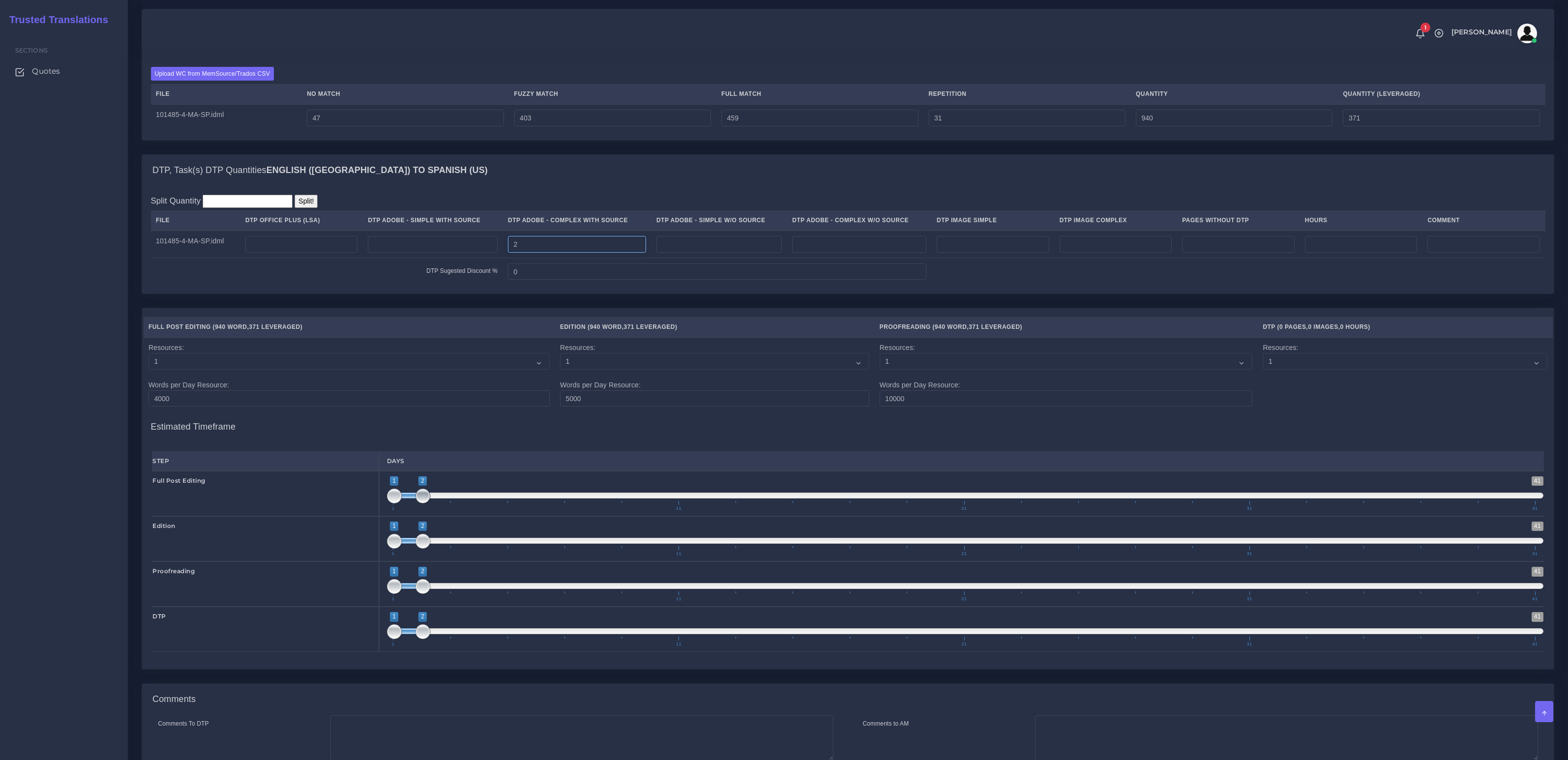
scroll to position [888, 0]
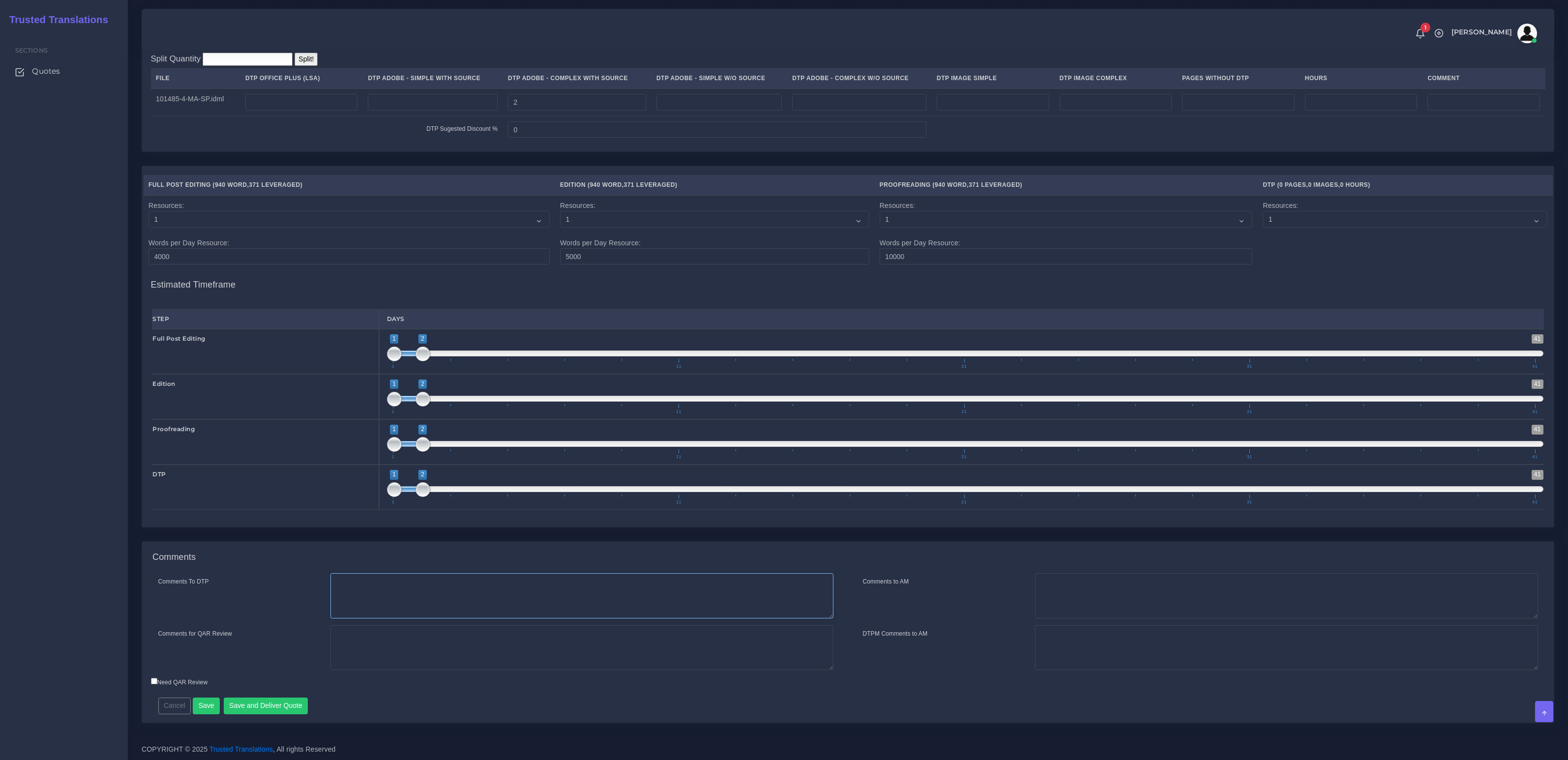
click at [397, 594] on textarea "Comments To DTP" at bounding box center [582, 596] width 503 height 45
paste textarea "Same usual LSA - Colonial Life Instructions."
type textarea "Same usual LSA - Colonial Life Instructions."
click at [280, 711] on button "Save and Deliver Quote" at bounding box center [266, 705] width 85 height 17
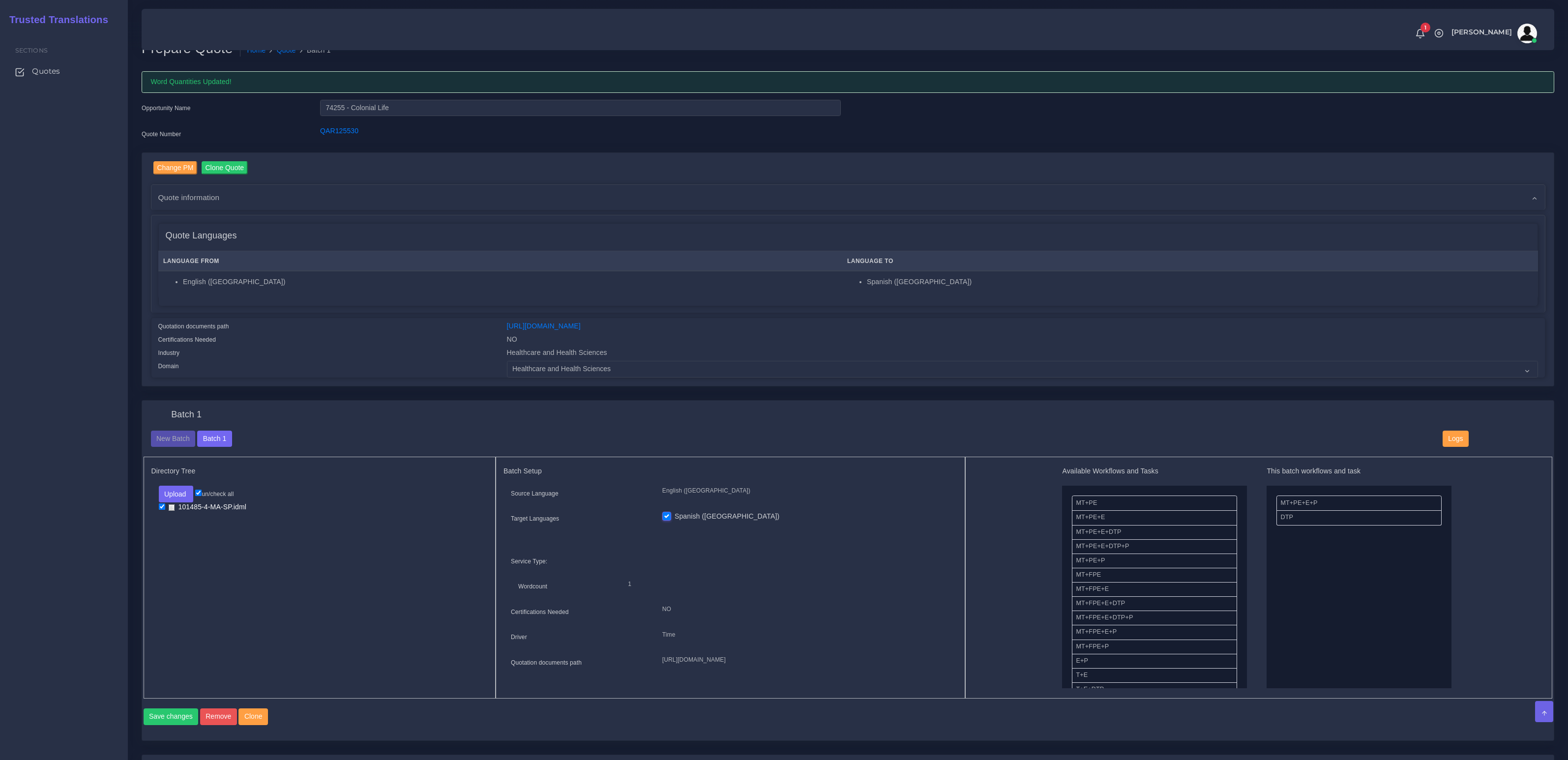
scroll to position [0, 0]
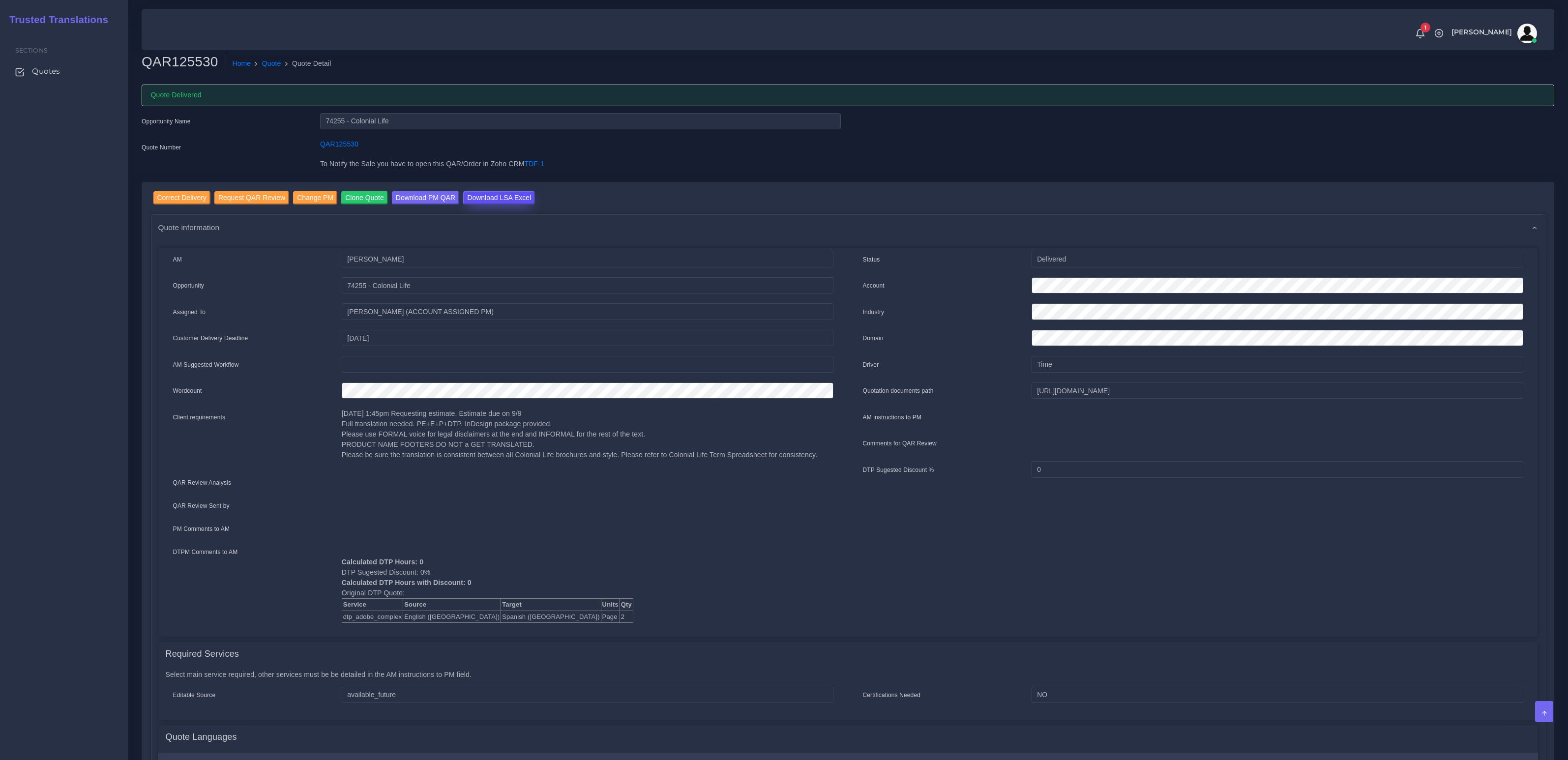
click at [512, 197] on input "Download LSA Excel" at bounding box center [499, 198] width 72 height 13
click at [277, 65] on link "Quote" at bounding box center [272, 63] width 19 height 10
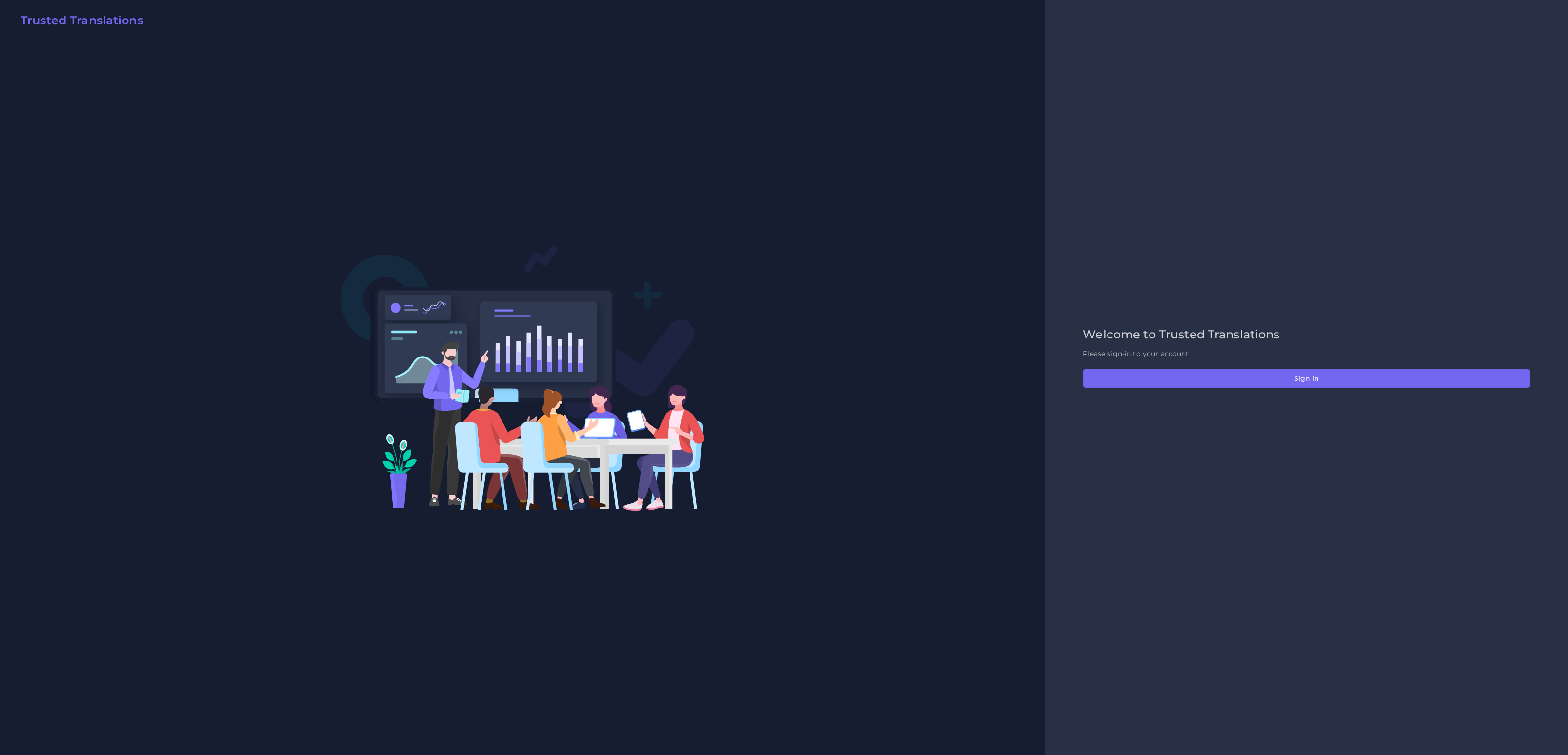
click at [1318, 388] on div "Welcome to Trusted Translations Please sign-in to your account Sign in" at bounding box center [1307, 378] width 468 height 100
click at [1317, 384] on button "Sign in" at bounding box center [1306, 378] width 447 height 18
